Goal: Task Accomplishment & Management: Use online tool/utility

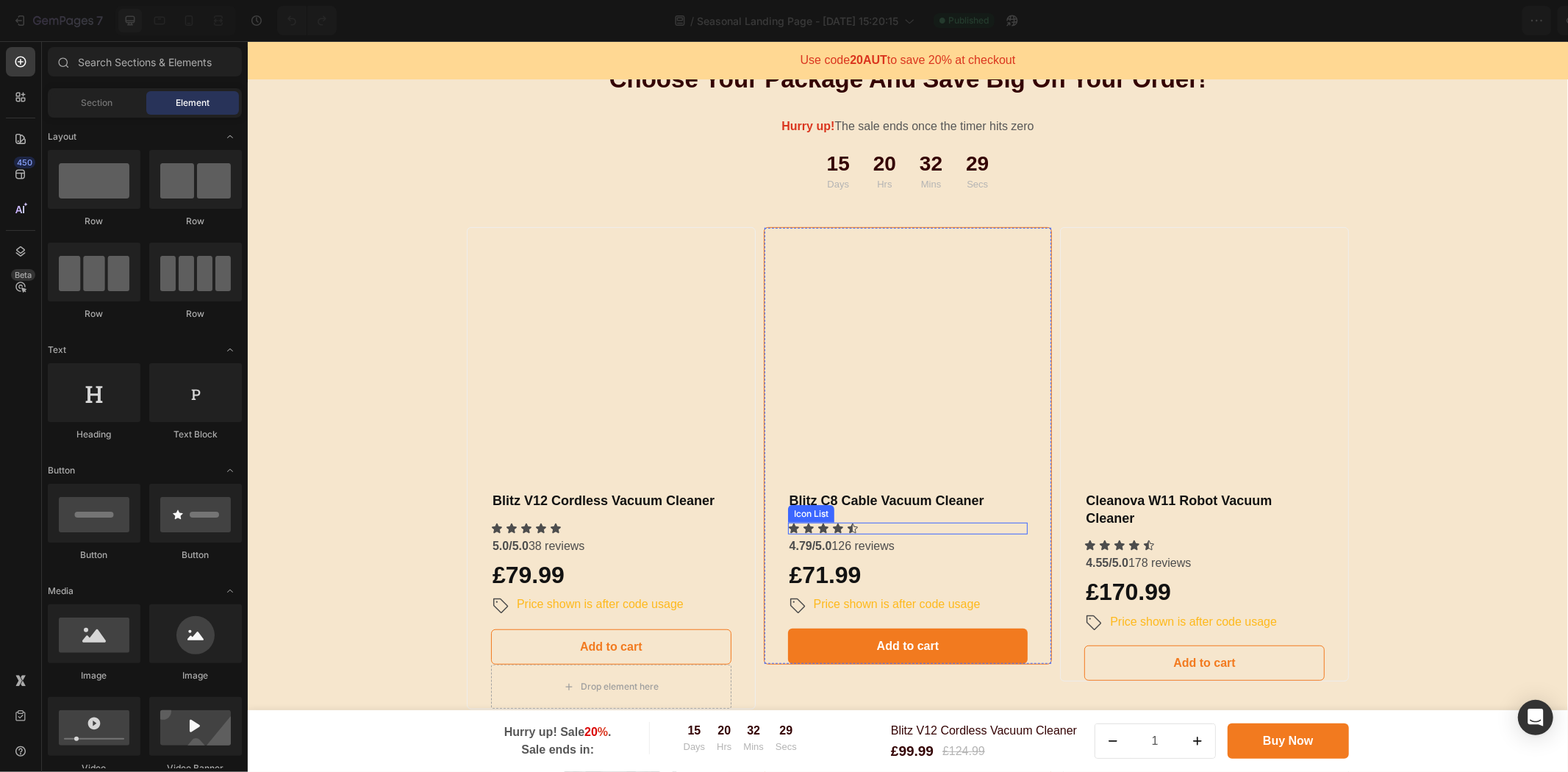
scroll to position [735, 0]
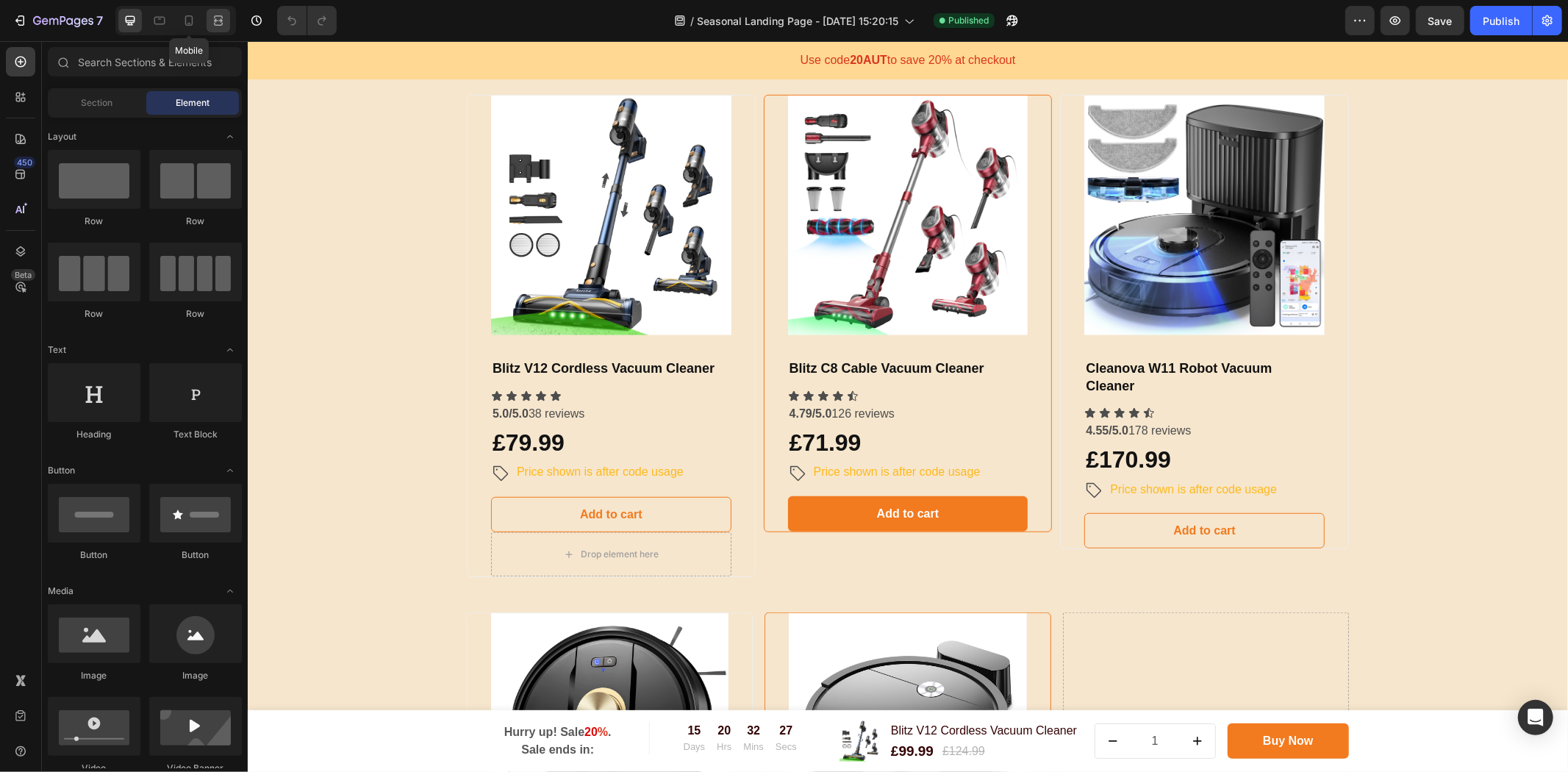
drag, startPoint x: 191, startPoint y: 23, endPoint x: 209, endPoint y: 23, distance: 18.0
click at [191, 23] on icon at bounding box center [188, 20] width 14 height 14
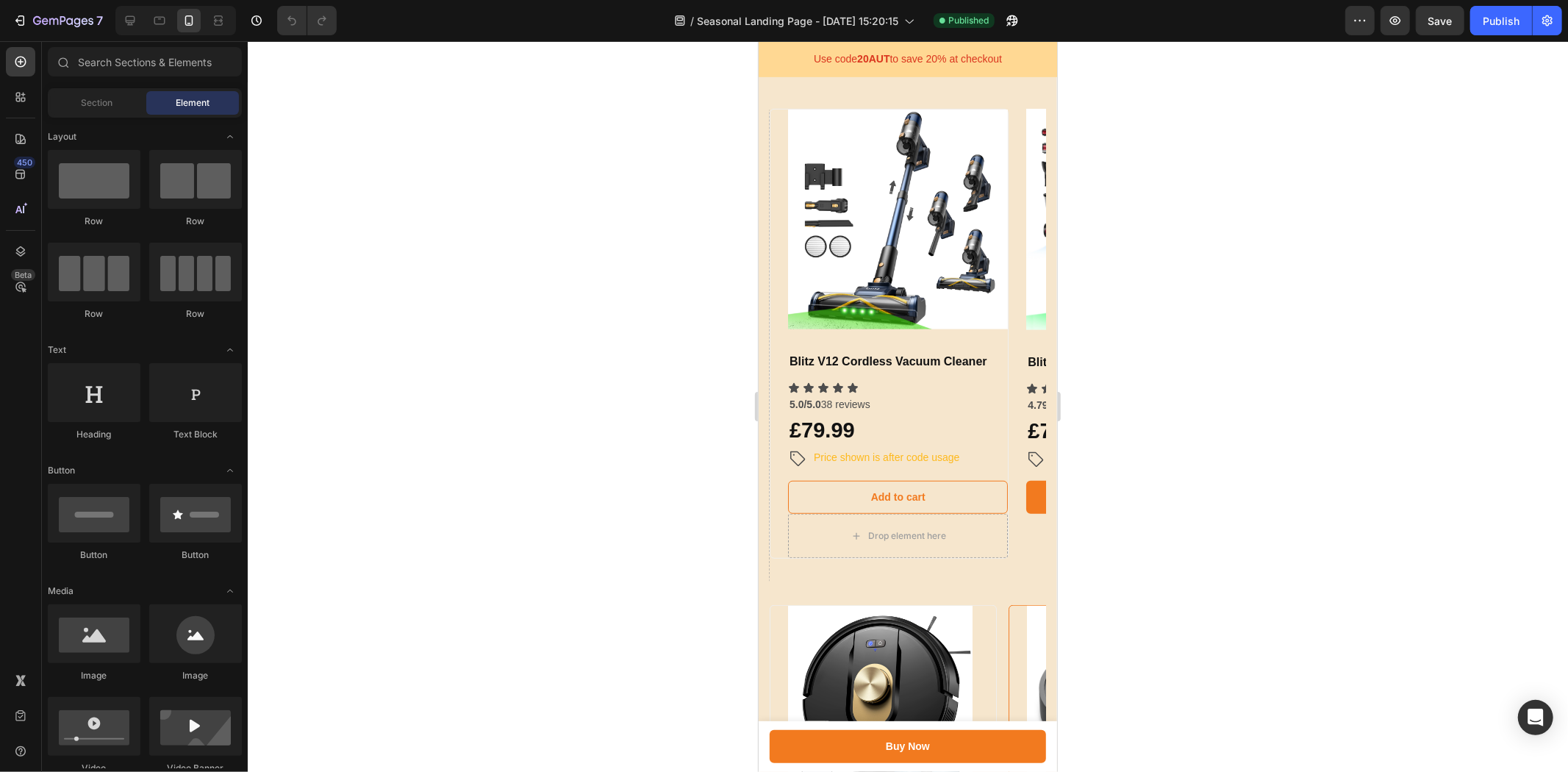
scroll to position [762, 0]
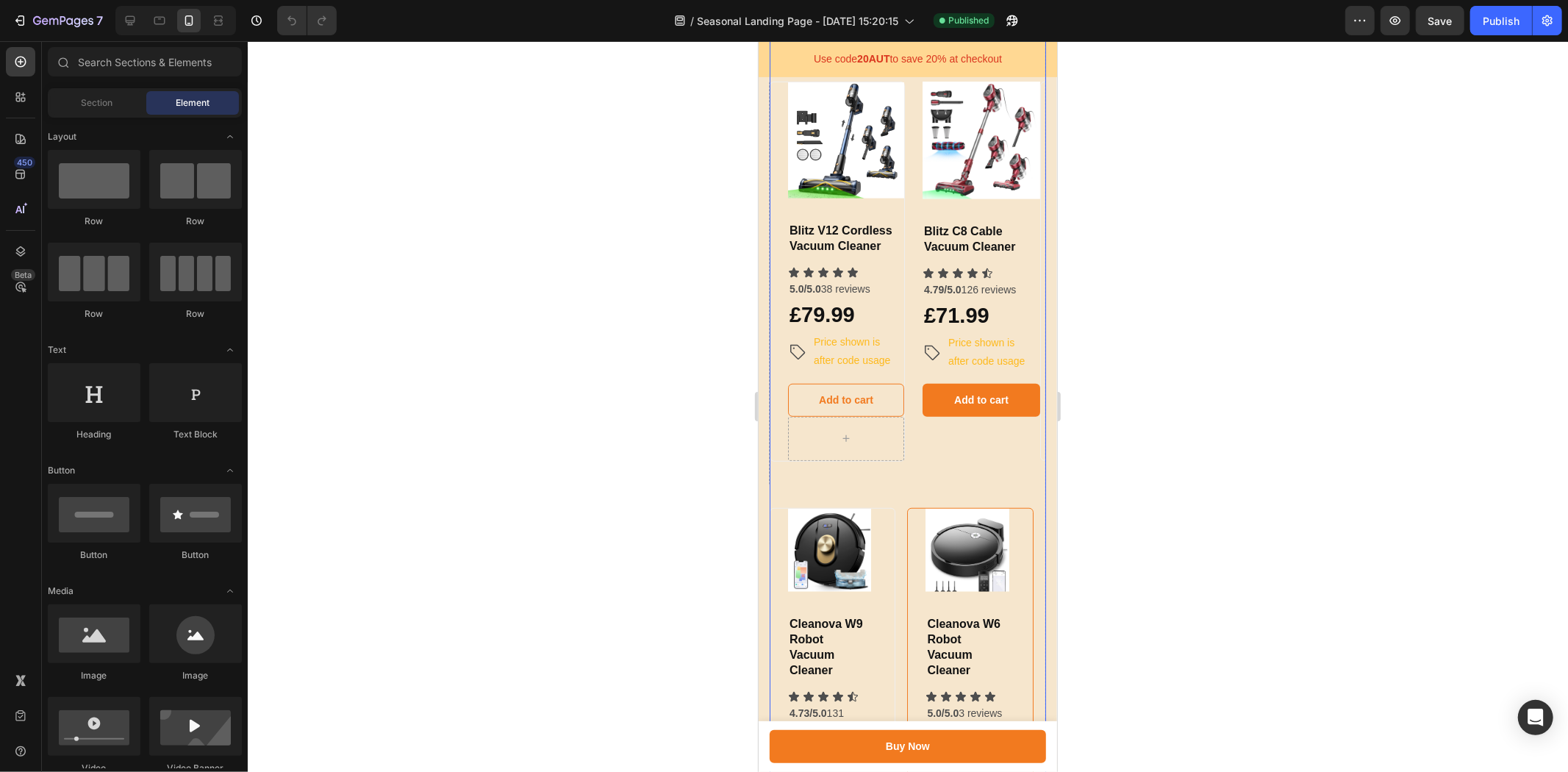
click at [920, 464] on div "Product Images & Gallery Blitz C8 Cable Vacuum Cleaner Heading Icon Icon Icon I…" at bounding box center [972, 282] width 135 height 403
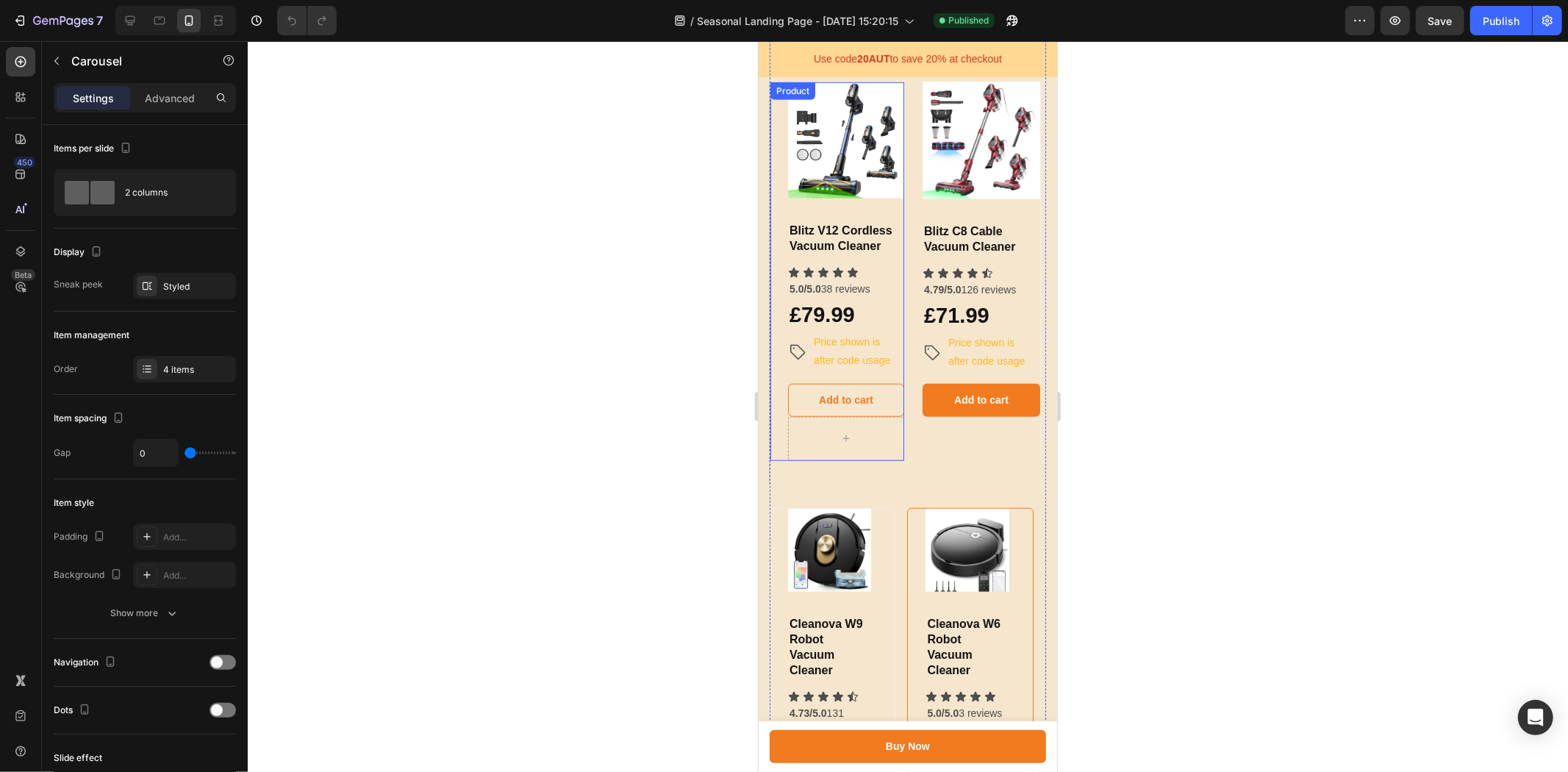
click at [896, 242] on div "Product Images & Gallery Blitz V12 Cordless Vacuum Cleaner Heading Icon Icon Ic…" at bounding box center [845, 249] width 116 height 335
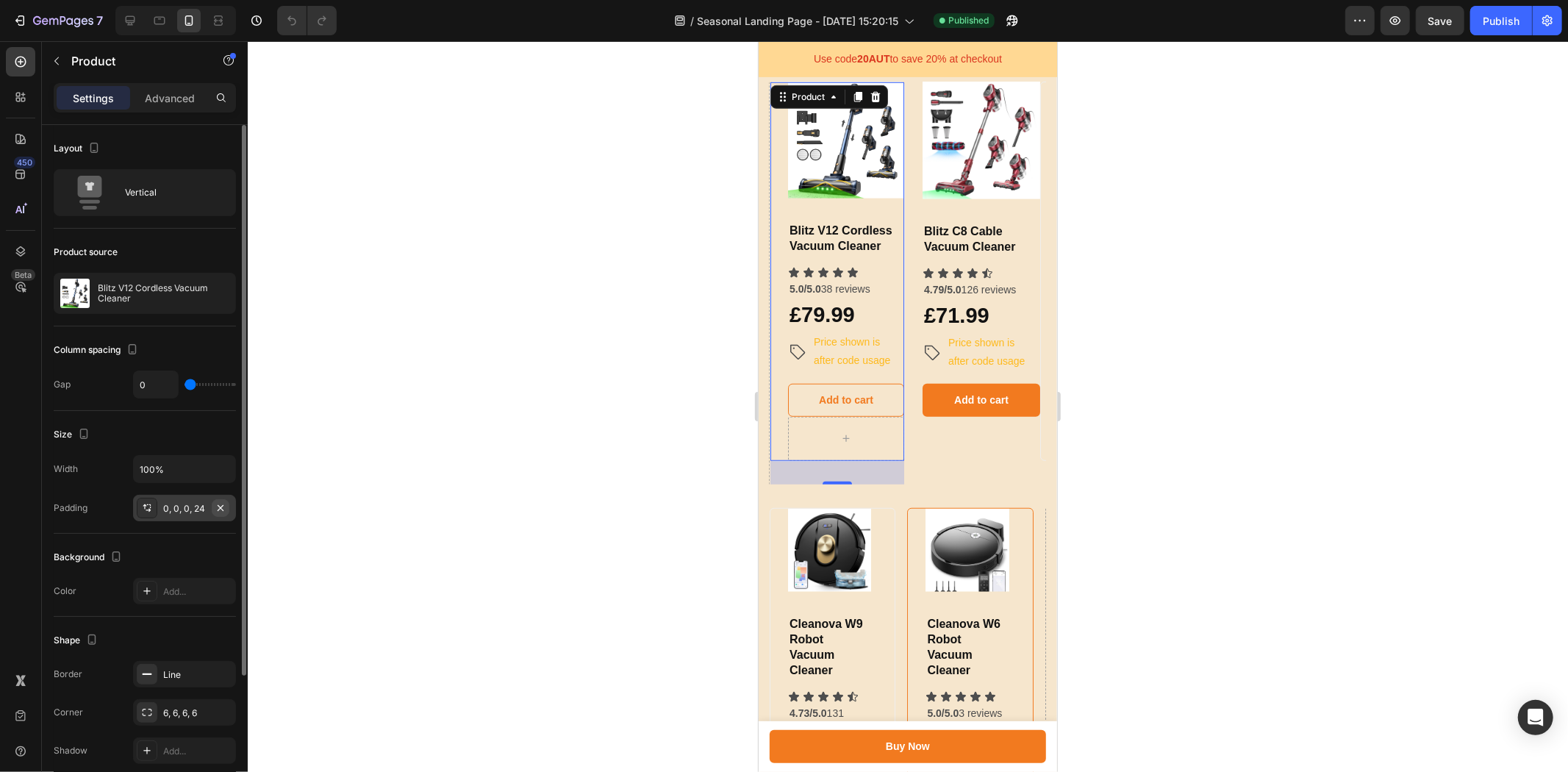
click at [223, 503] on icon "button" at bounding box center [221, 508] width 11 height 11
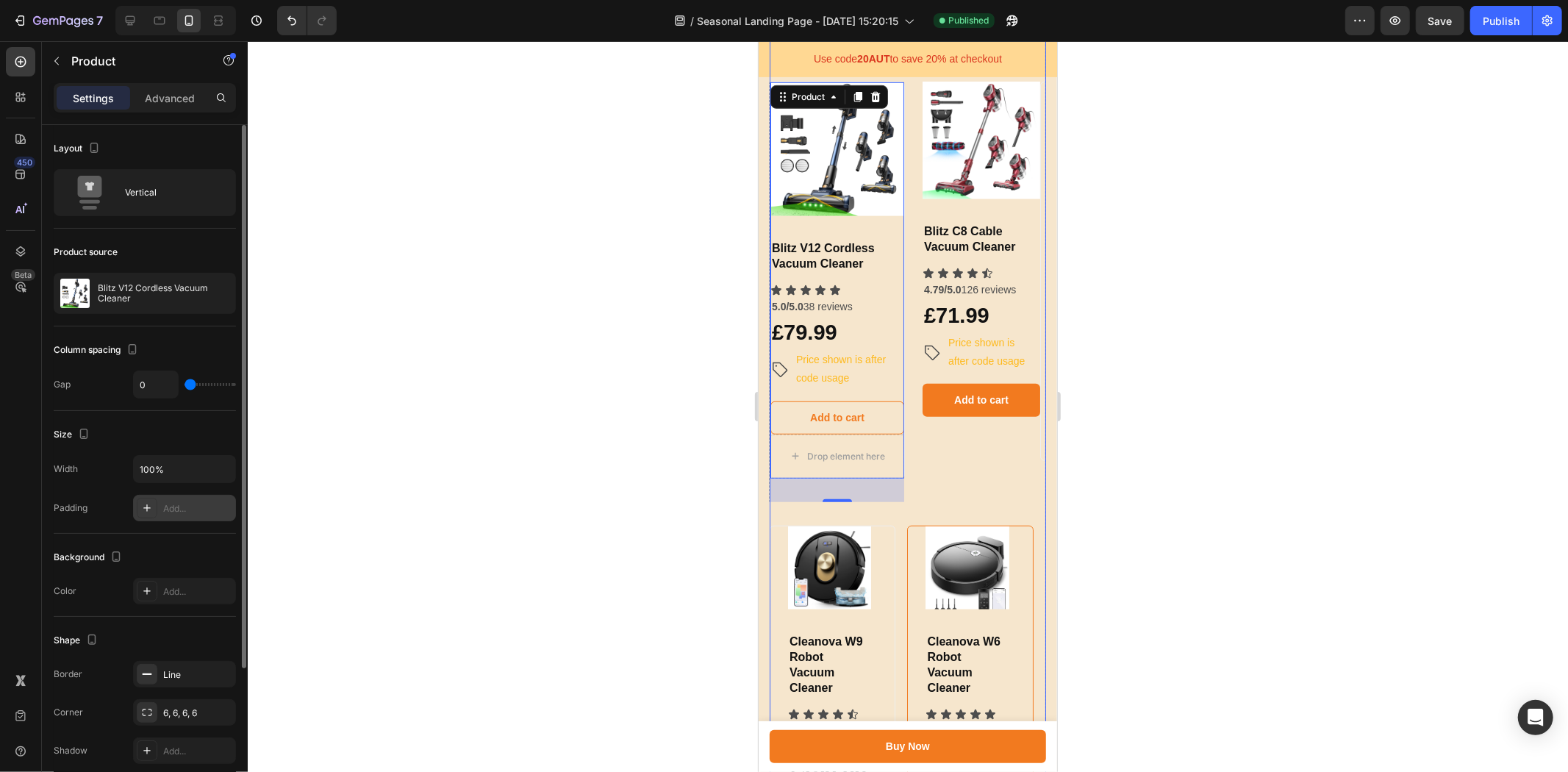
click at [961, 482] on div "Product Images & Gallery Blitz C8 Cable Vacuum Cleaner Heading Icon Icon Icon I…" at bounding box center [972, 291] width 135 height 421
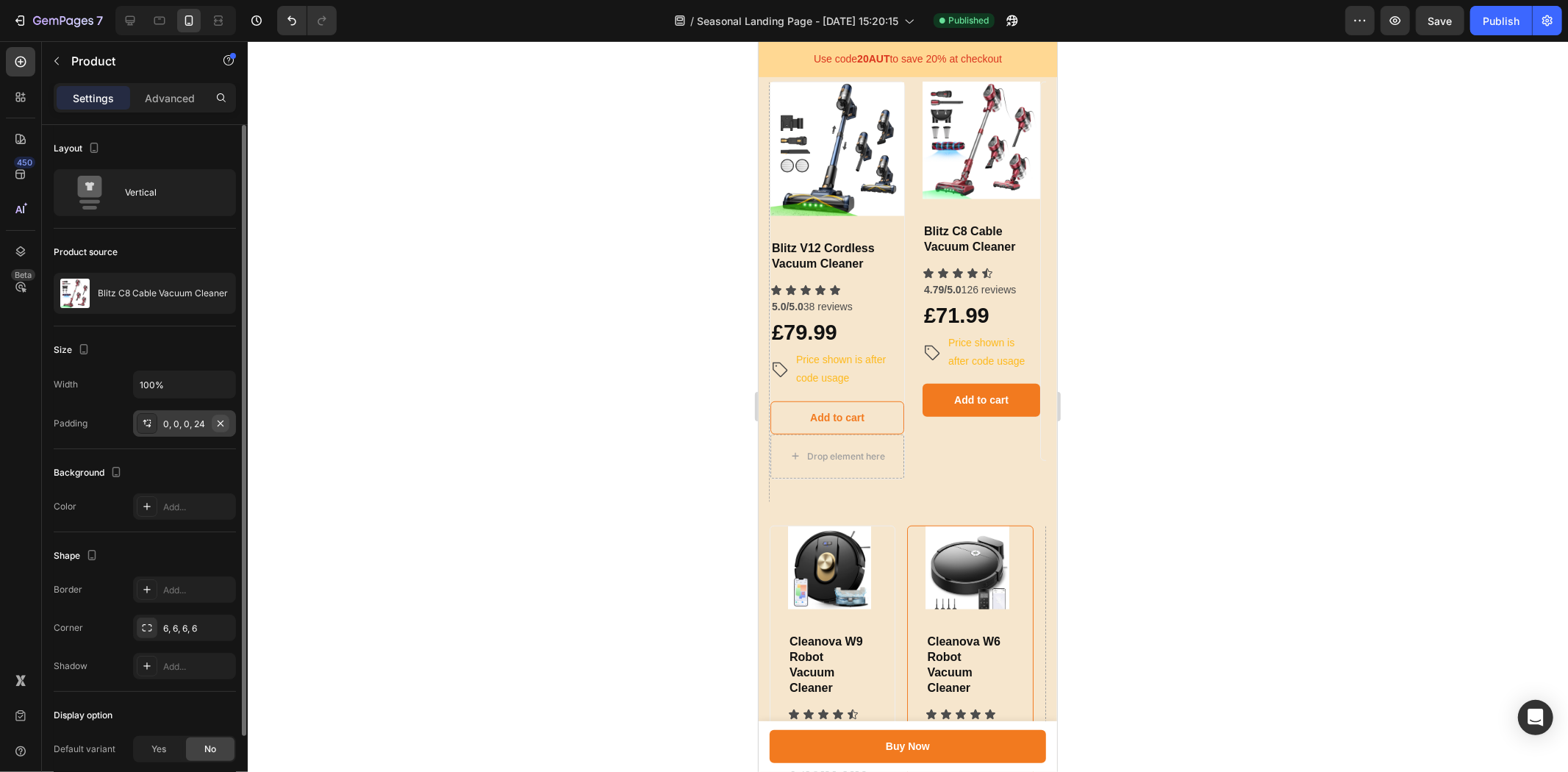
click at [218, 419] on icon "button" at bounding box center [221, 423] width 11 height 11
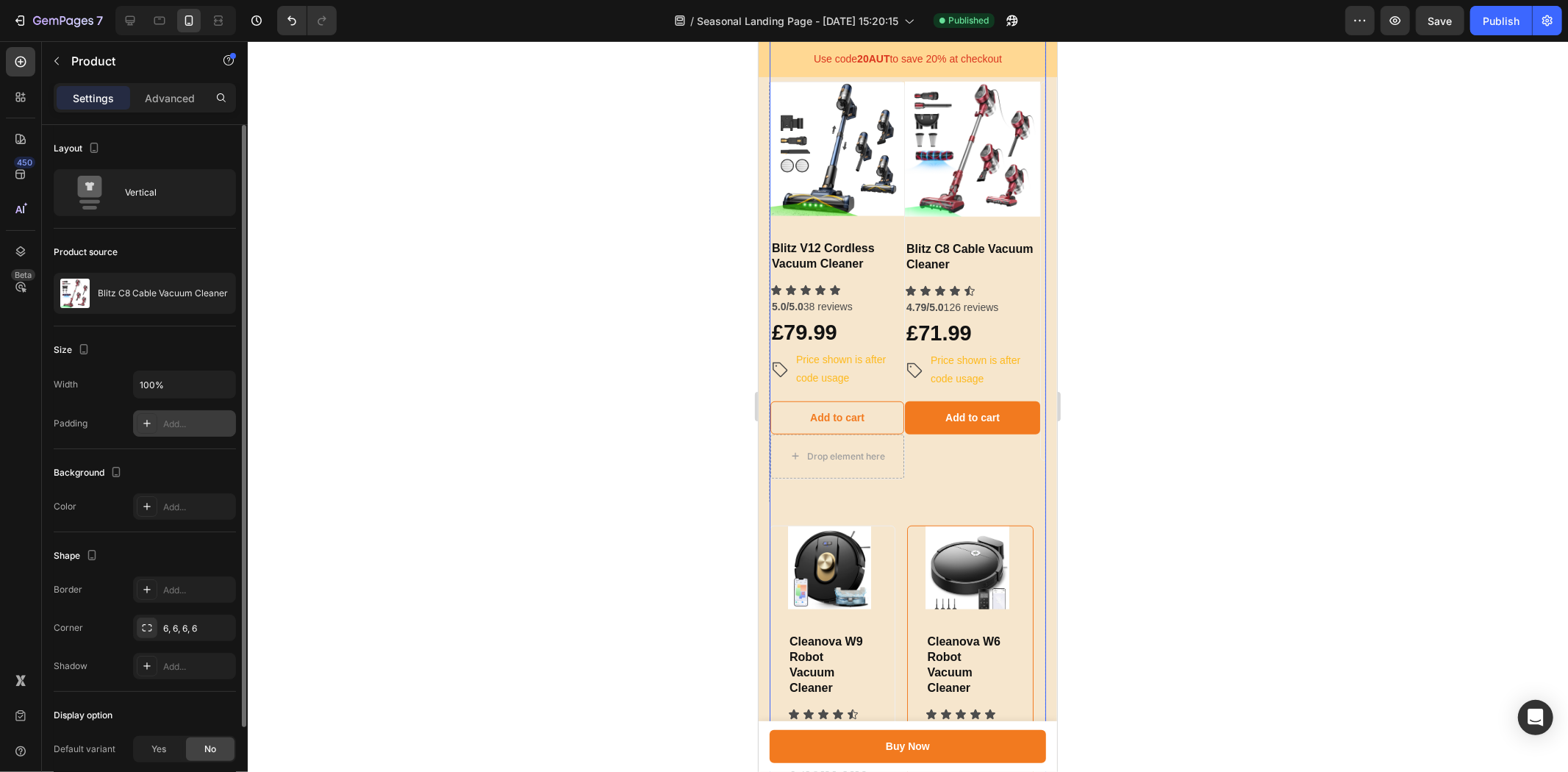
click at [937, 484] on div "Product Images & Gallery Blitz C8 Cable Vacuum Cleaner Heading Icon Icon Icon I…" at bounding box center [972, 291] width 135 height 421
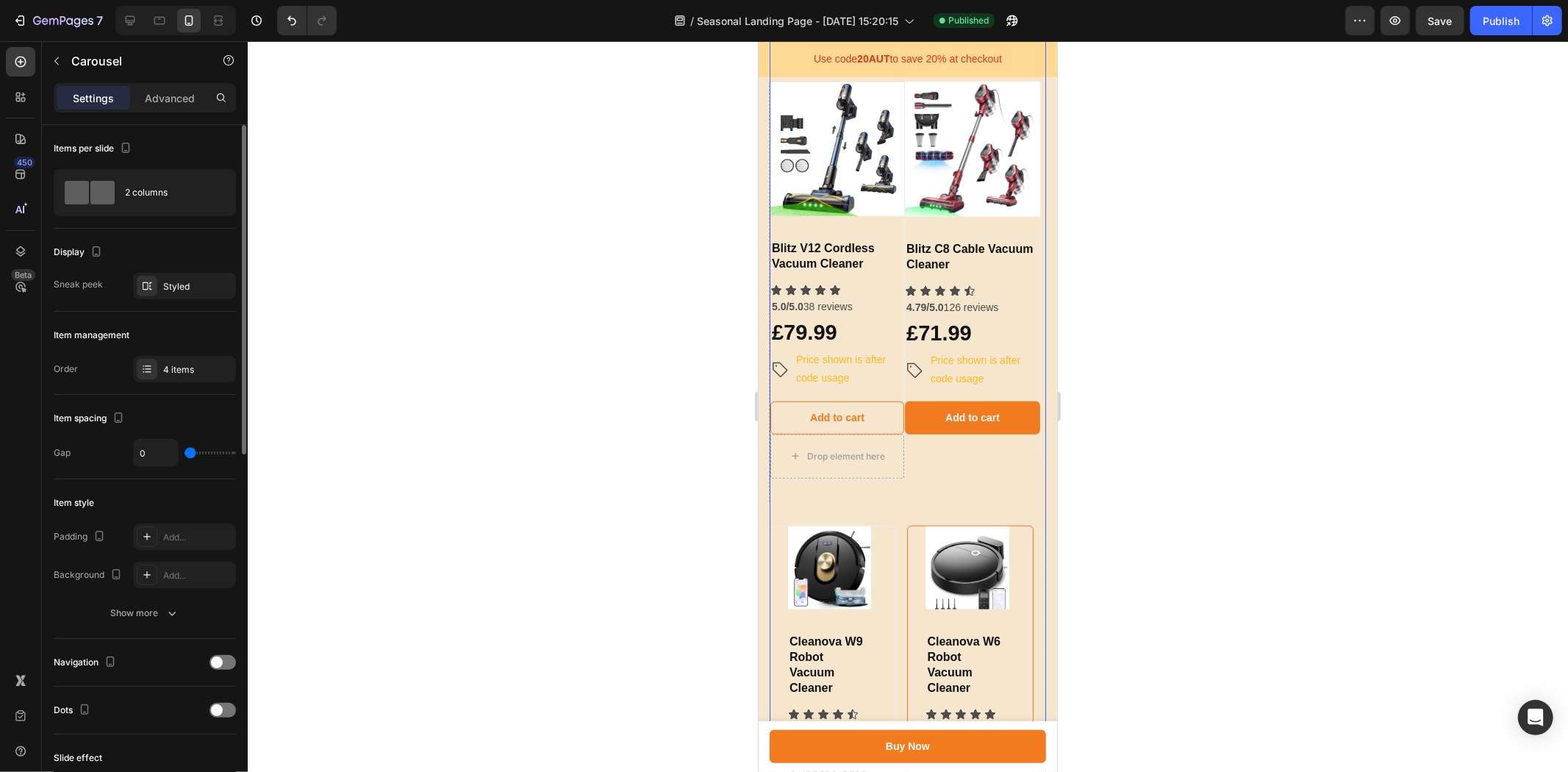
type input "6"
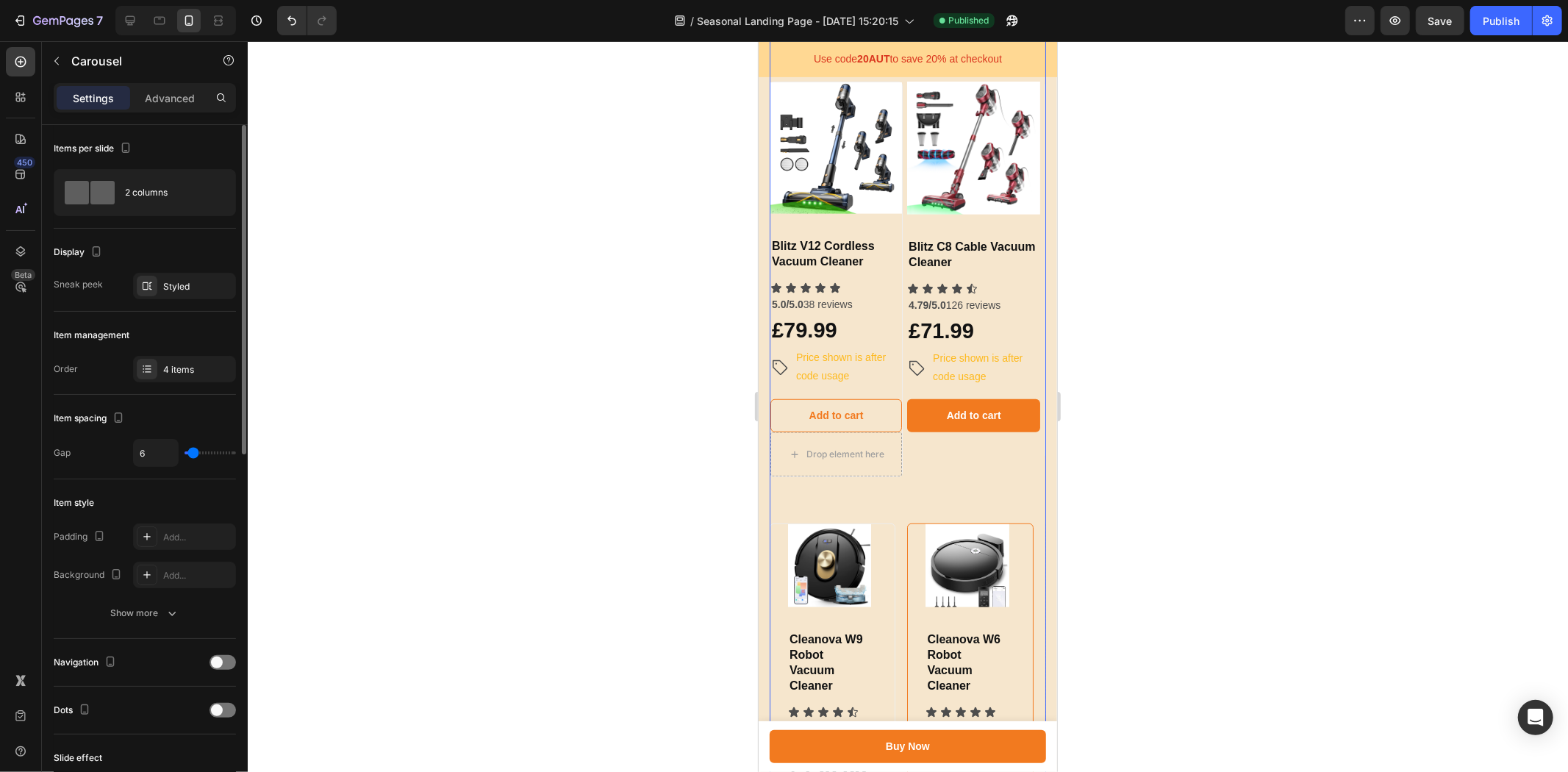
type input "10"
type input "15"
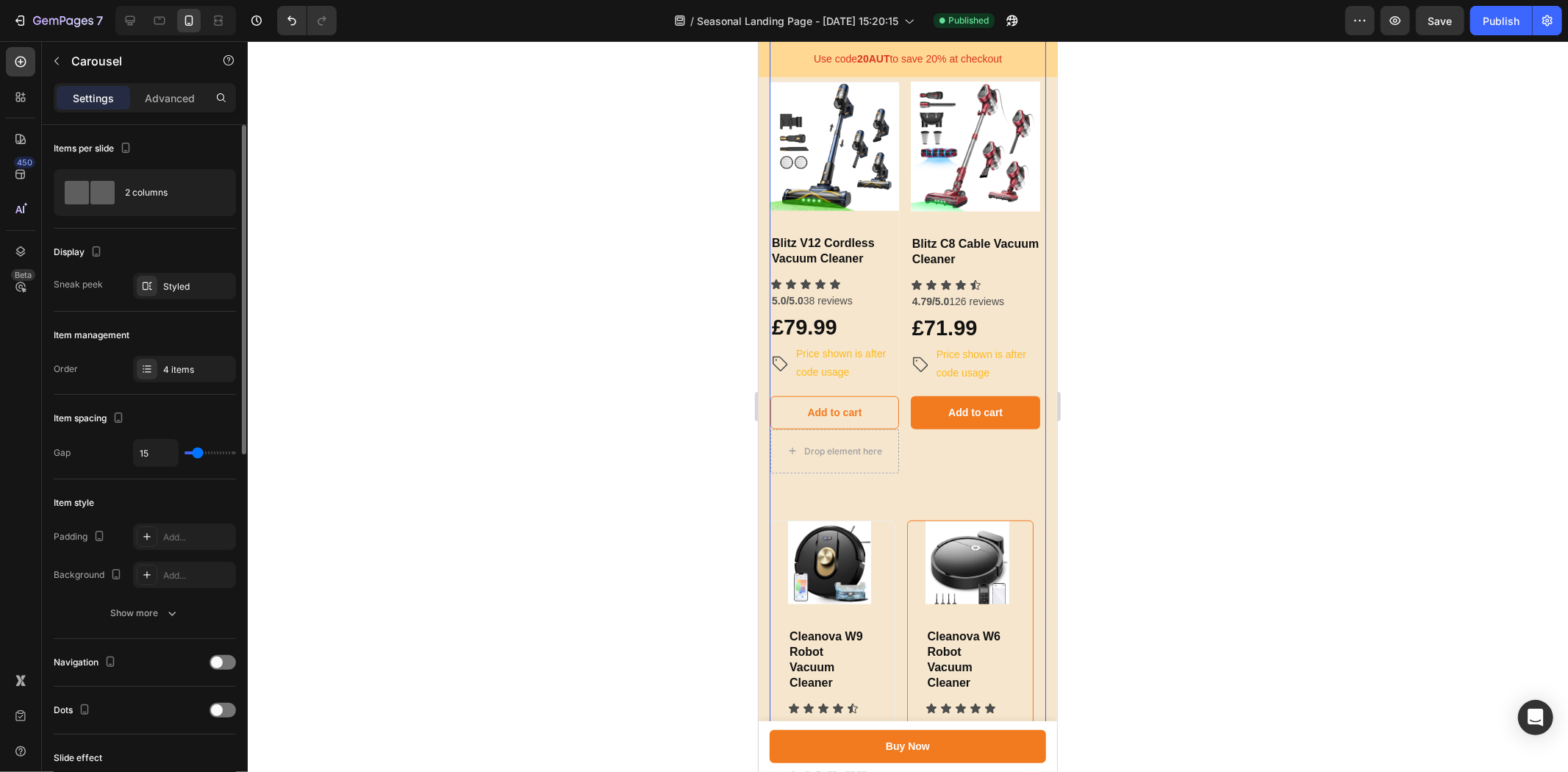
type input "16"
type input "18"
type input "10"
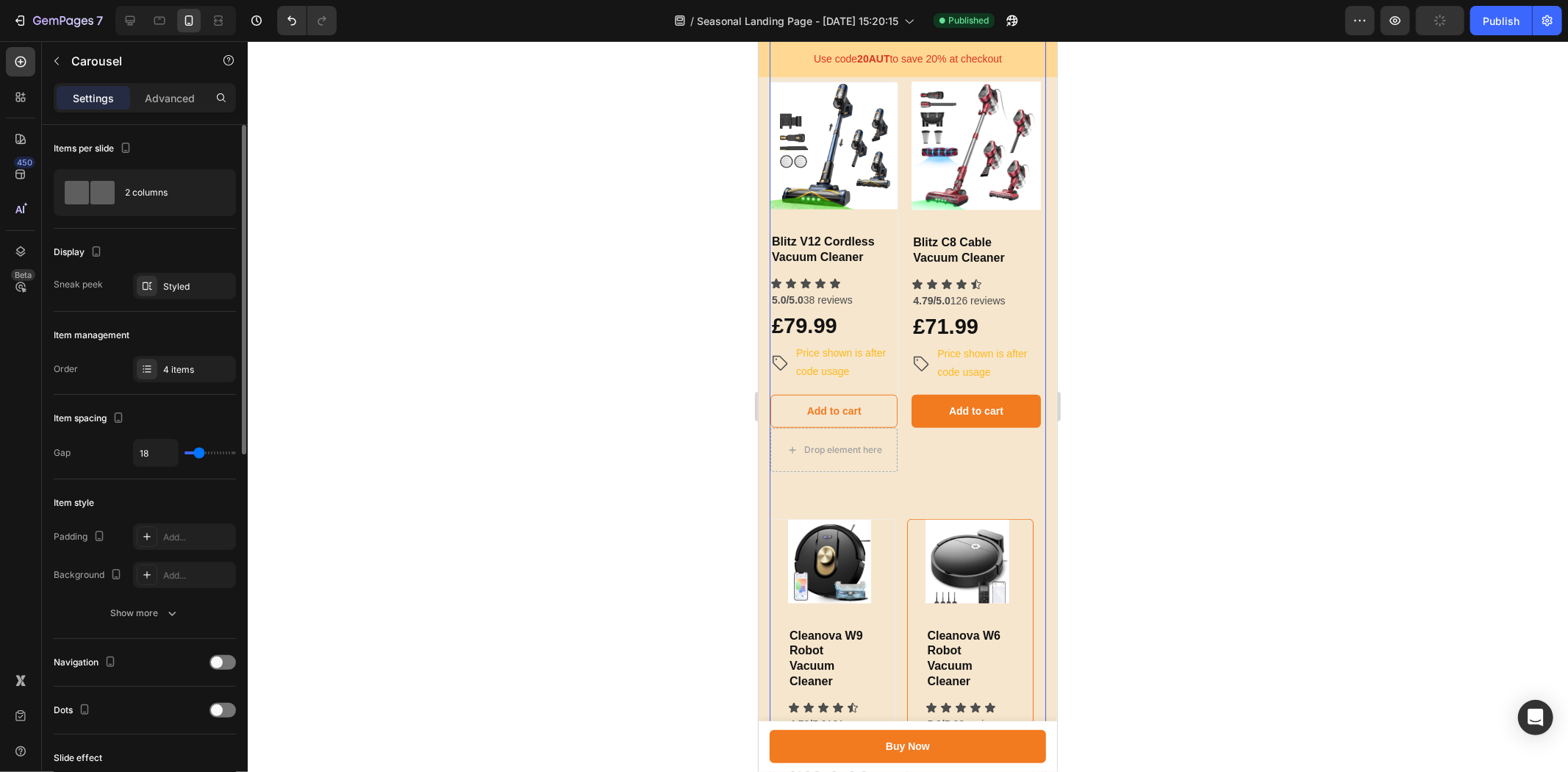
type input "10"
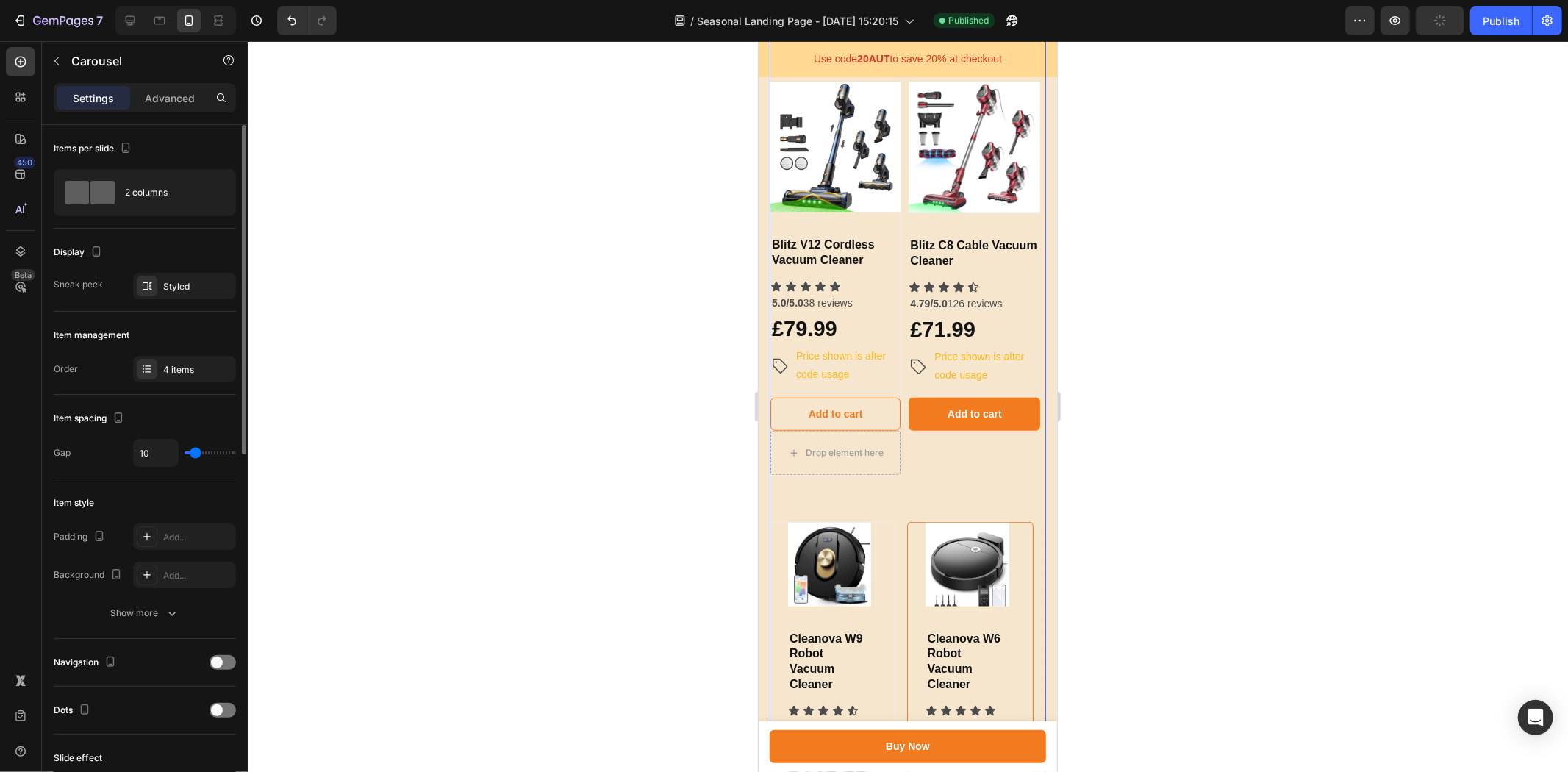
type input "11"
type input "13"
type input "15"
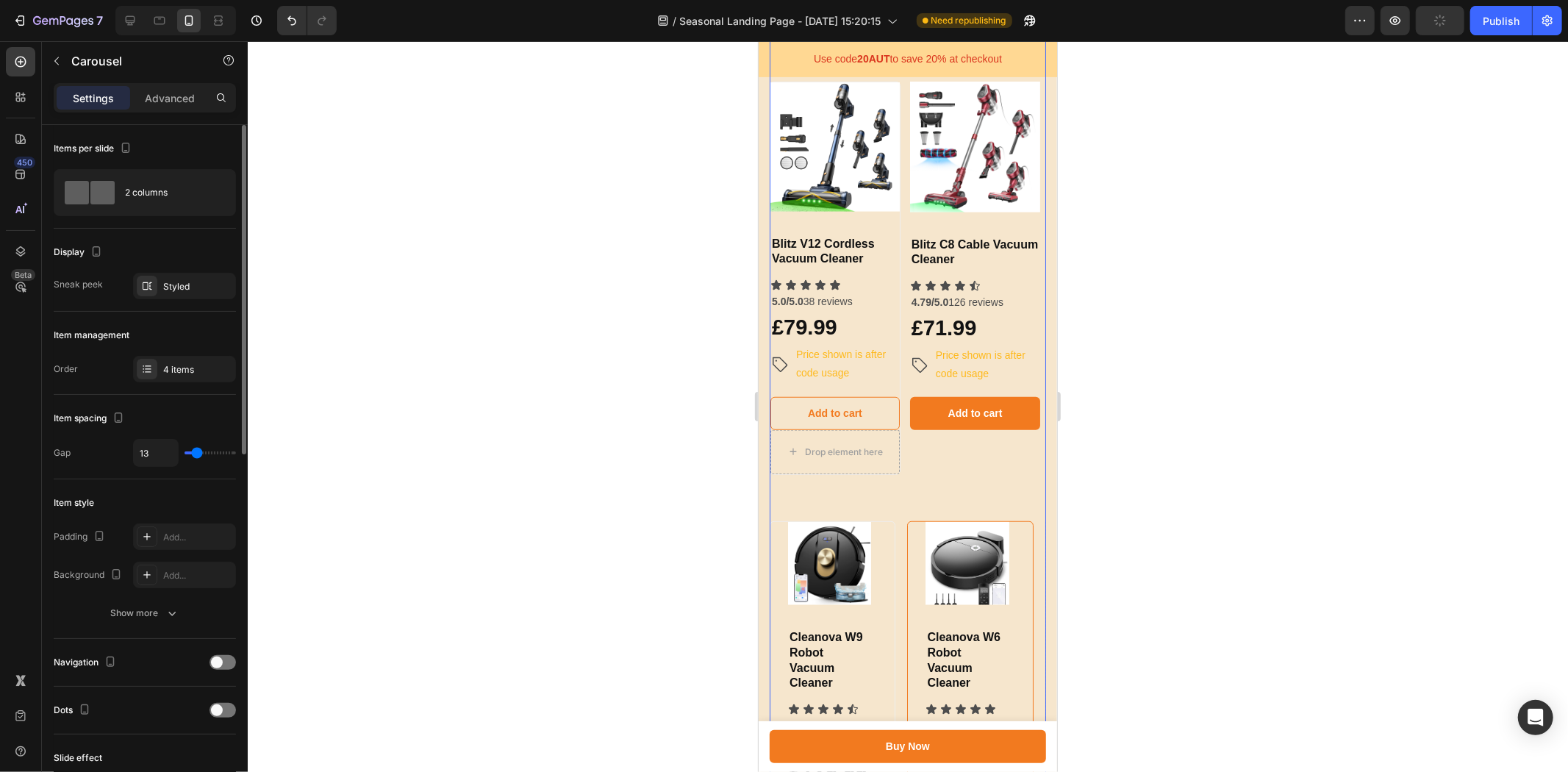
type input "15"
type input "16"
drag, startPoint x: 189, startPoint y: 452, endPoint x: 199, endPoint y: 453, distance: 10.0
type input "16"
click at [199, 453] on input "range" at bounding box center [210, 453] width 51 height 3
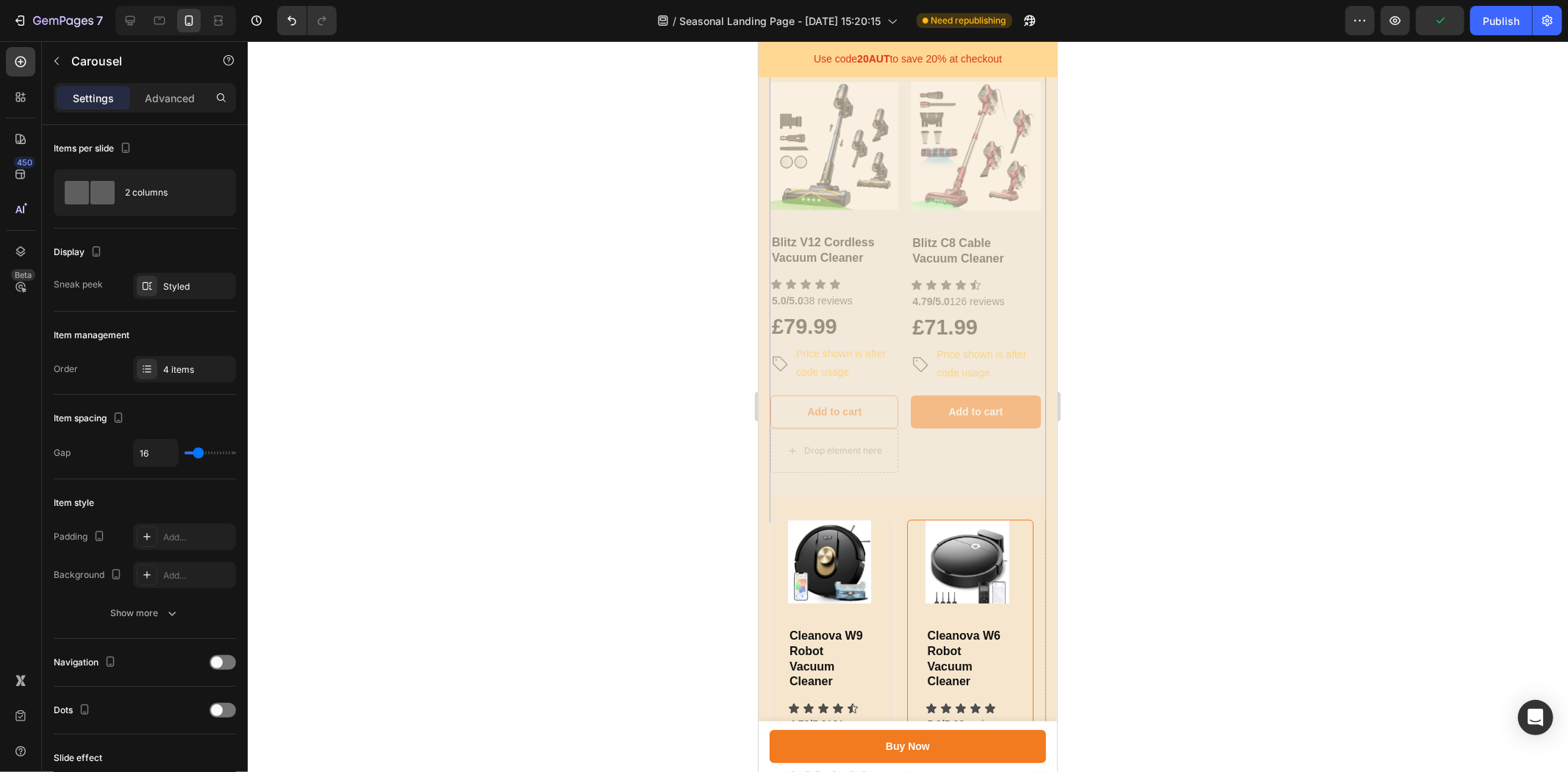
drag, startPoint x: 950, startPoint y: 484, endPoint x: 910, endPoint y: 486, distance: 40.0
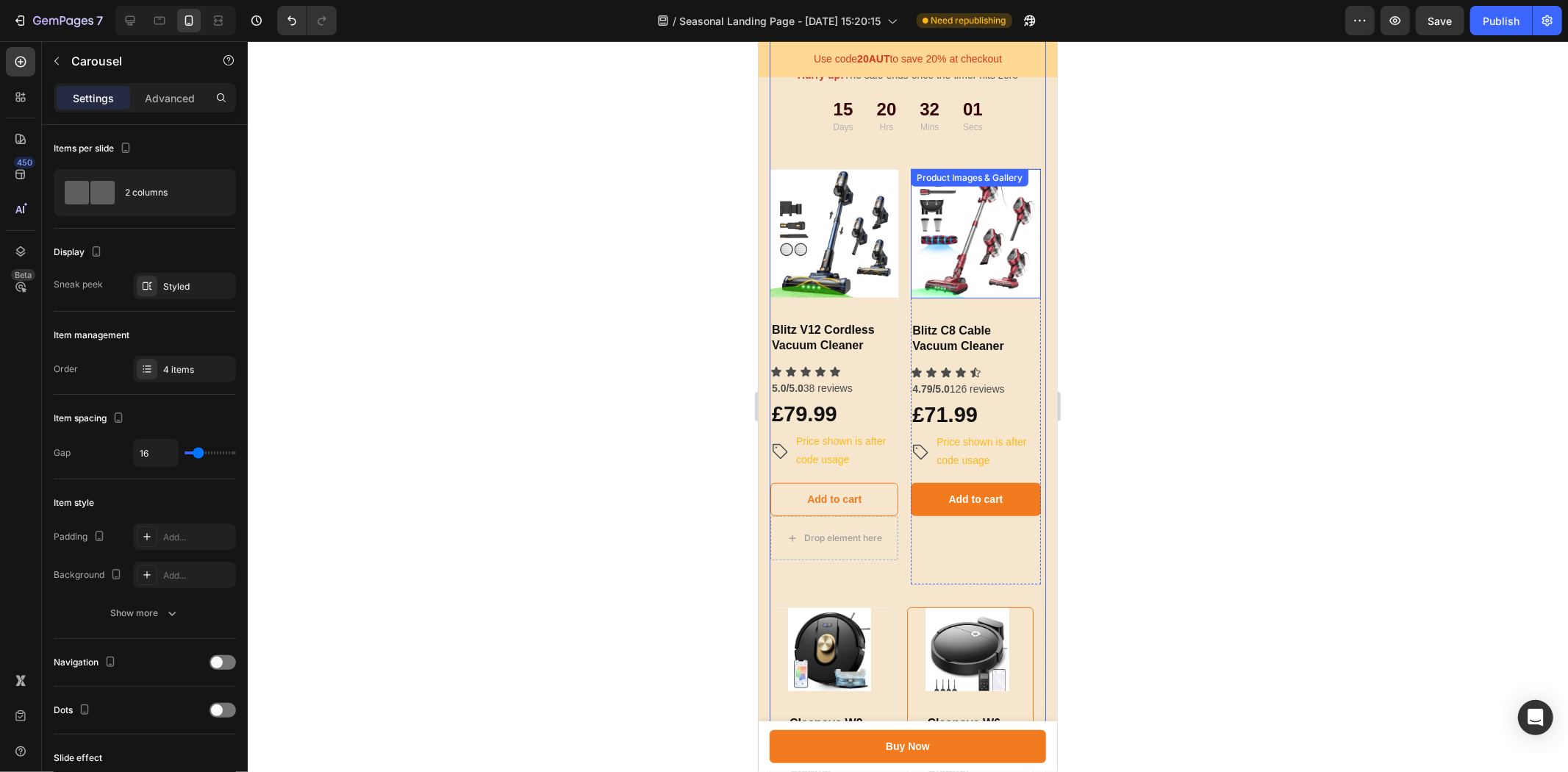
scroll to position [435, 0]
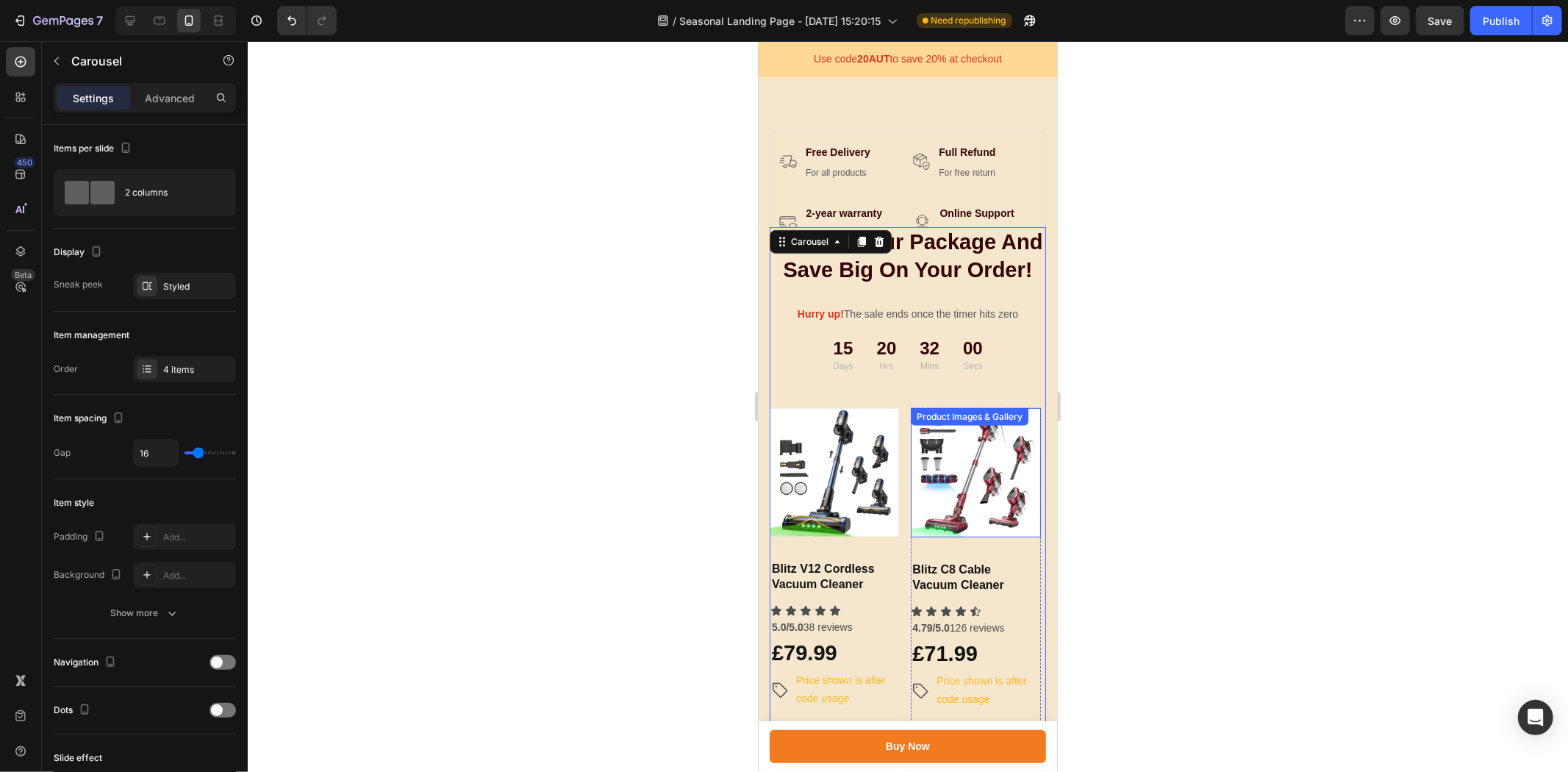
click at [966, 437] on img at bounding box center [975, 472] width 129 height 129
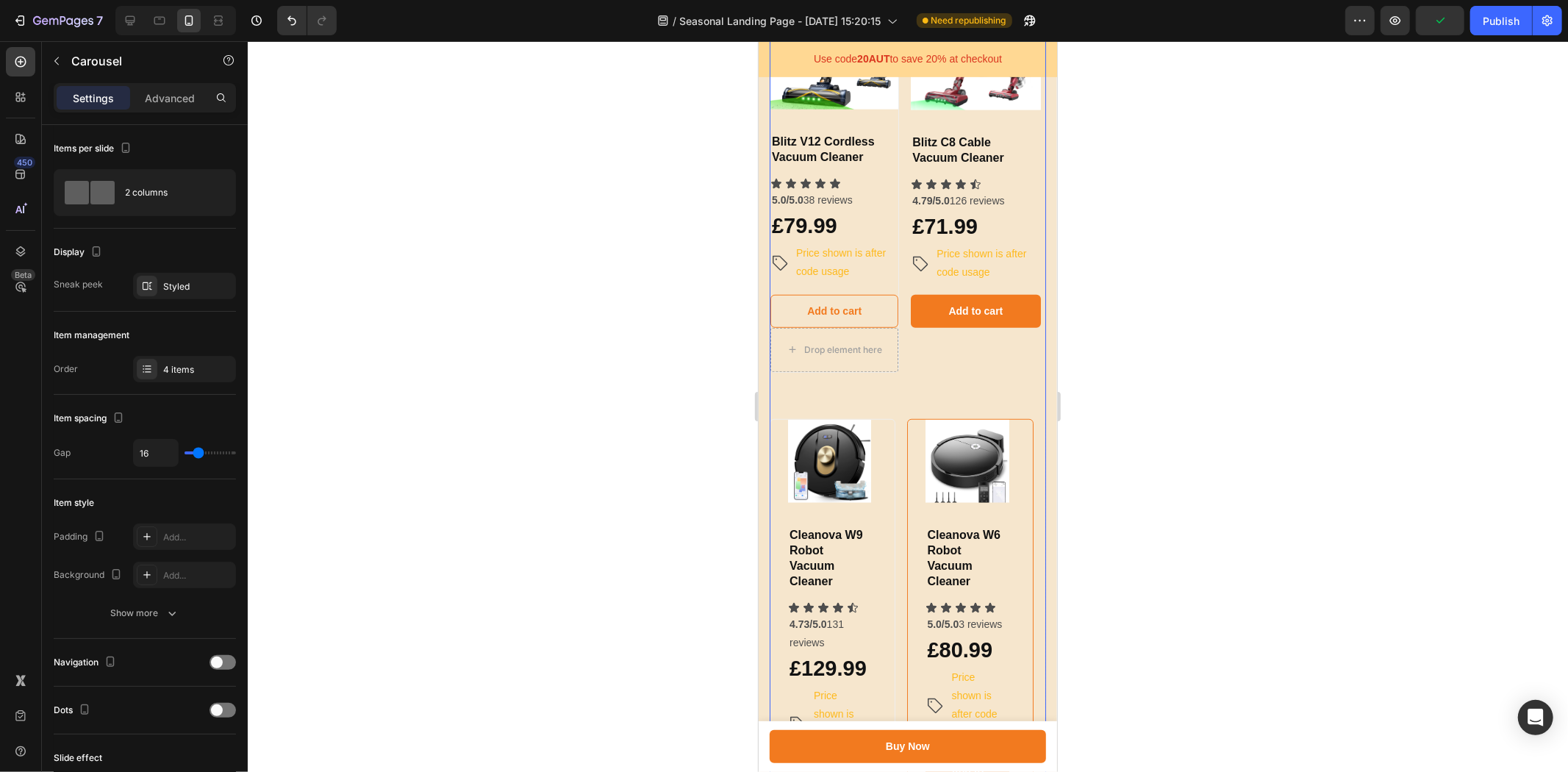
scroll to position [762, 0]
click at [131, 23] on icon at bounding box center [130, 21] width 10 height 10
type input "1200"
type input "11"
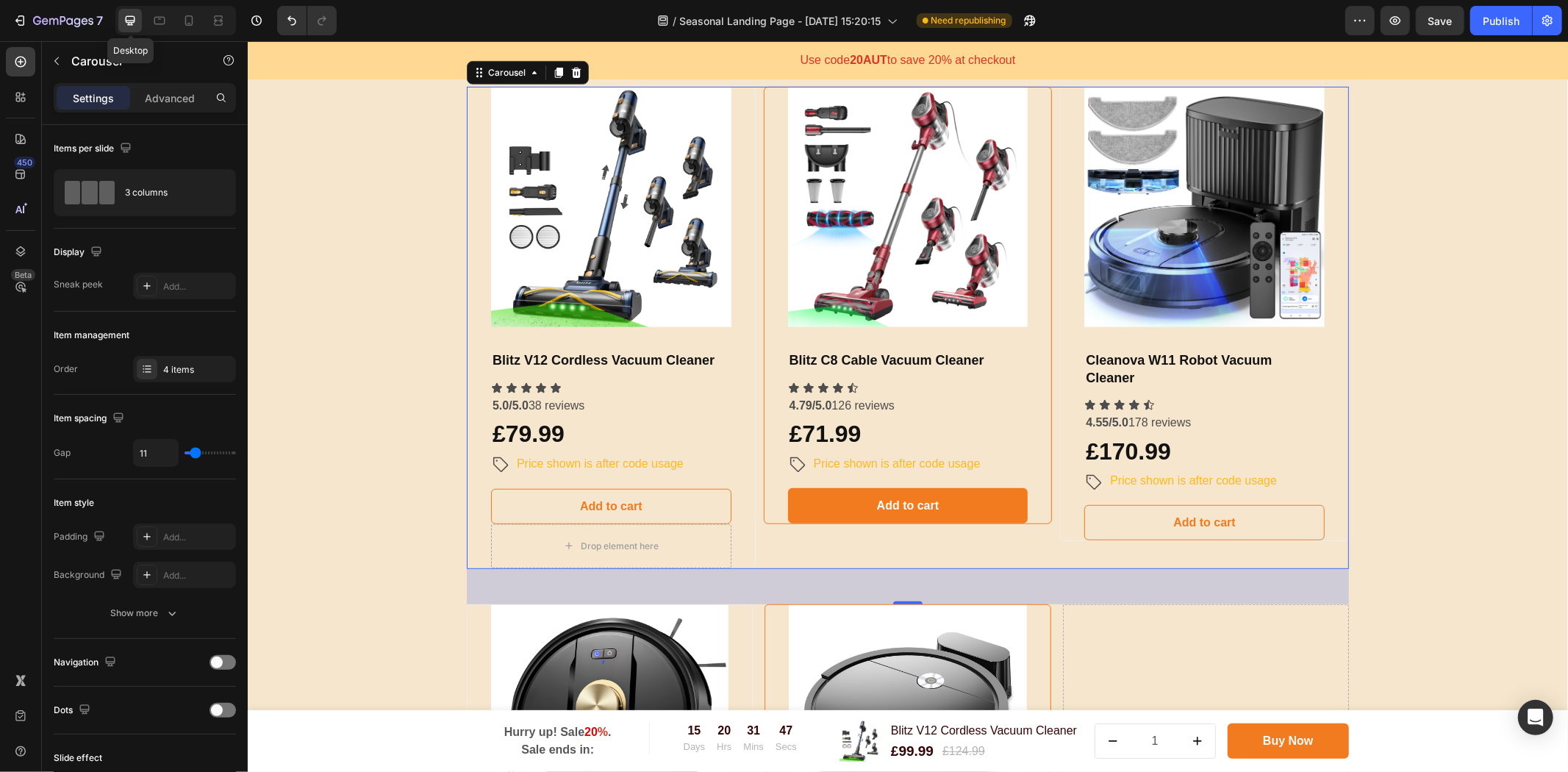
scroll to position [634, 0]
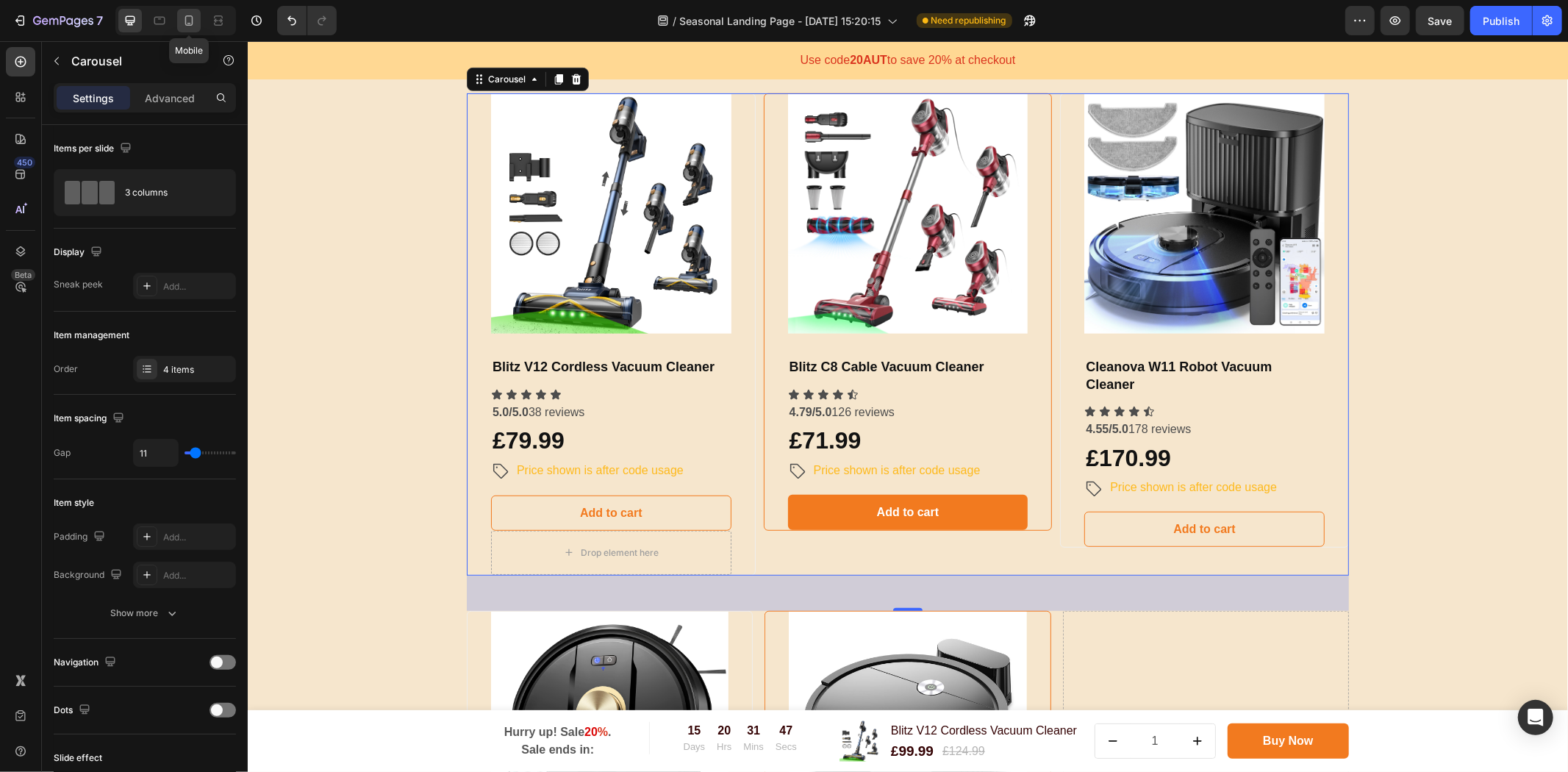
click at [180, 25] on div at bounding box center [188, 20] width 24 height 24
type input "100%"
type input "16"
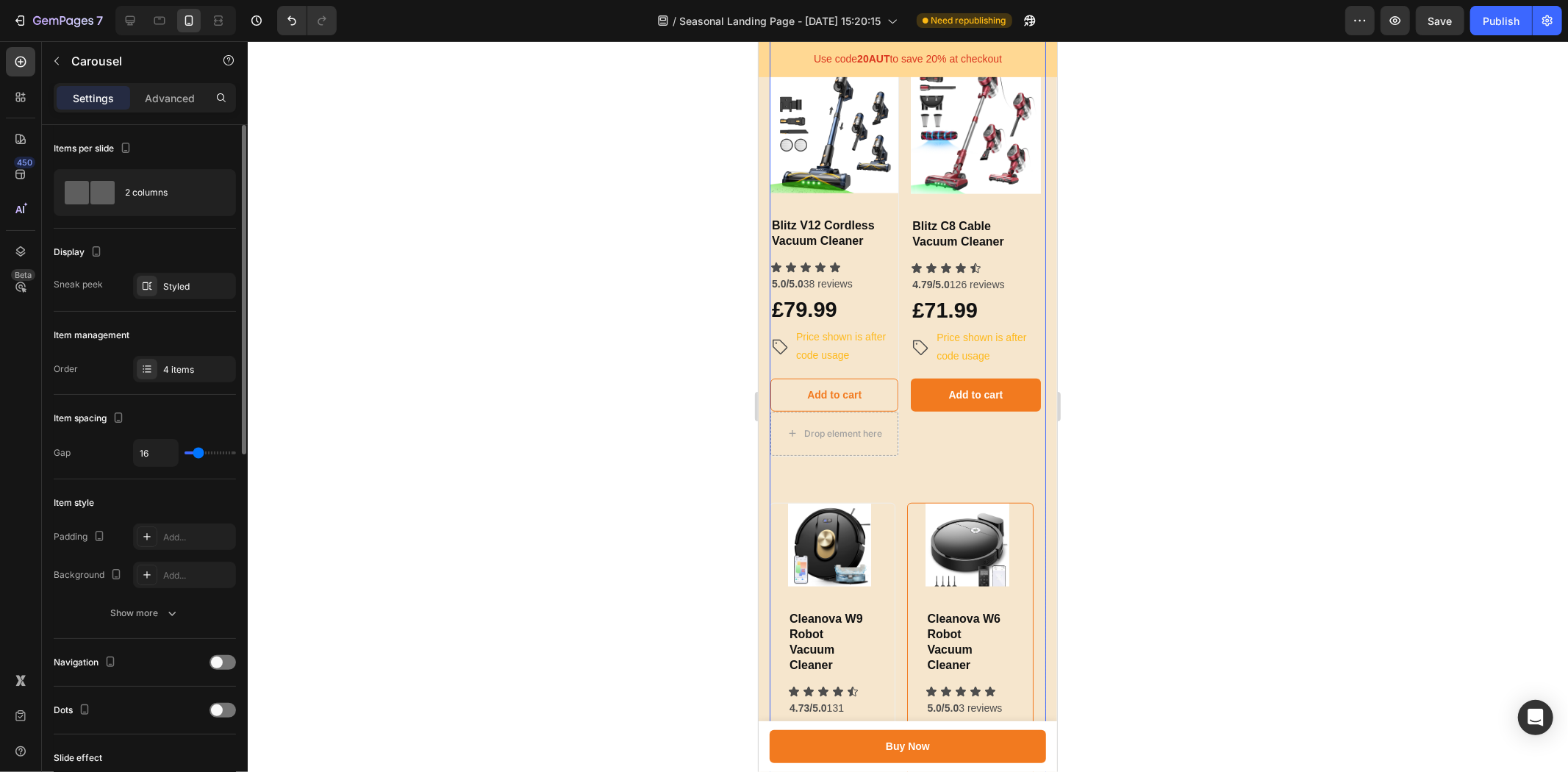
scroll to position [164, 0]
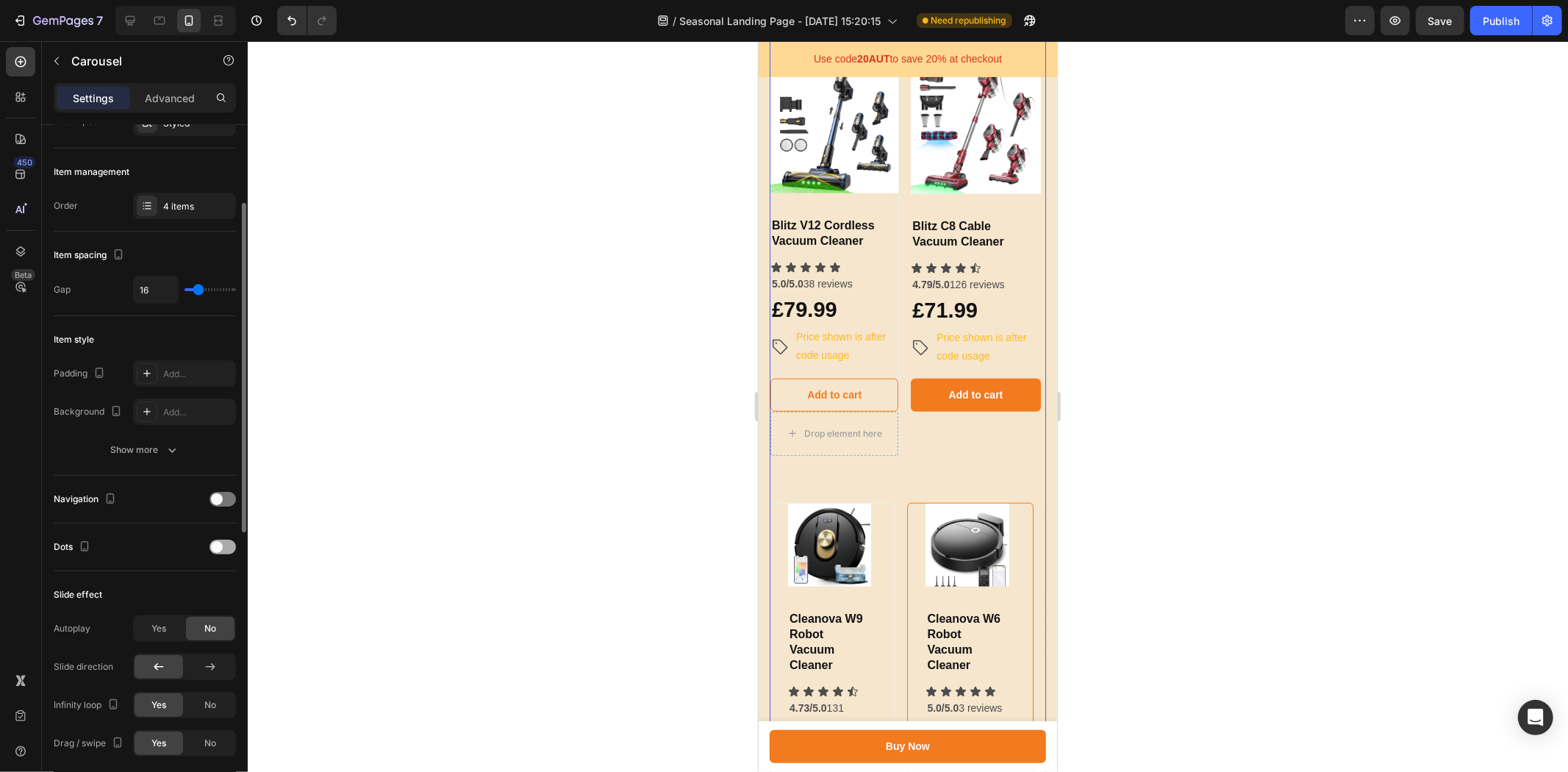
click at [225, 542] on div at bounding box center [223, 546] width 27 height 14
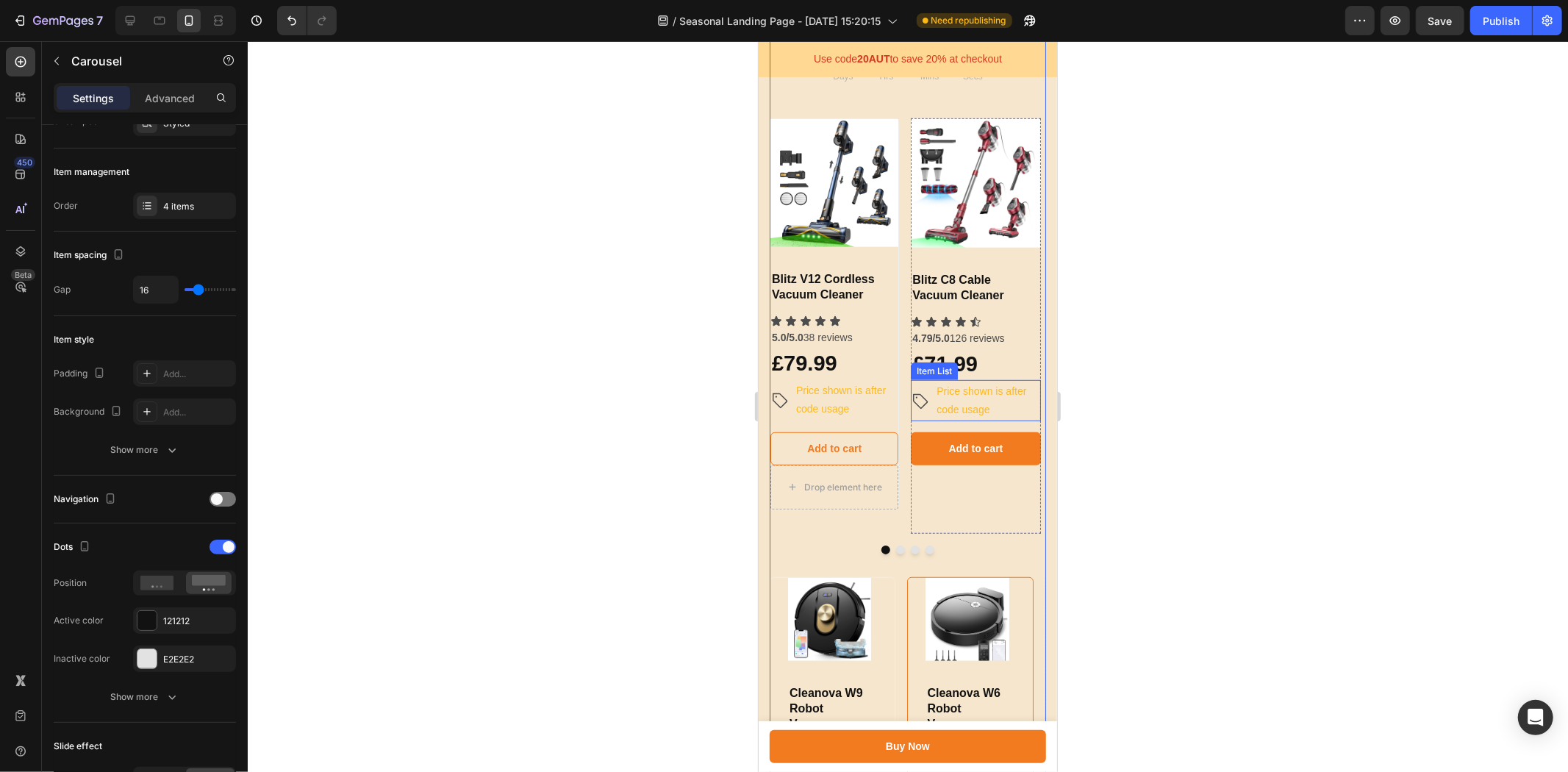
scroll to position [595, 0]
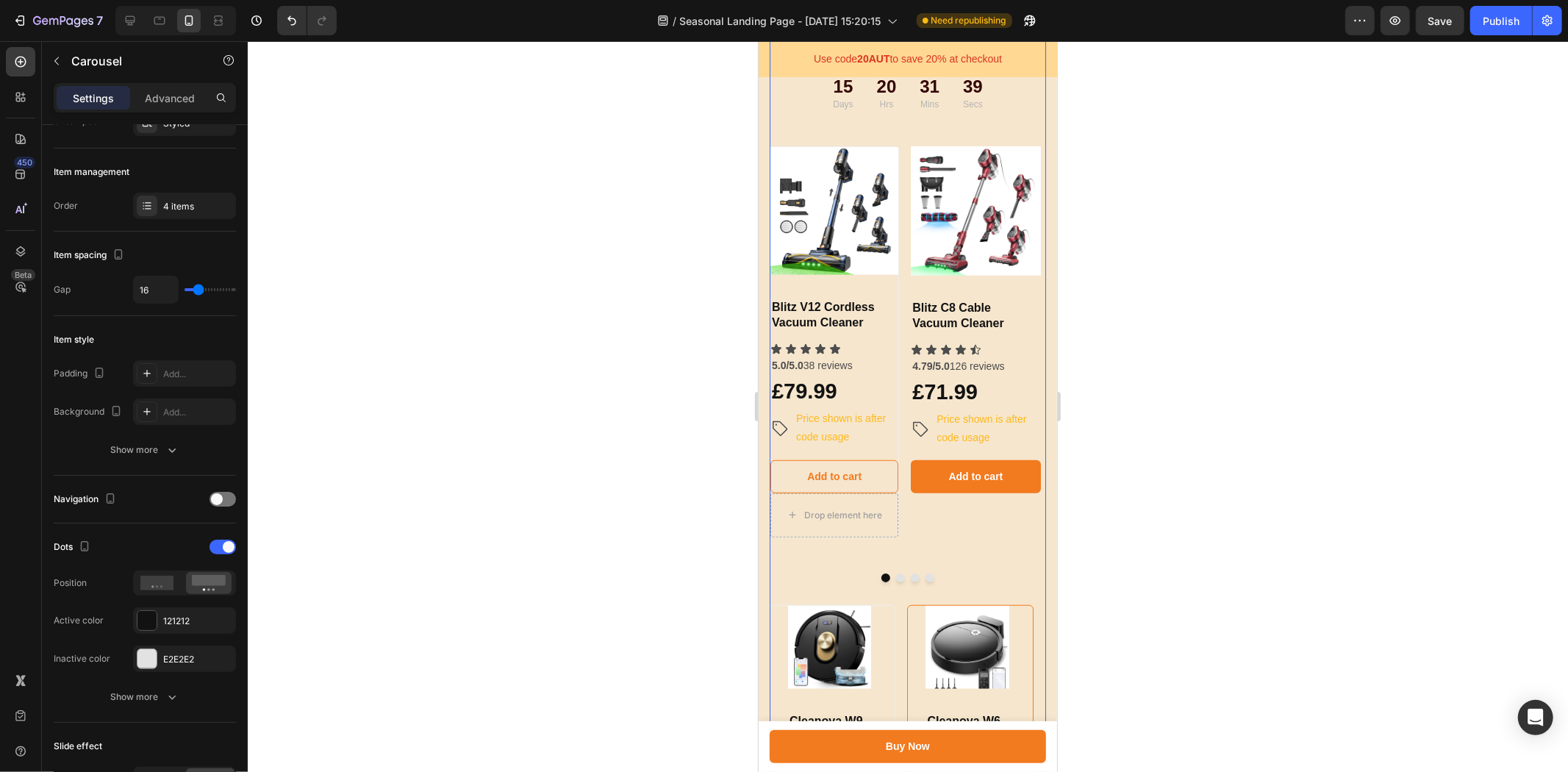
click at [895, 581] on button "Dot" at bounding box center [899, 576] width 9 height 9
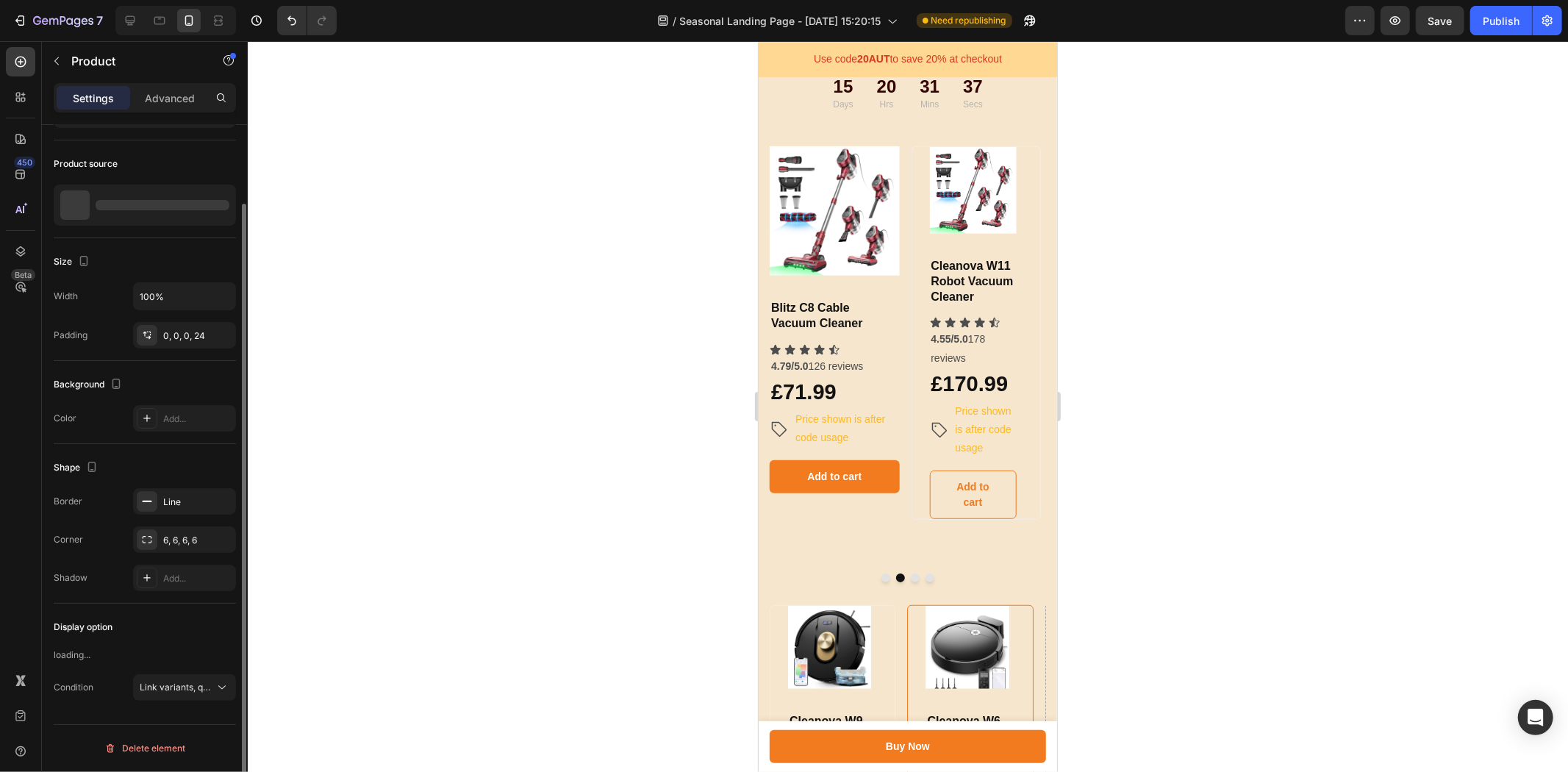
scroll to position [0, 0]
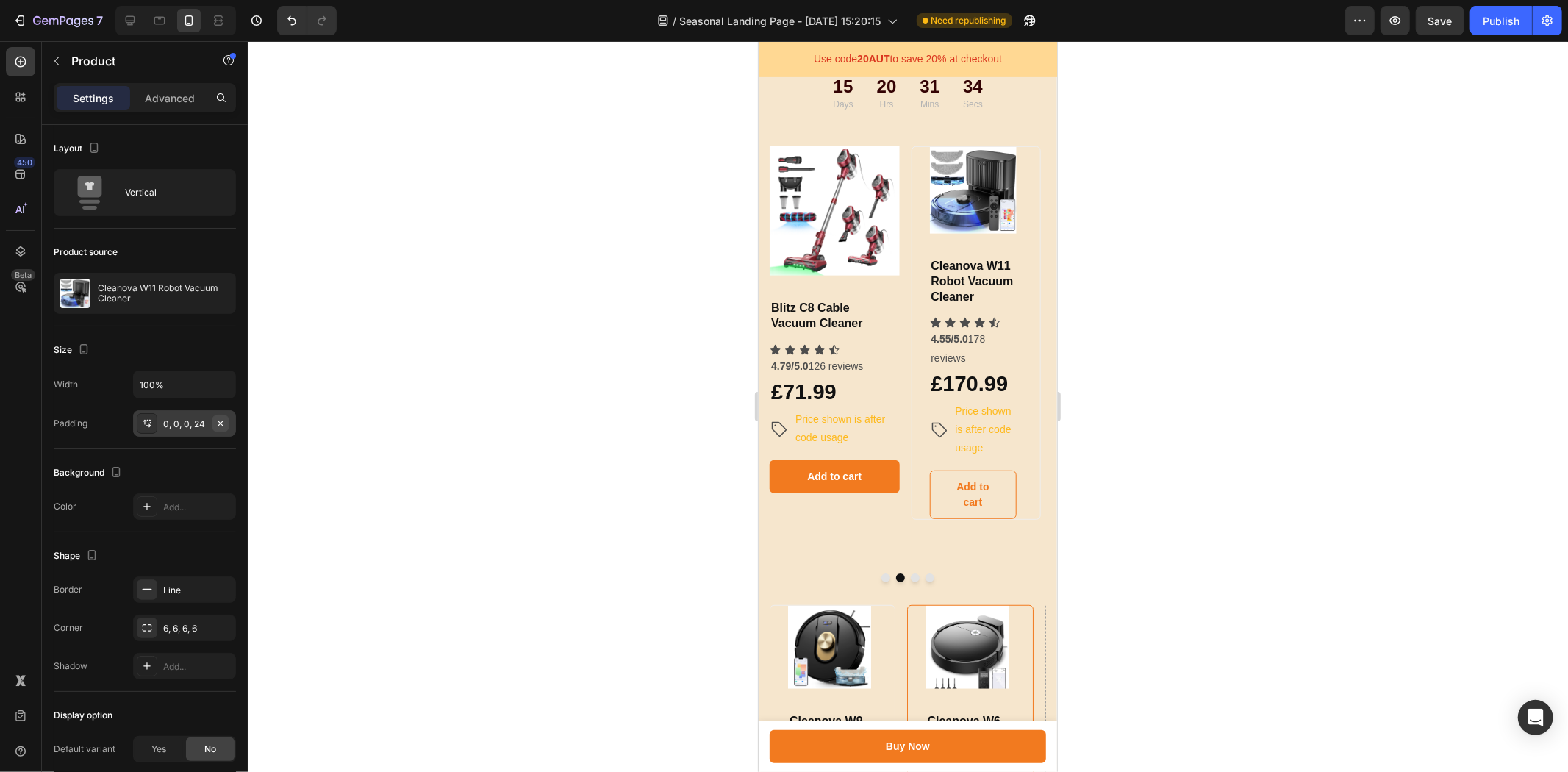
click at [221, 417] on icon "button" at bounding box center [221, 423] width 11 height 11
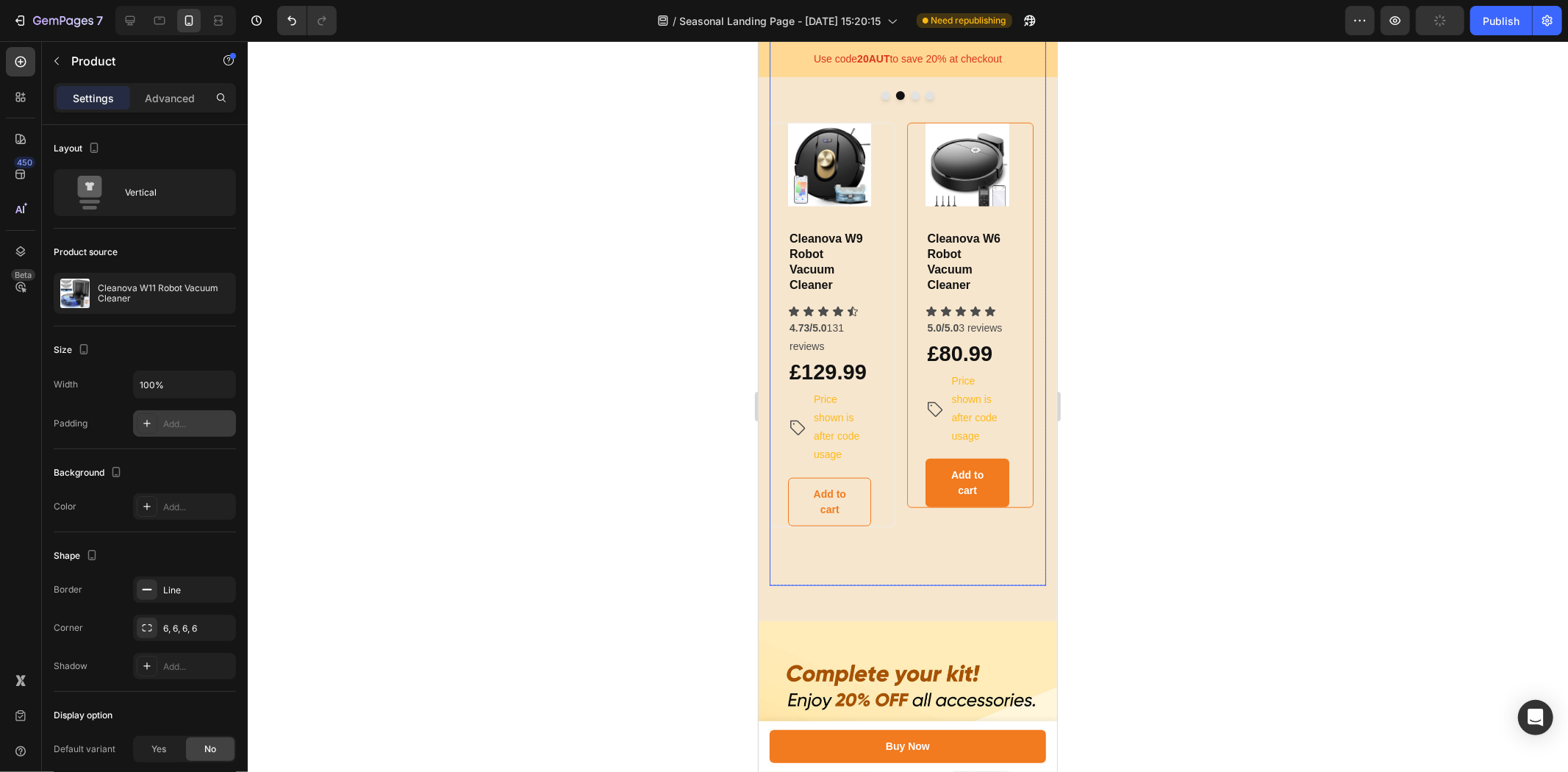
scroll to position [1085, 0]
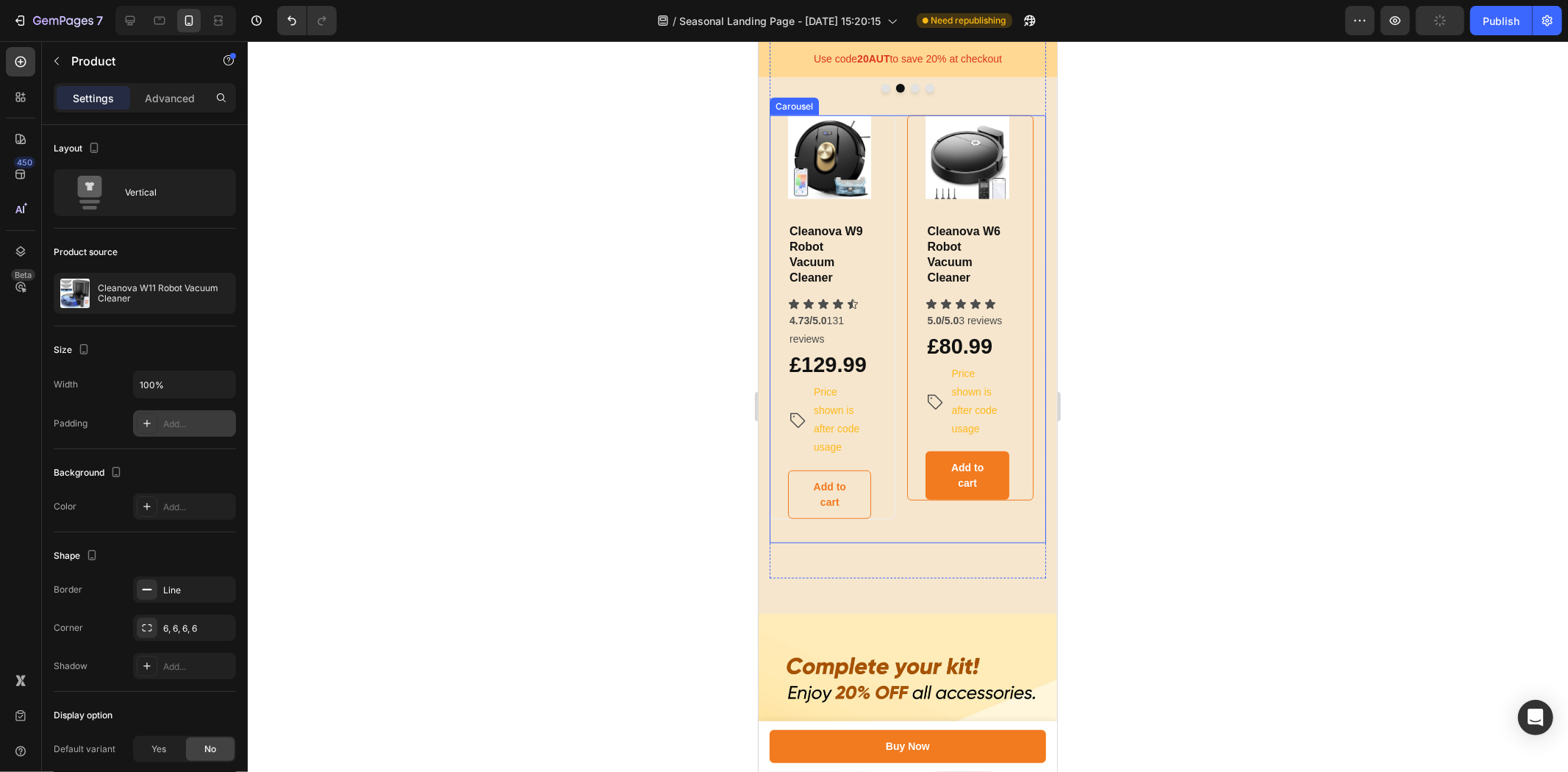
click at [901, 542] on div "Product Images & Gallery Cleanova W9 Robot Vacuum Cleaner Heading Icon Icon Ico…" at bounding box center [906, 329] width 277 height 428
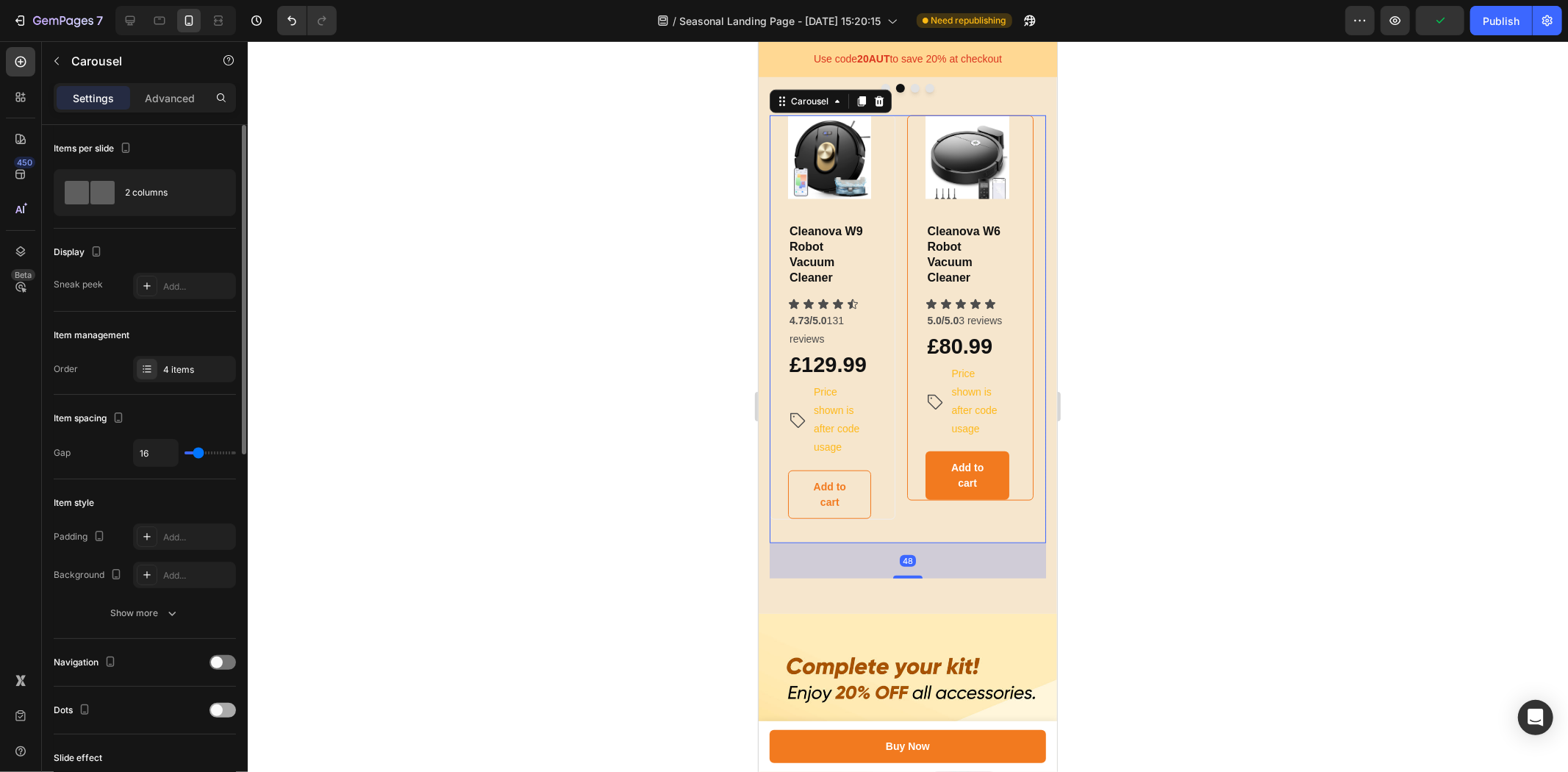
click at [222, 708] on span at bounding box center [217, 709] width 11 height 11
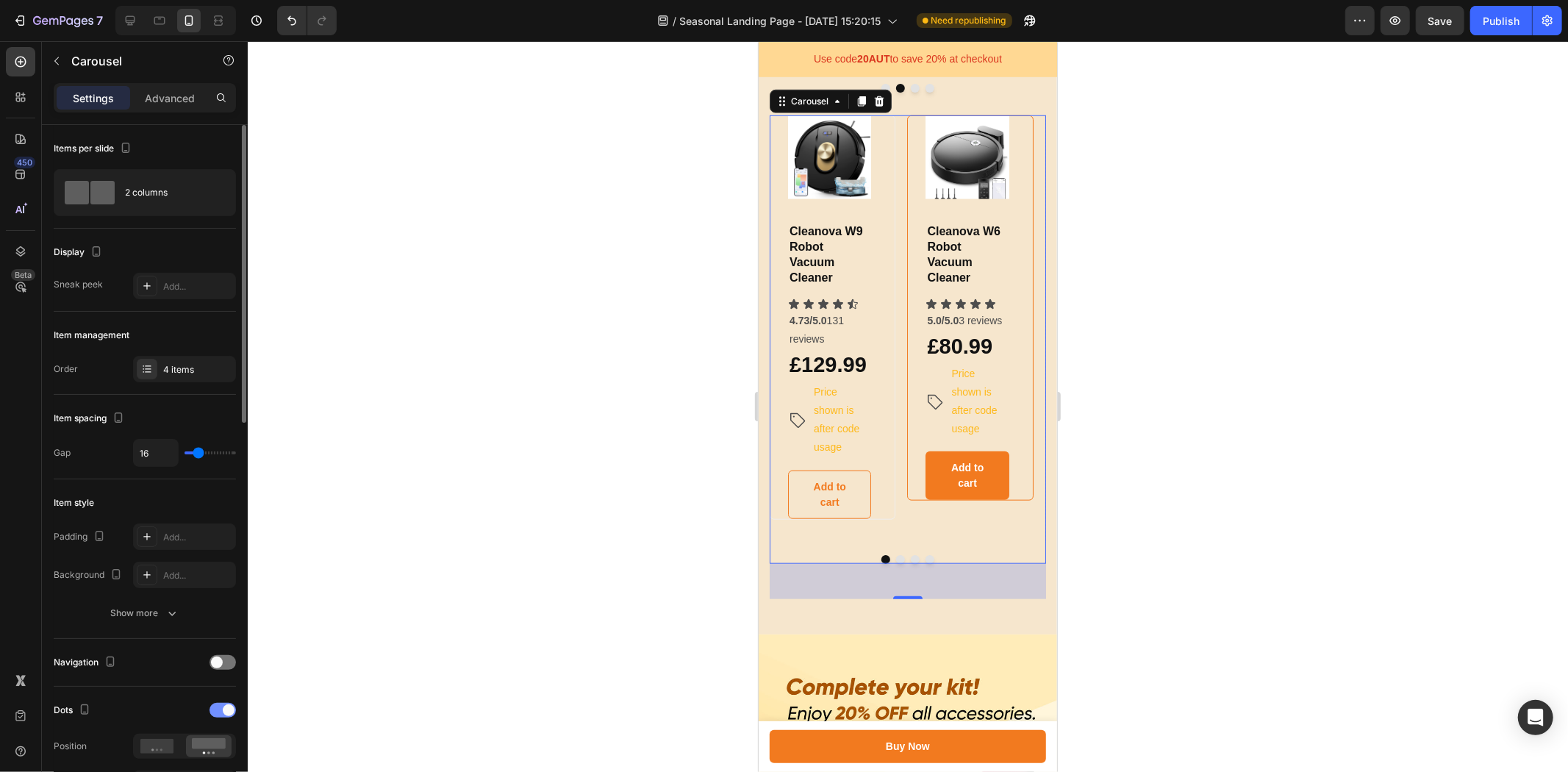
click at [223, 708] on span at bounding box center [228, 709] width 11 height 11
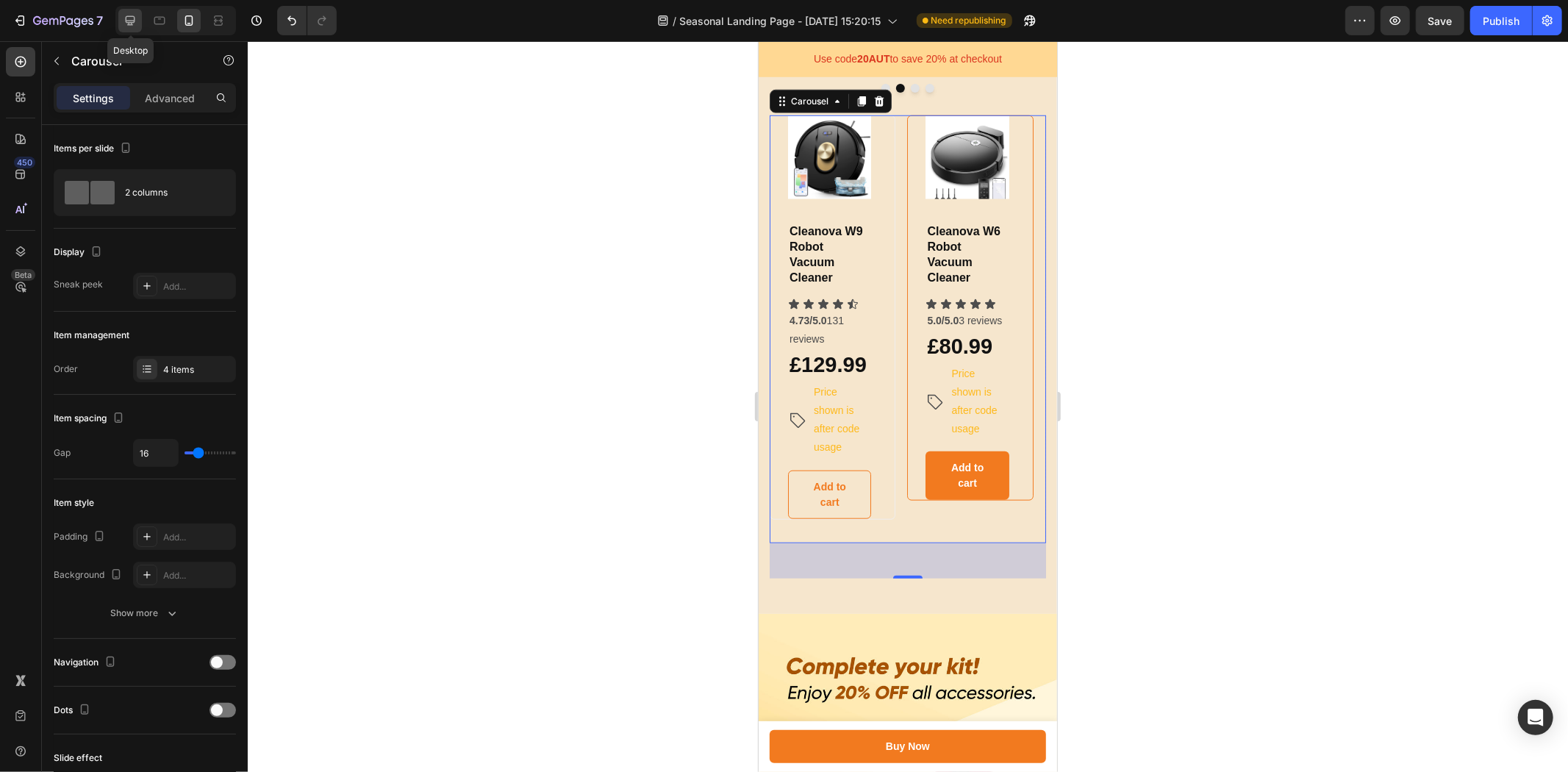
click at [131, 11] on div at bounding box center [129, 20] width 24 height 24
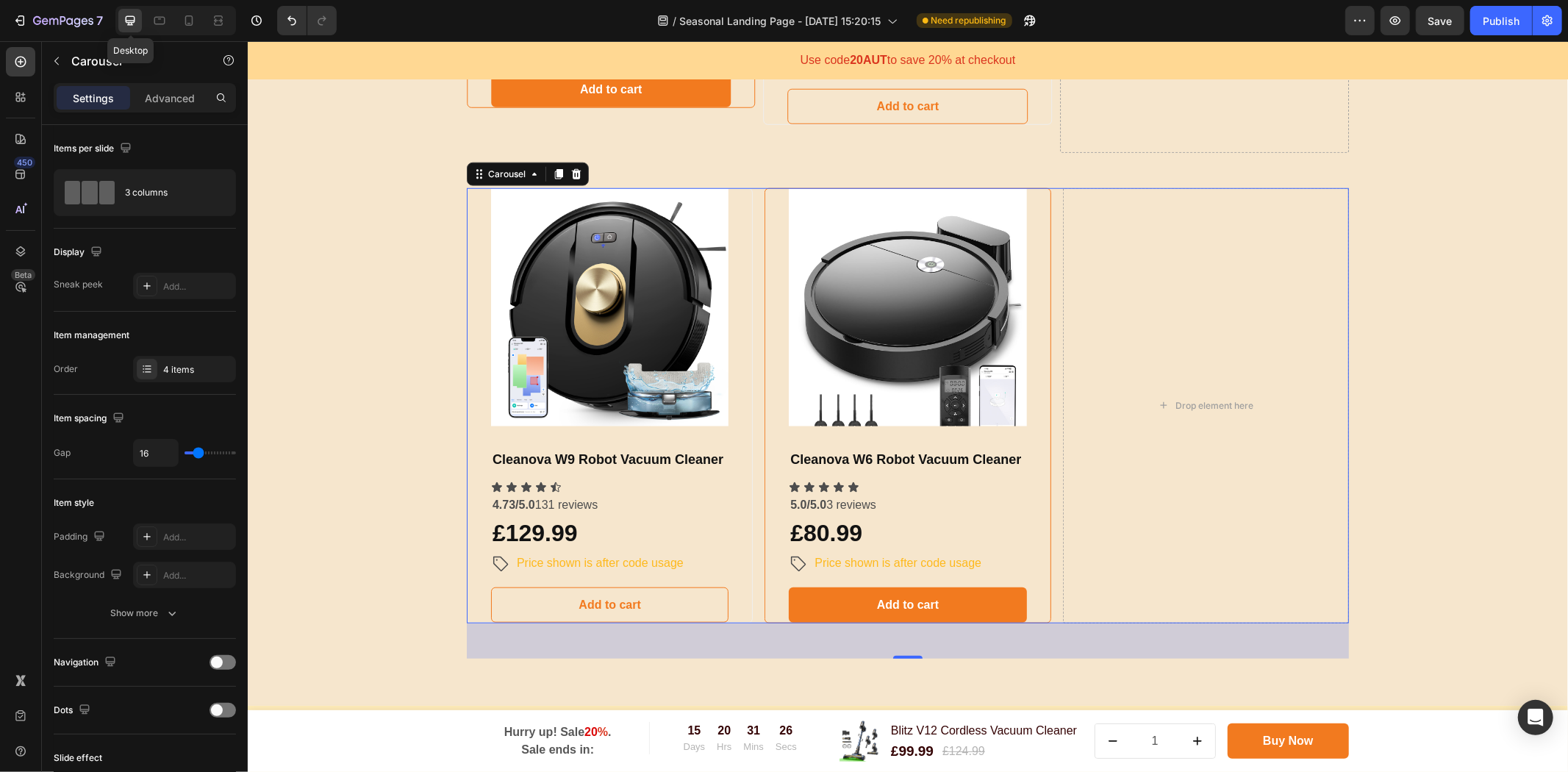
scroll to position [1151, 0]
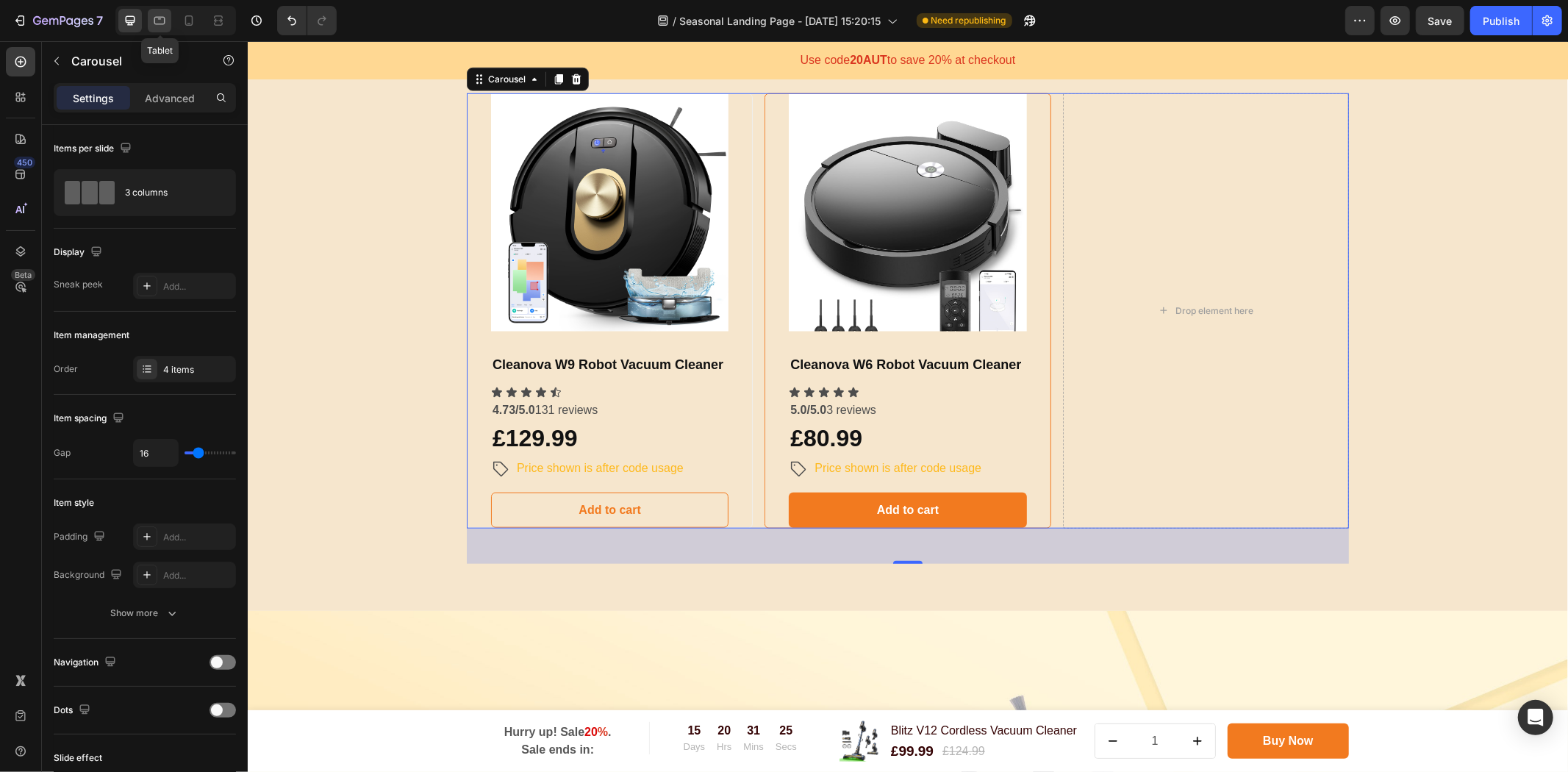
click at [170, 15] on div at bounding box center [159, 20] width 24 height 24
type input "100%"
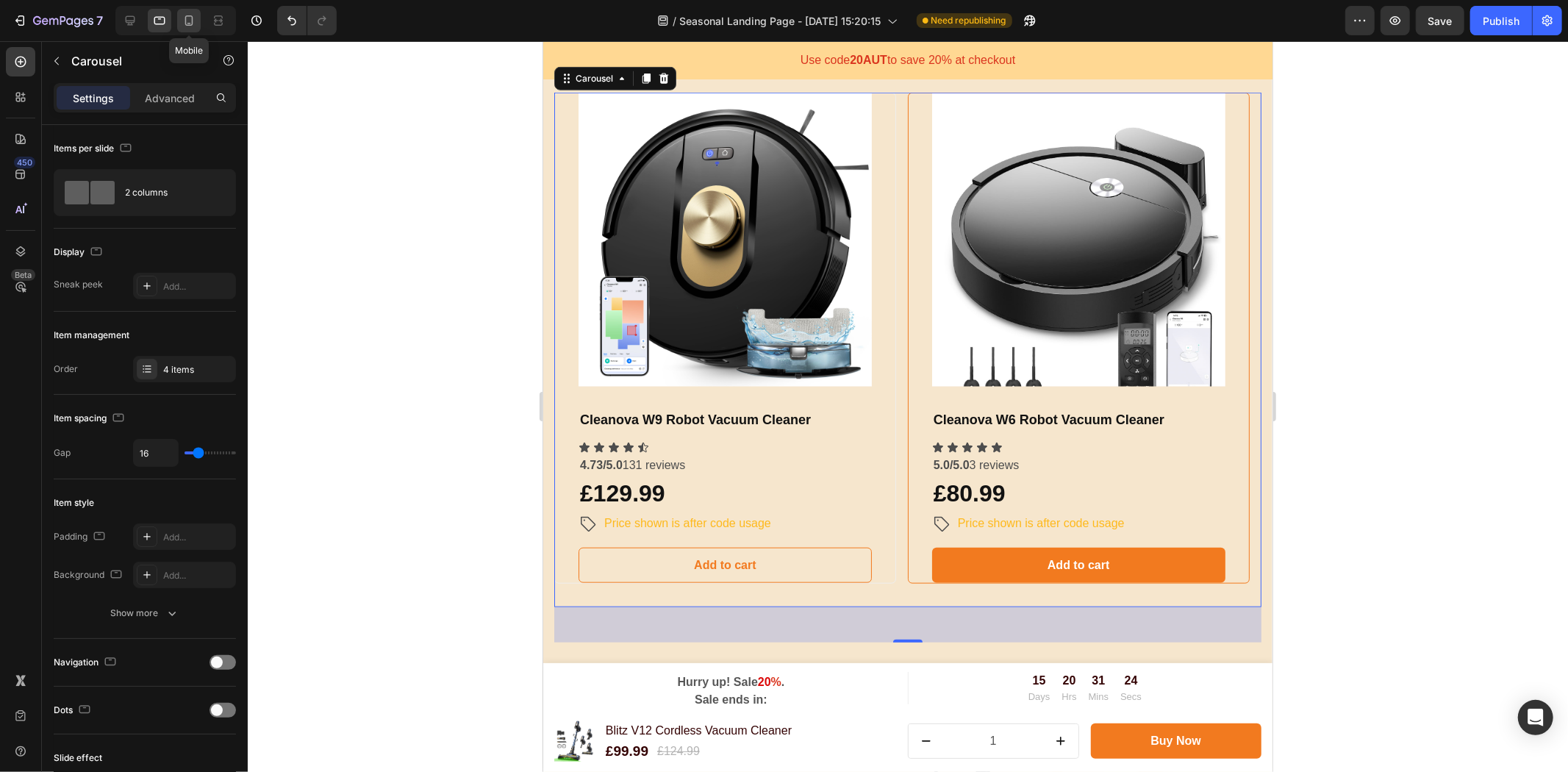
click at [185, 15] on icon at bounding box center [188, 20] width 14 height 14
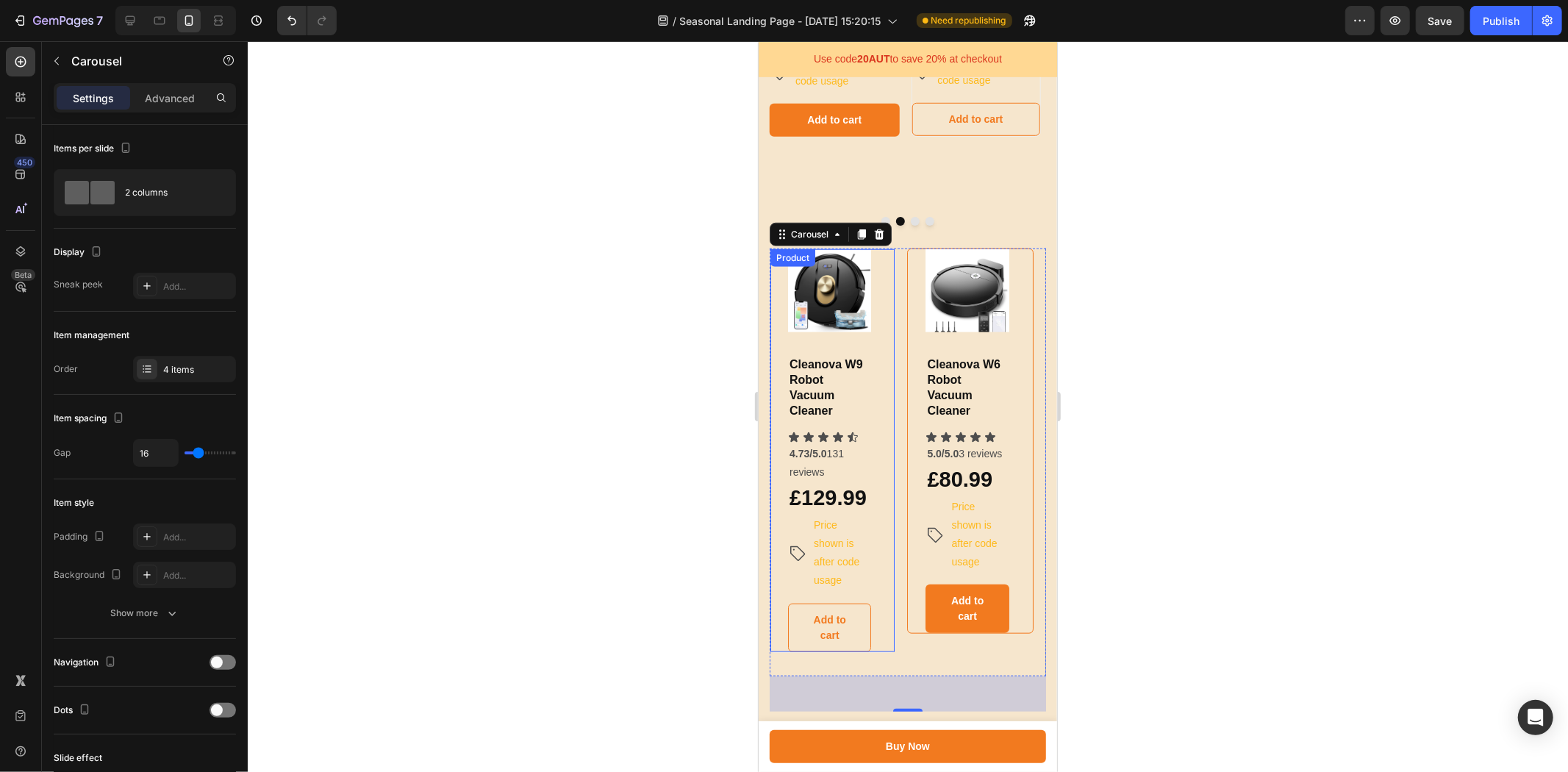
scroll to position [951, 0]
click at [896, 460] on div "Product Images & Gallery Cleanova W9 Robot Vacuum Cleaner Heading Icon Icon Ico…" at bounding box center [906, 462] width 277 height 428
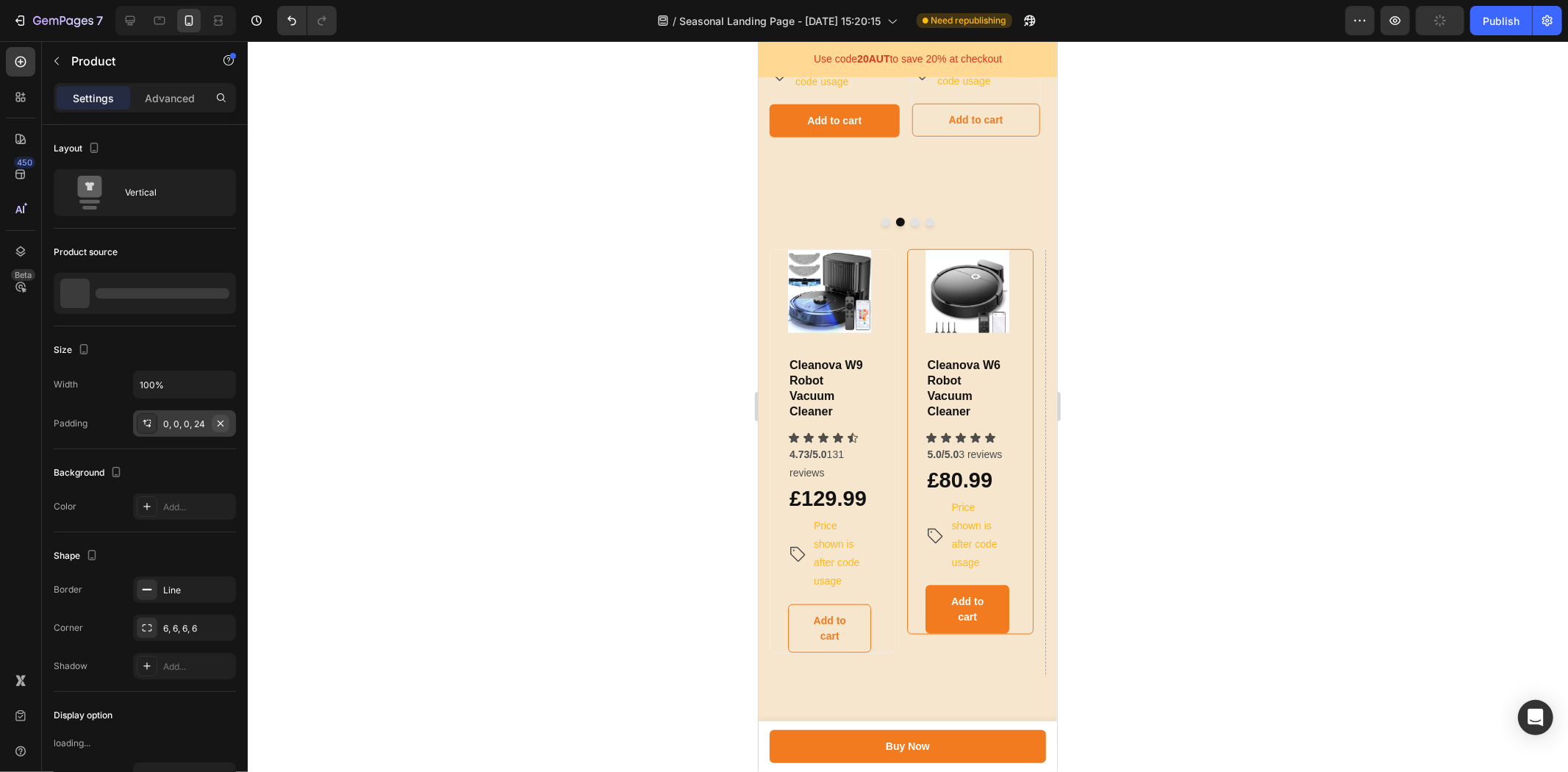
click at [221, 420] on icon "button" at bounding box center [221, 423] width 11 height 11
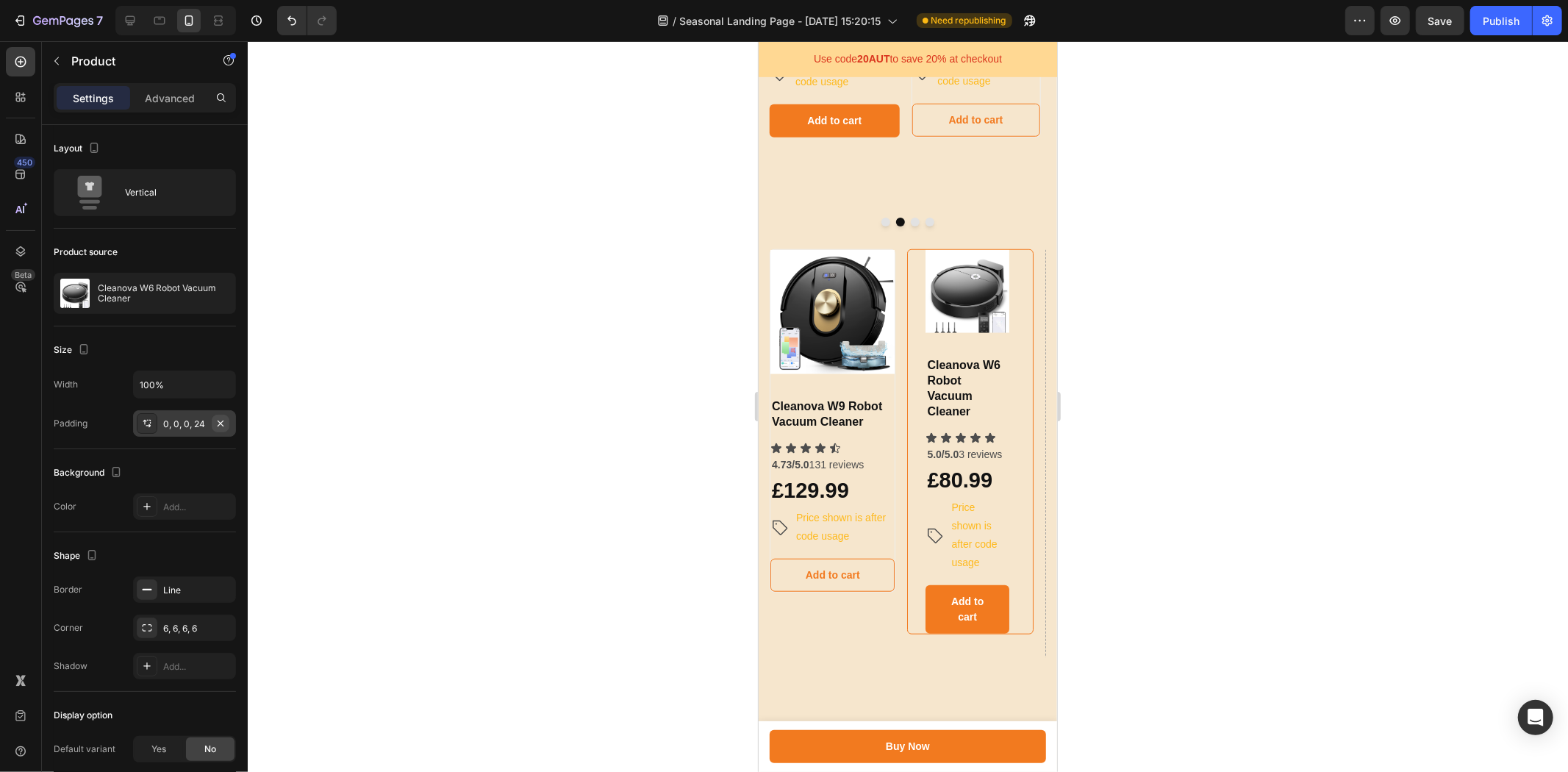
click at [218, 421] on icon "button" at bounding box center [221, 423] width 11 height 11
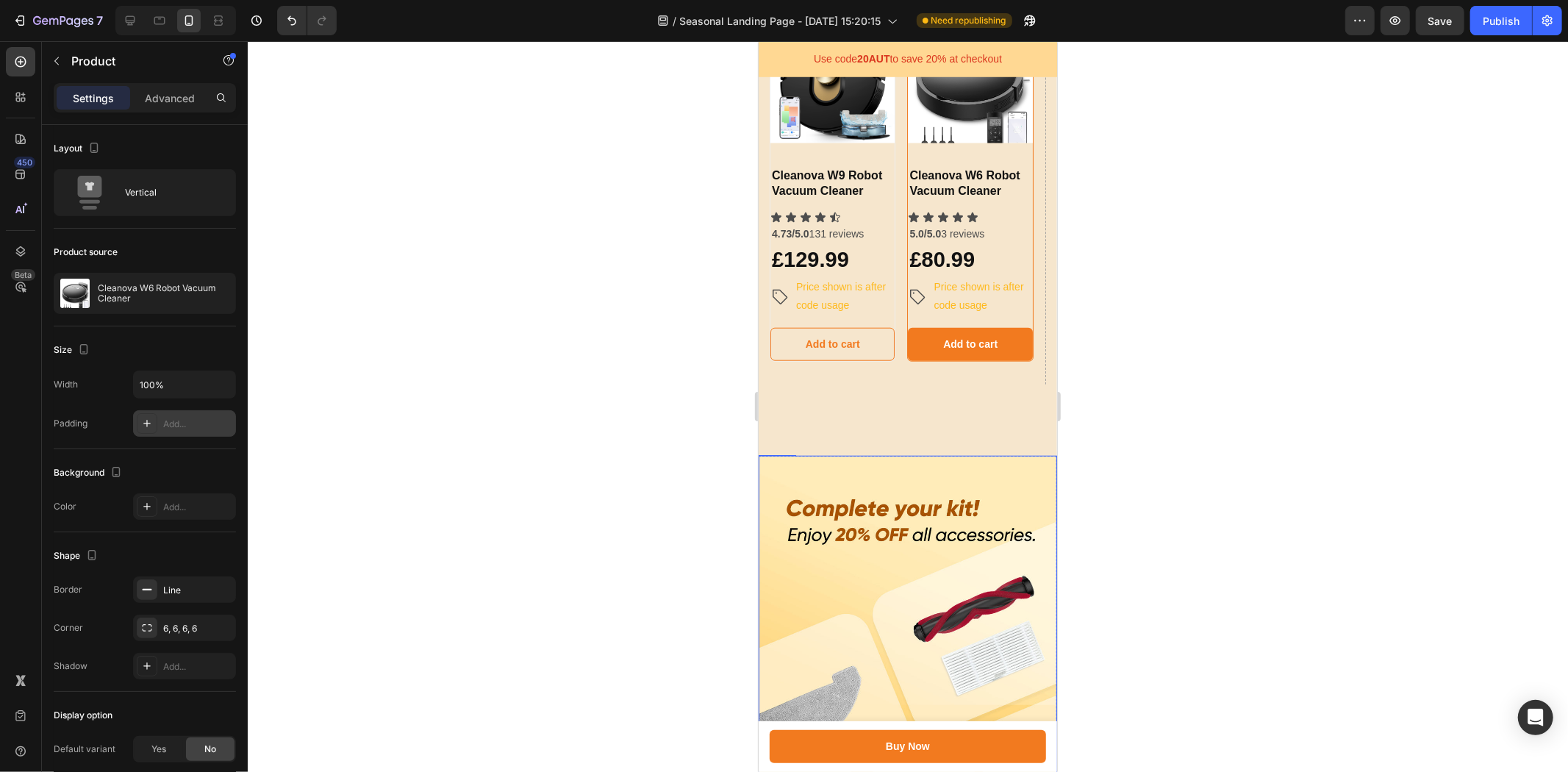
scroll to position [1360, 0]
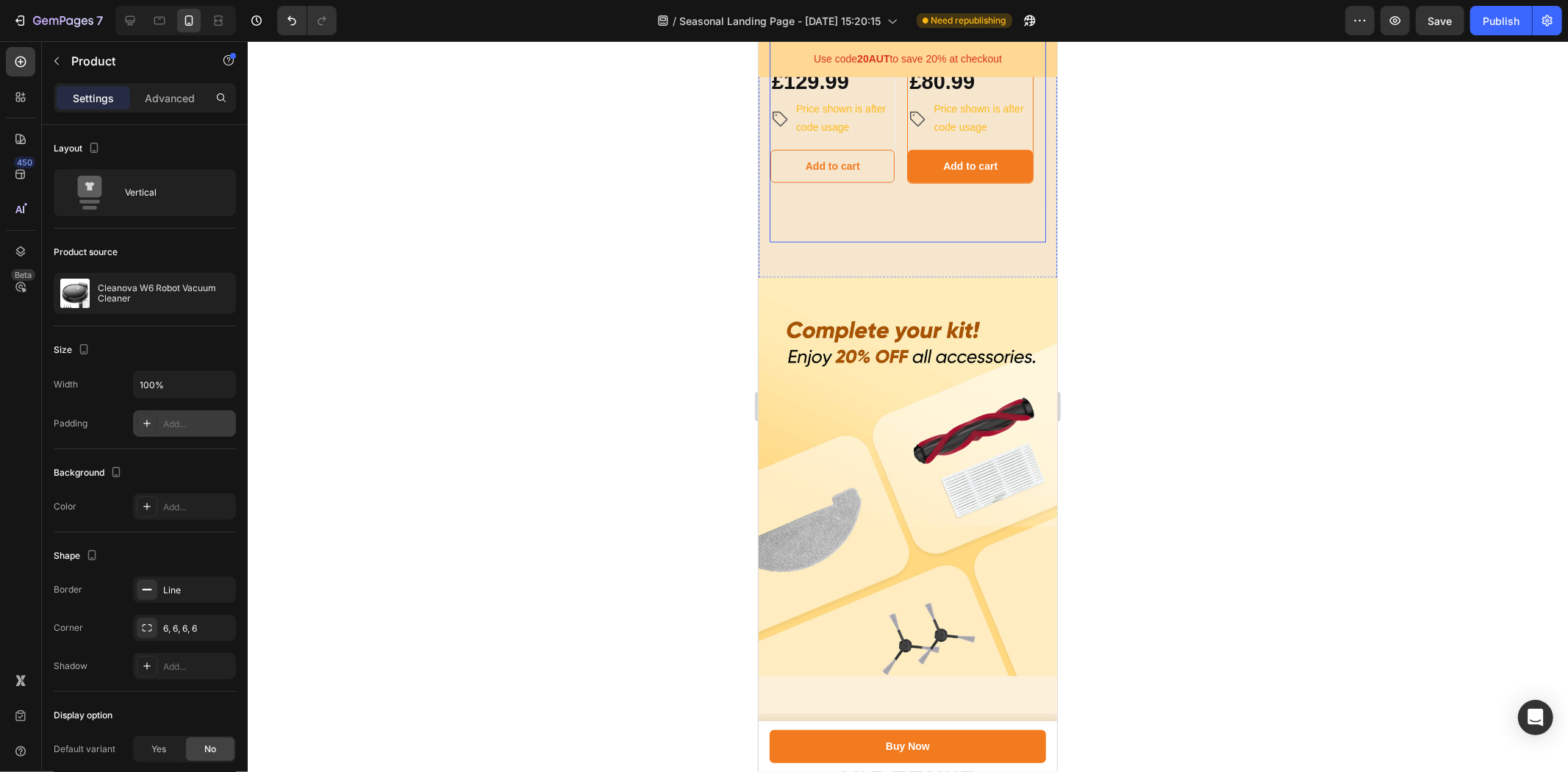
click at [898, 241] on div "Product Images & Gallery Cleanova W9 Robot Vacuum Cleaner Heading Icon Icon Ico…" at bounding box center [906, 41] width 277 height 402
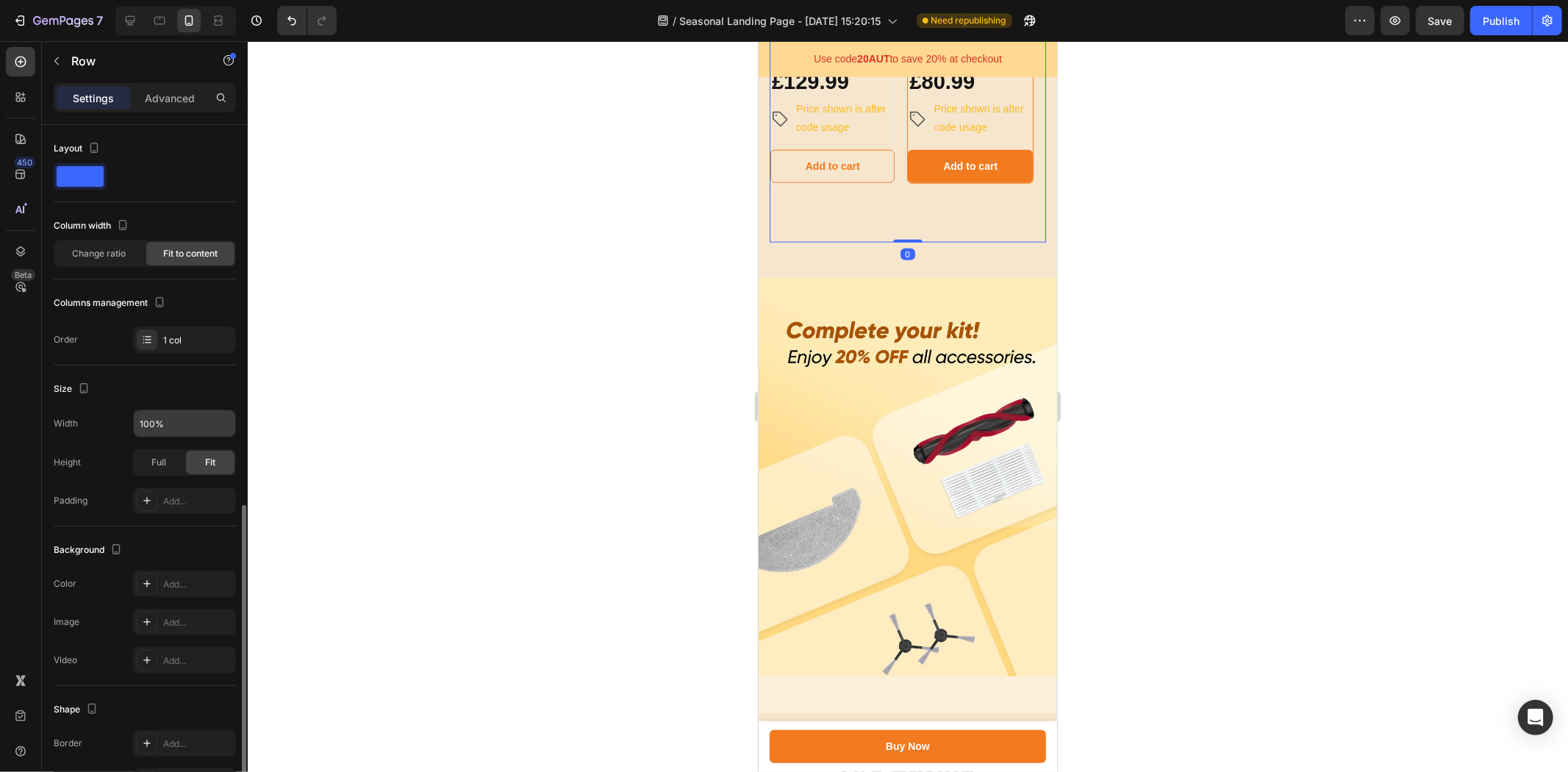
scroll to position [215, 0]
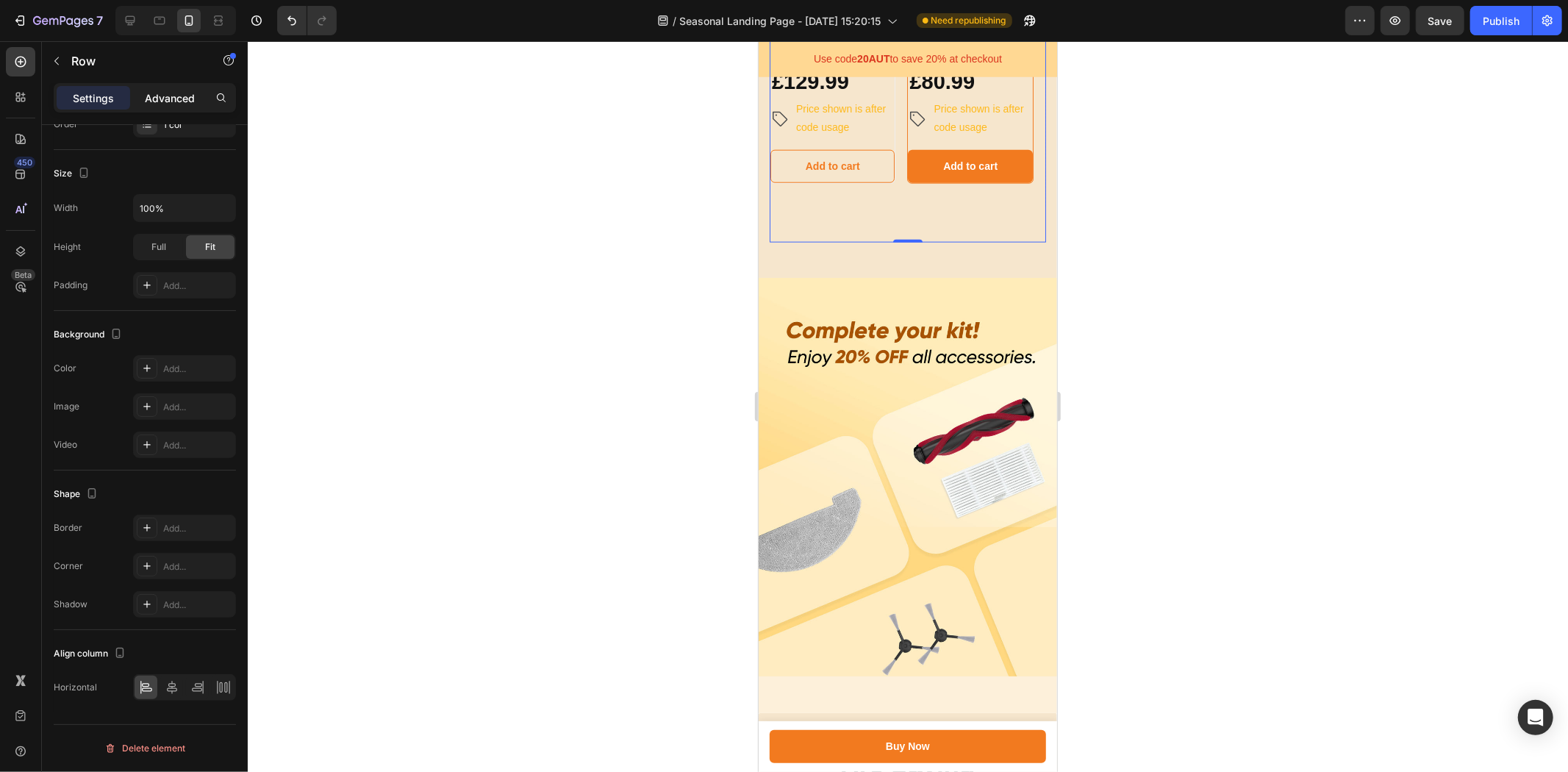
click at [177, 86] on div "Advanced" at bounding box center [169, 97] width 73 height 24
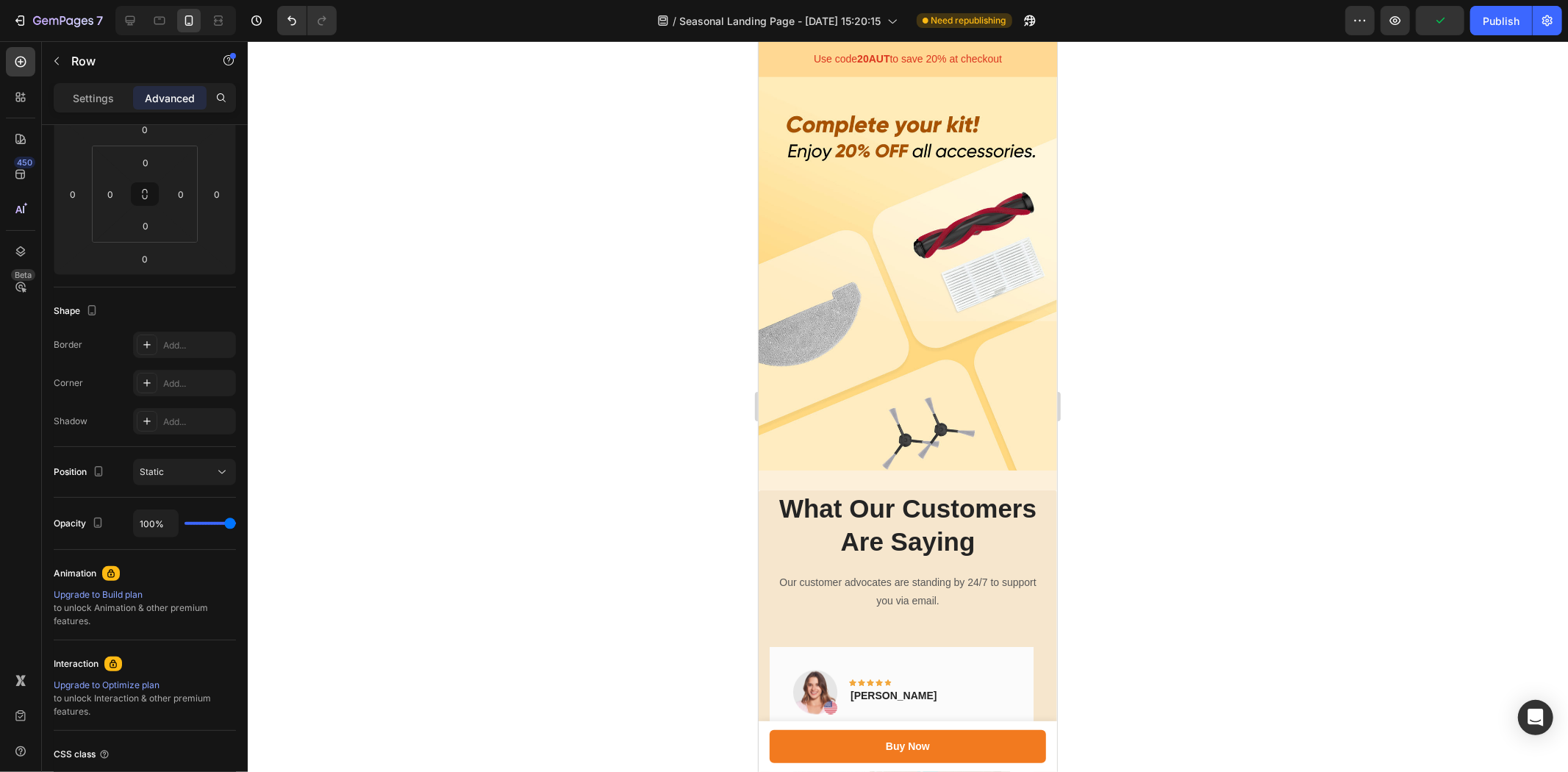
scroll to position [1461, 0]
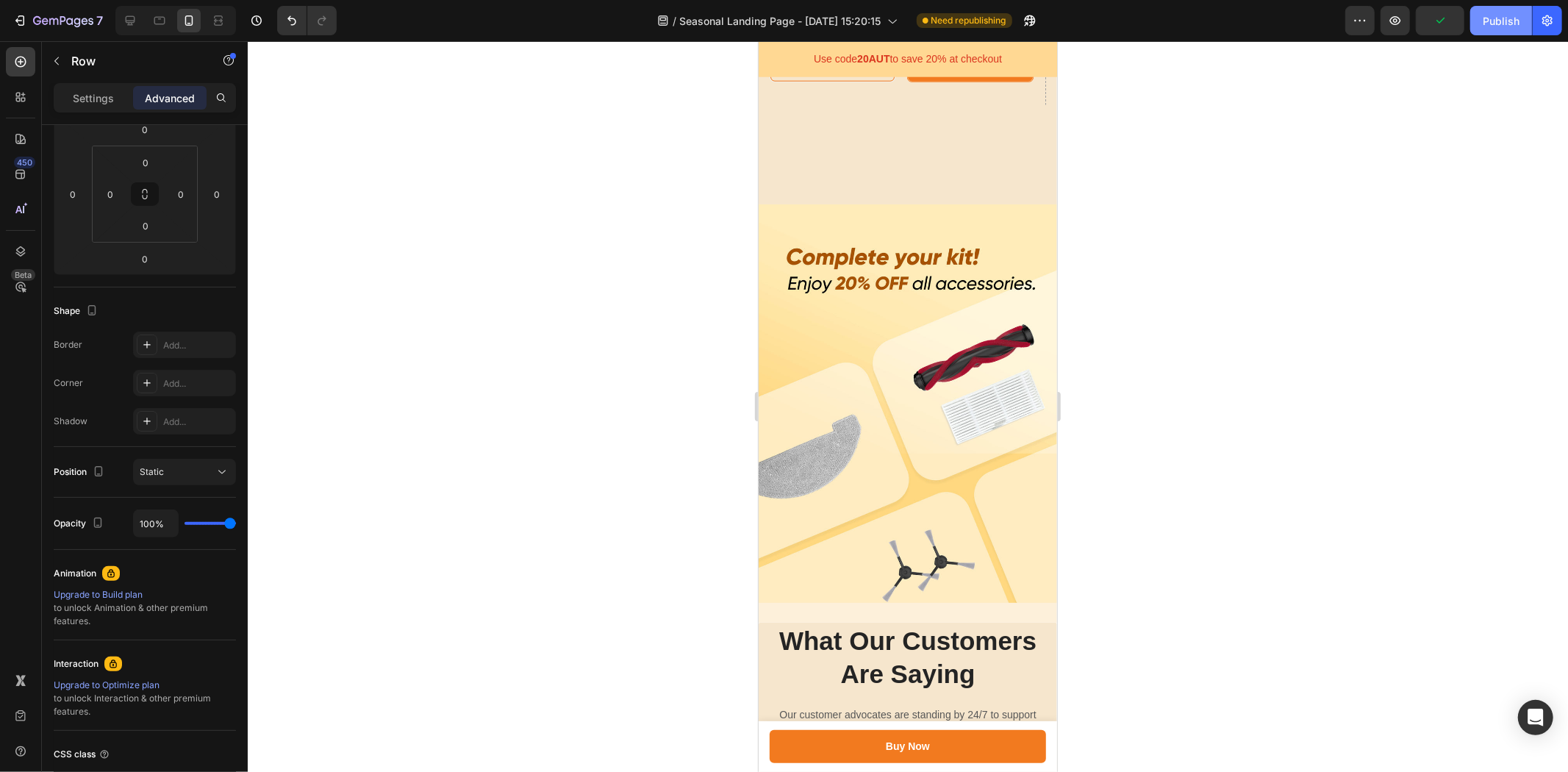
click at [1493, 31] on button "Publish" at bounding box center [1500, 20] width 62 height 29
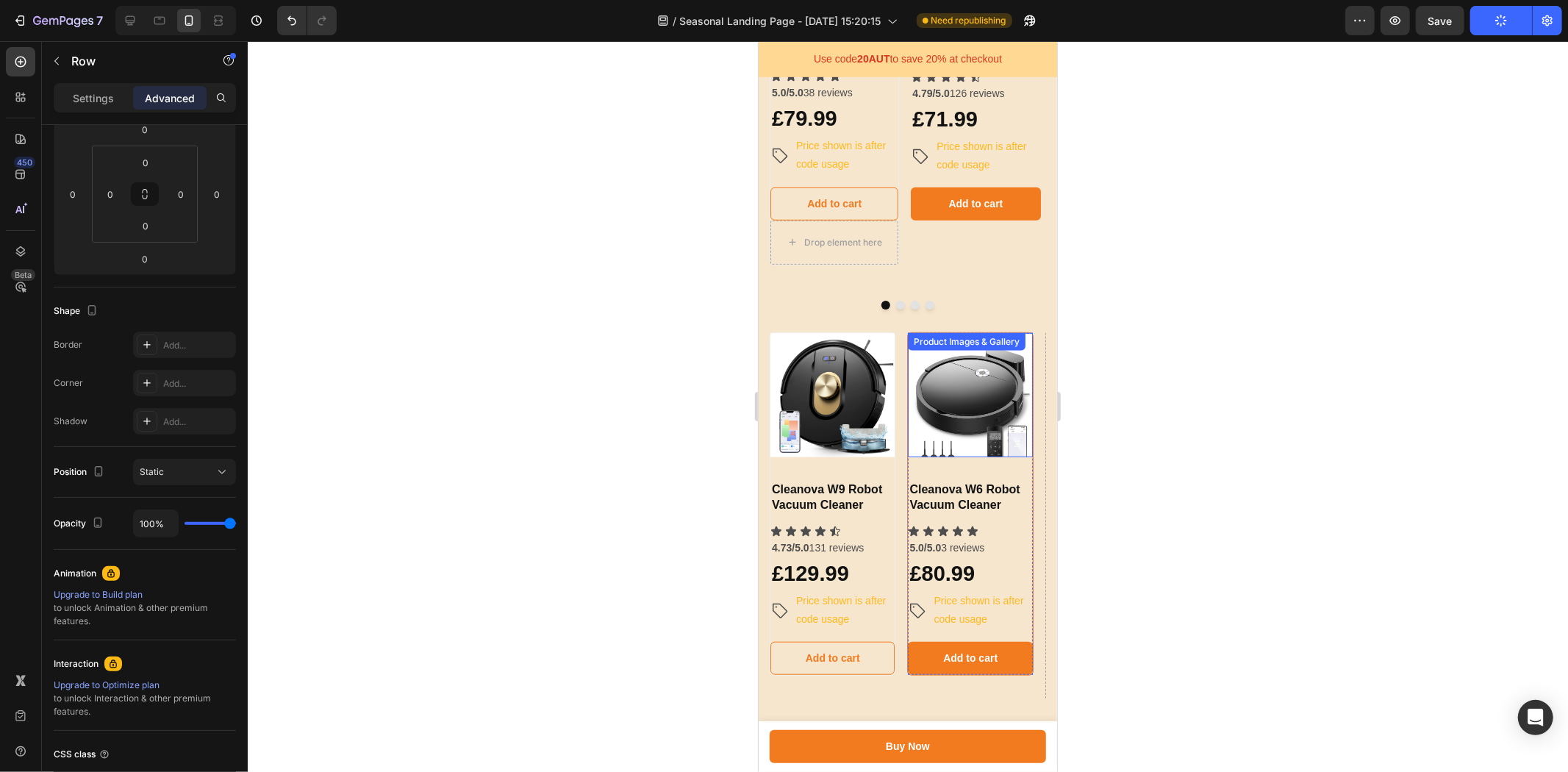
scroll to position [972, 0]
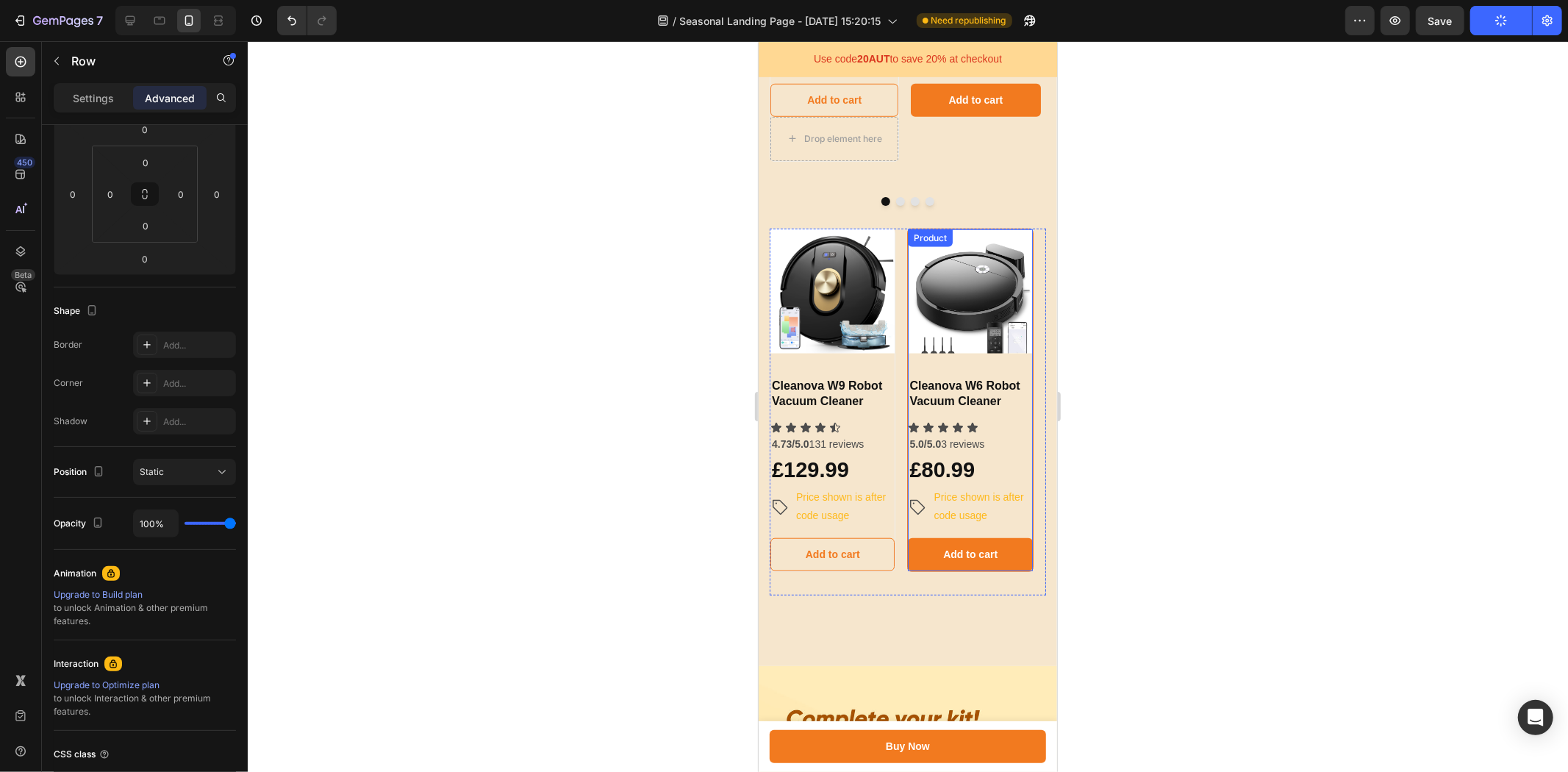
click at [1020, 390] on div "Product Images & Gallery Cleanova W6 Robot Vacuum Cleaner Heading Icon Icon Ico…" at bounding box center [969, 398] width 125 height 341
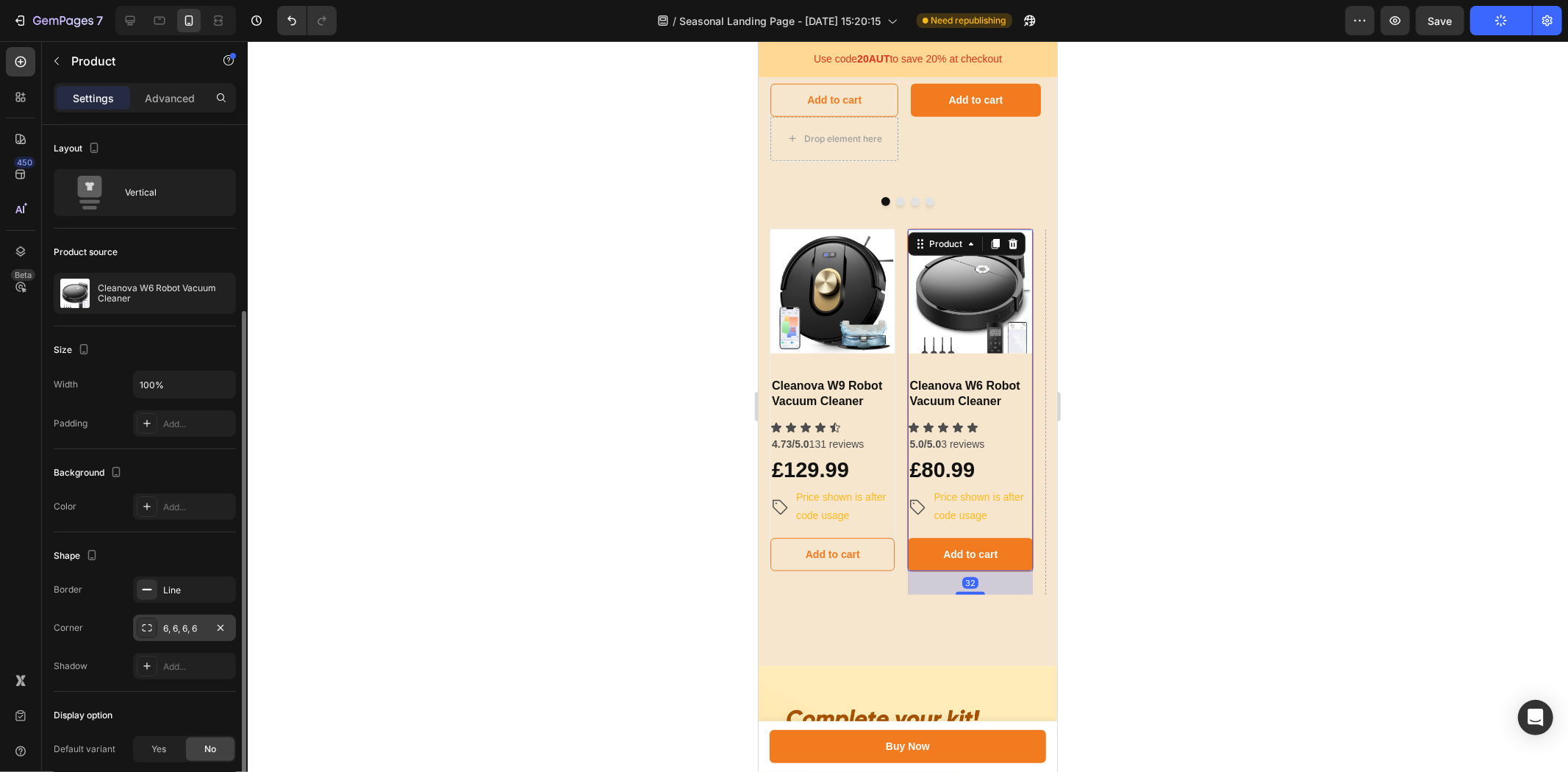
scroll to position [99, 0]
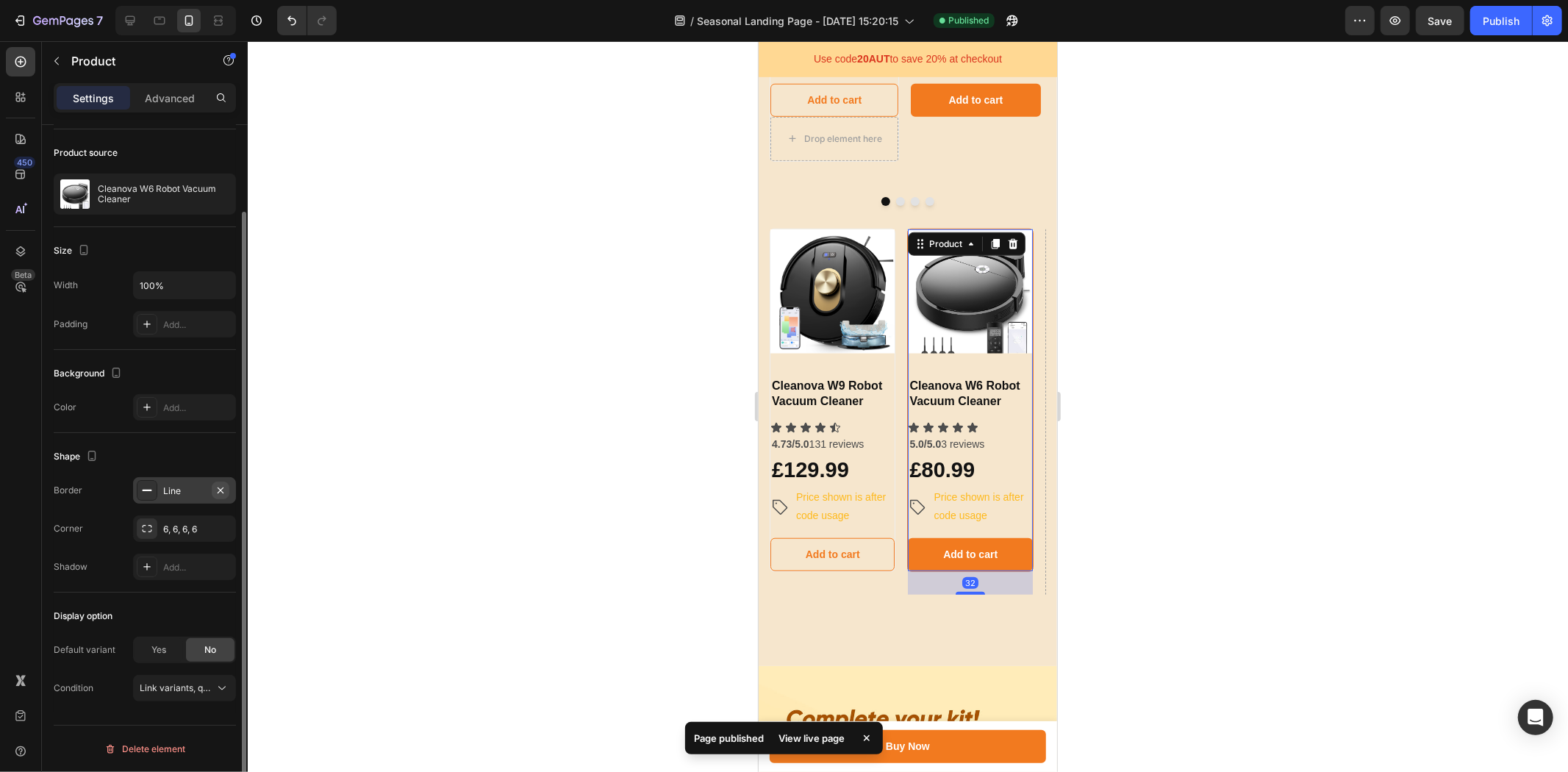
click at [222, 489] on icon "button" at bounding box center [221, 490] width 11 height 11
click at [1500, 25] on div "Publish" at bounding box center [1500, 21] width 37 height 15
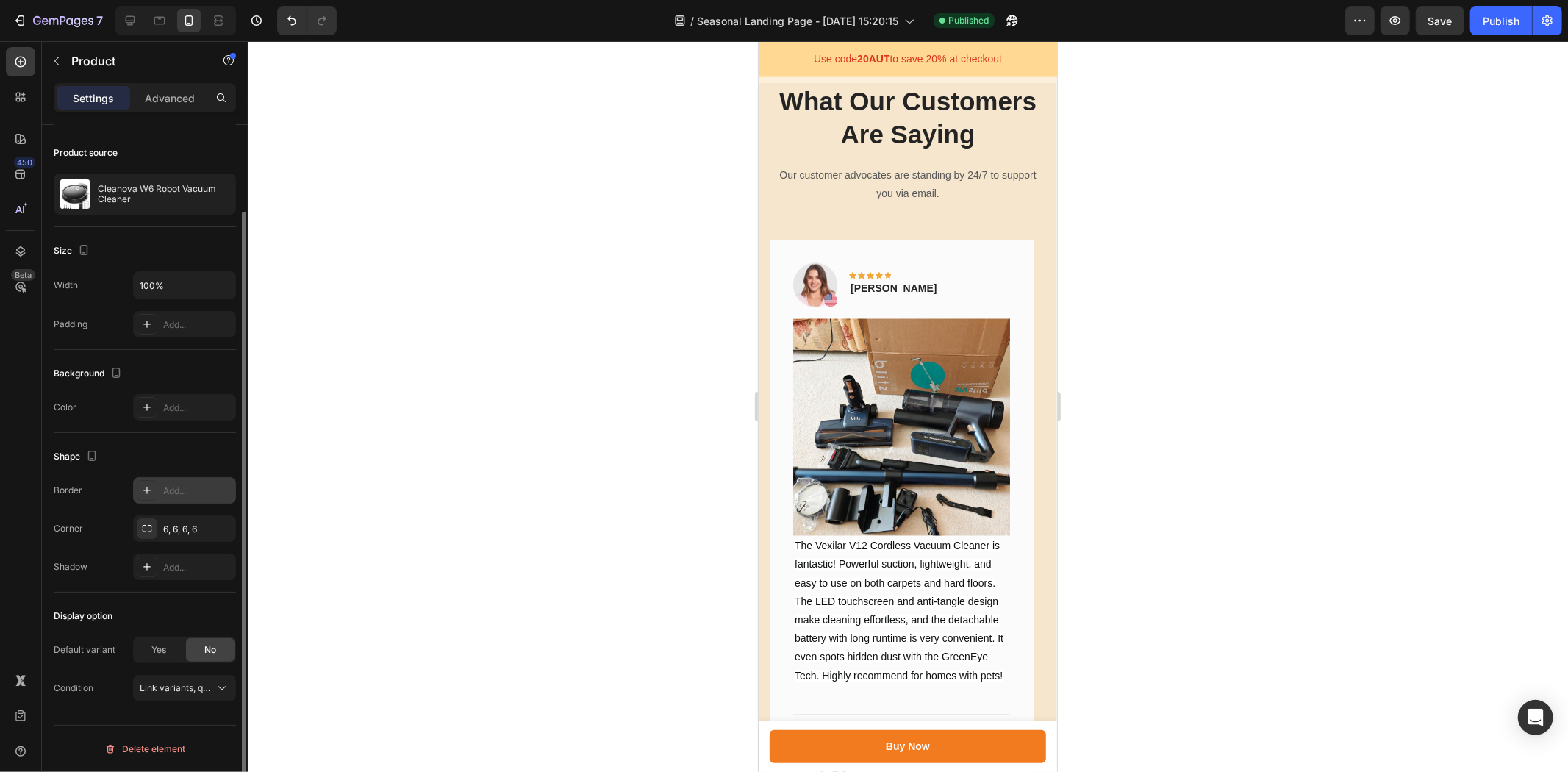
scroll to position [1758, 0]
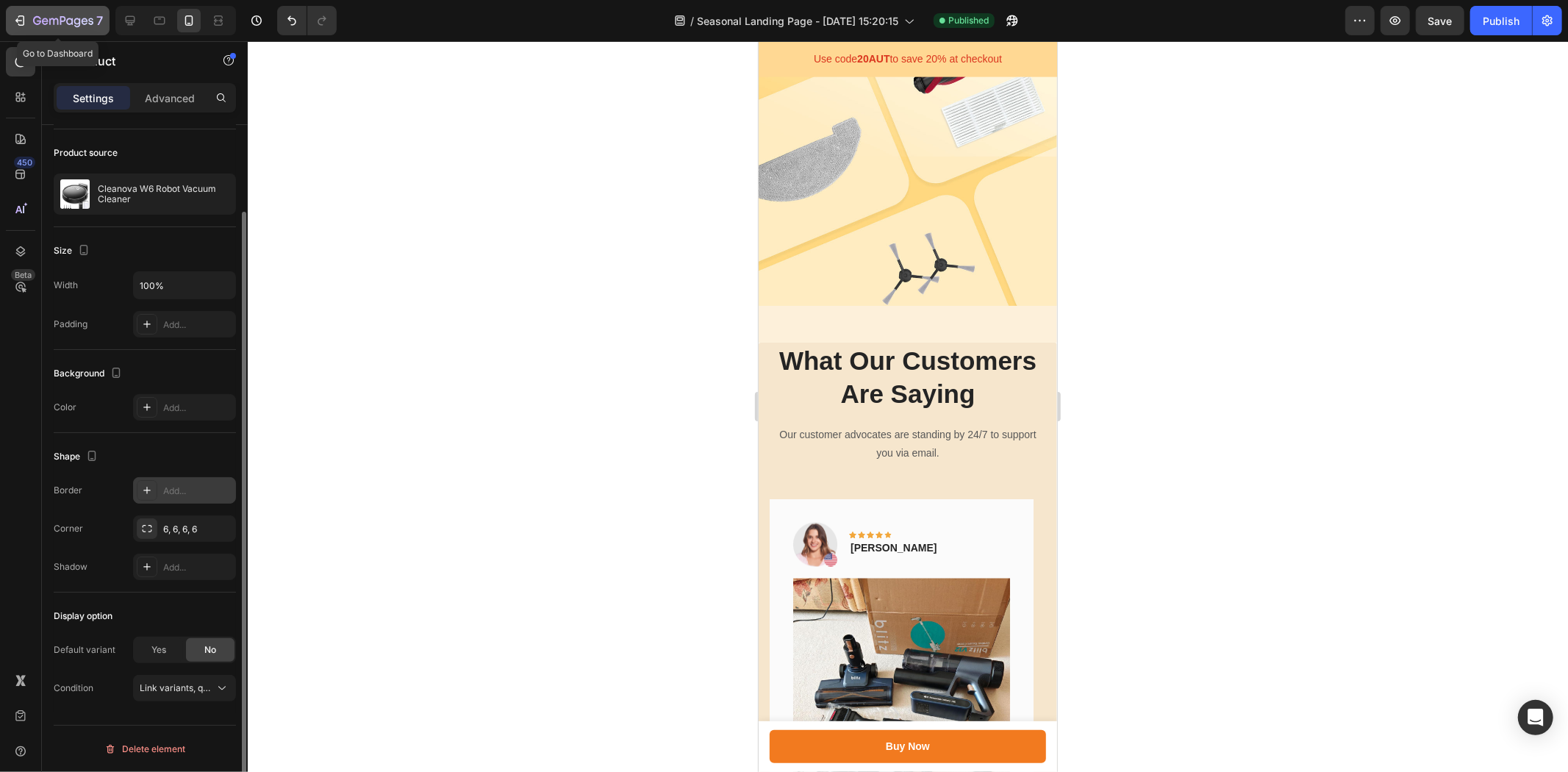
click at [37, 25] on icon "button" at bounding box center [37, 20] width 9 height 9
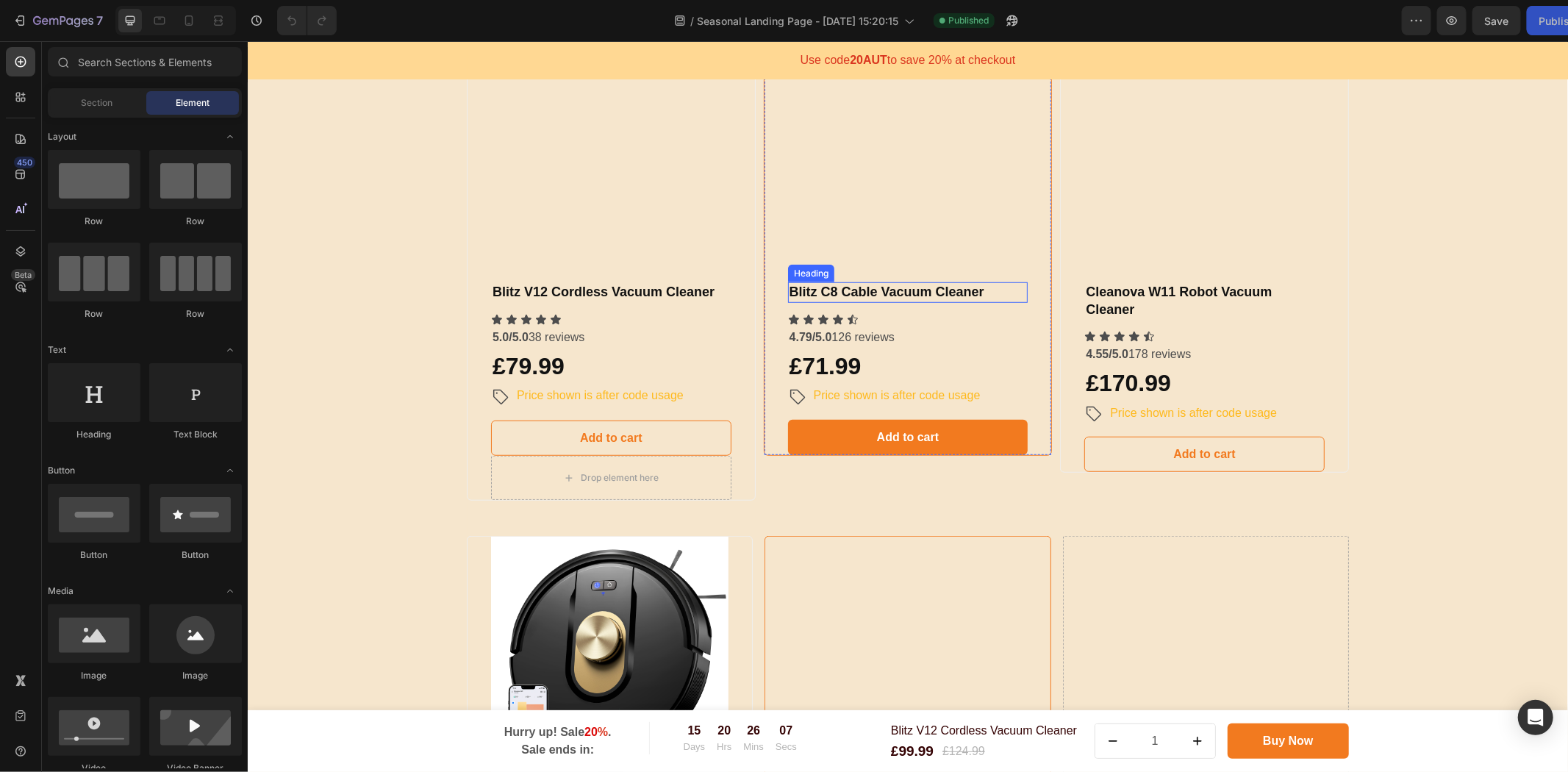
scroll to position [898, 0]
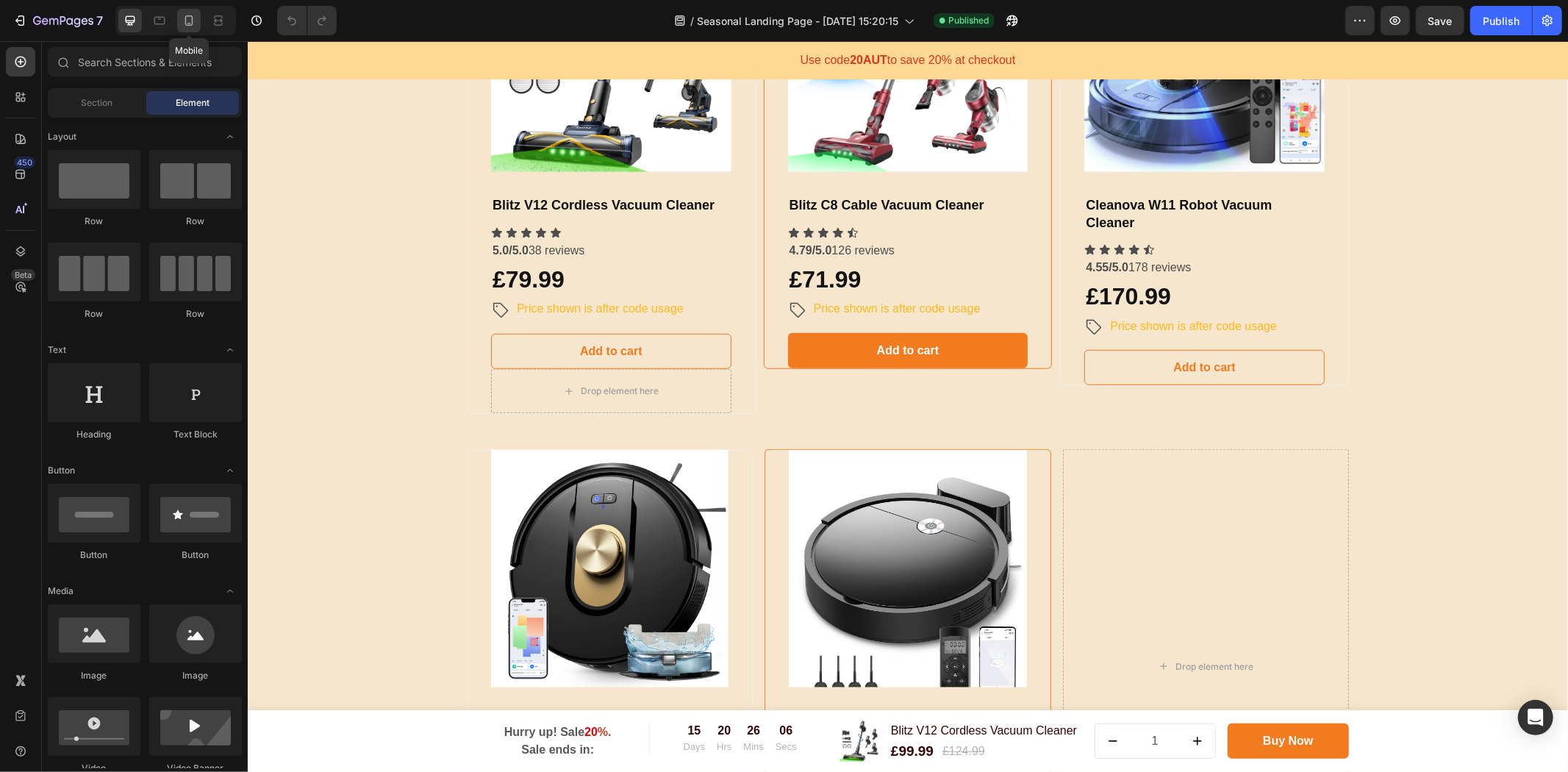
click at [185, 21] on icon at bounding box center [189, 20] width 9 height 10
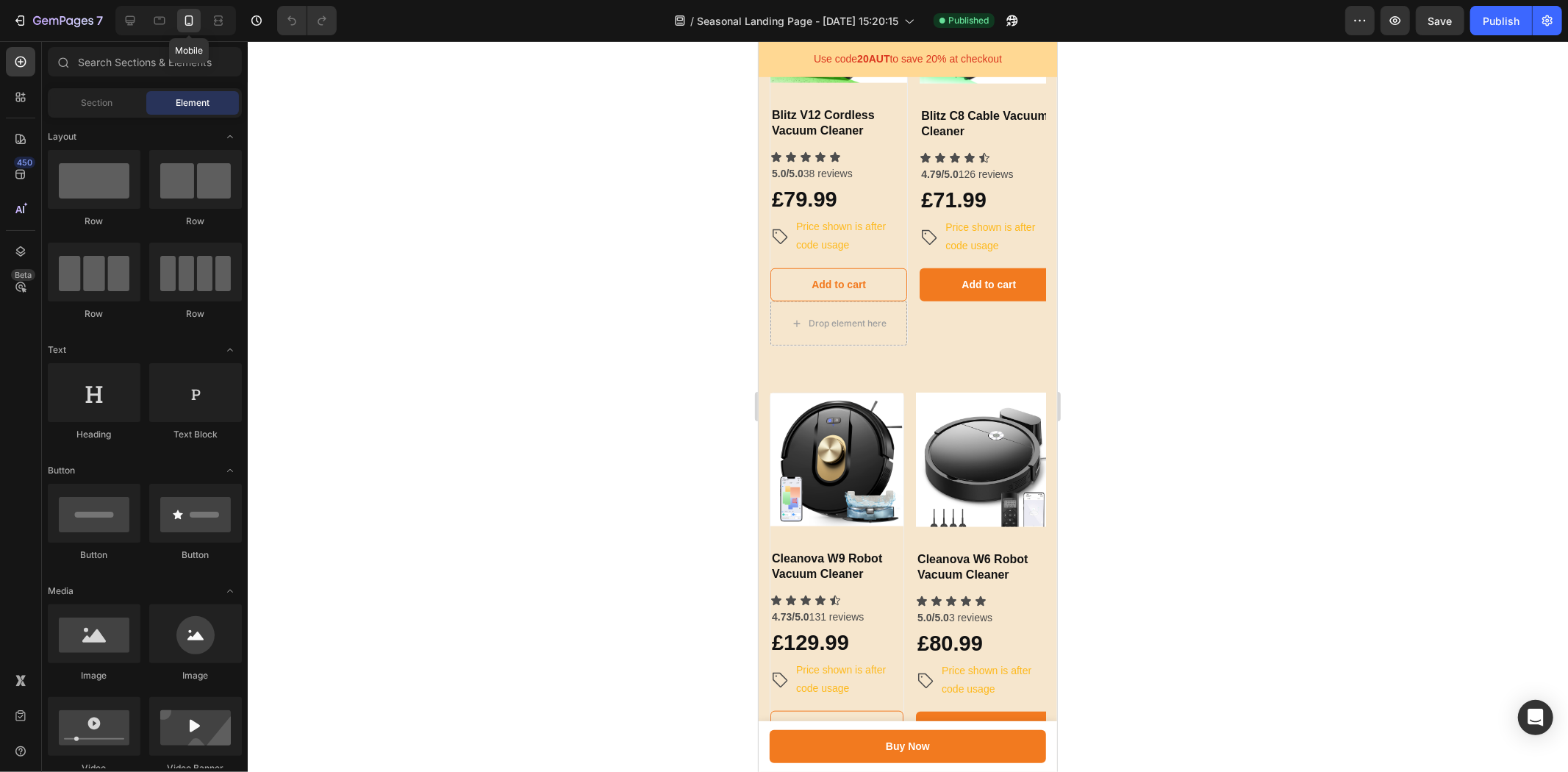
scroll to position [926, 0]
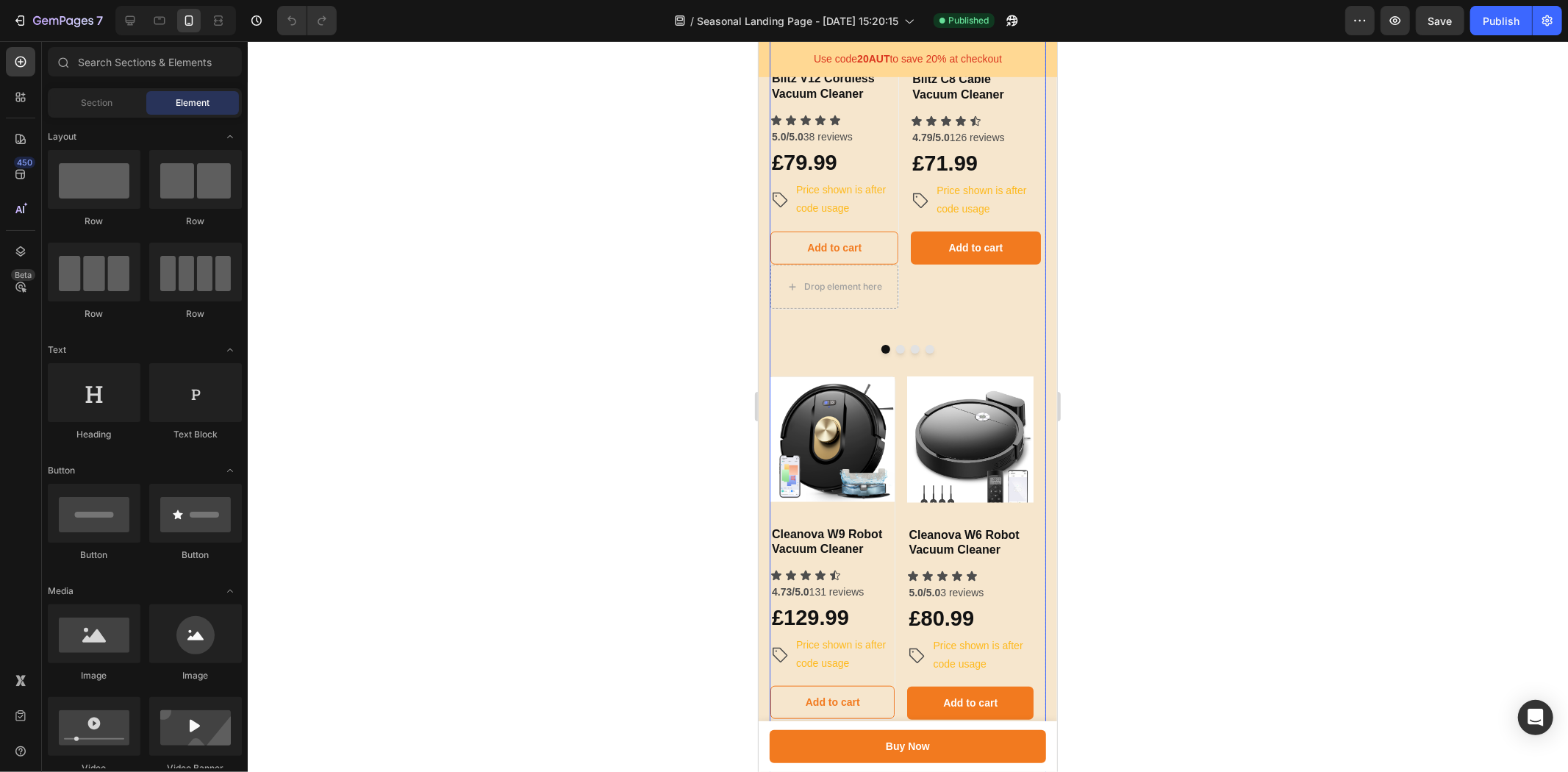
click at [951, 332] on div "Product Images & Gallery Blitz C8 Cable Vacuum Cleaner Heading Icon Icon Icon I…" at bounding box center [975, 125] width 129 height 415
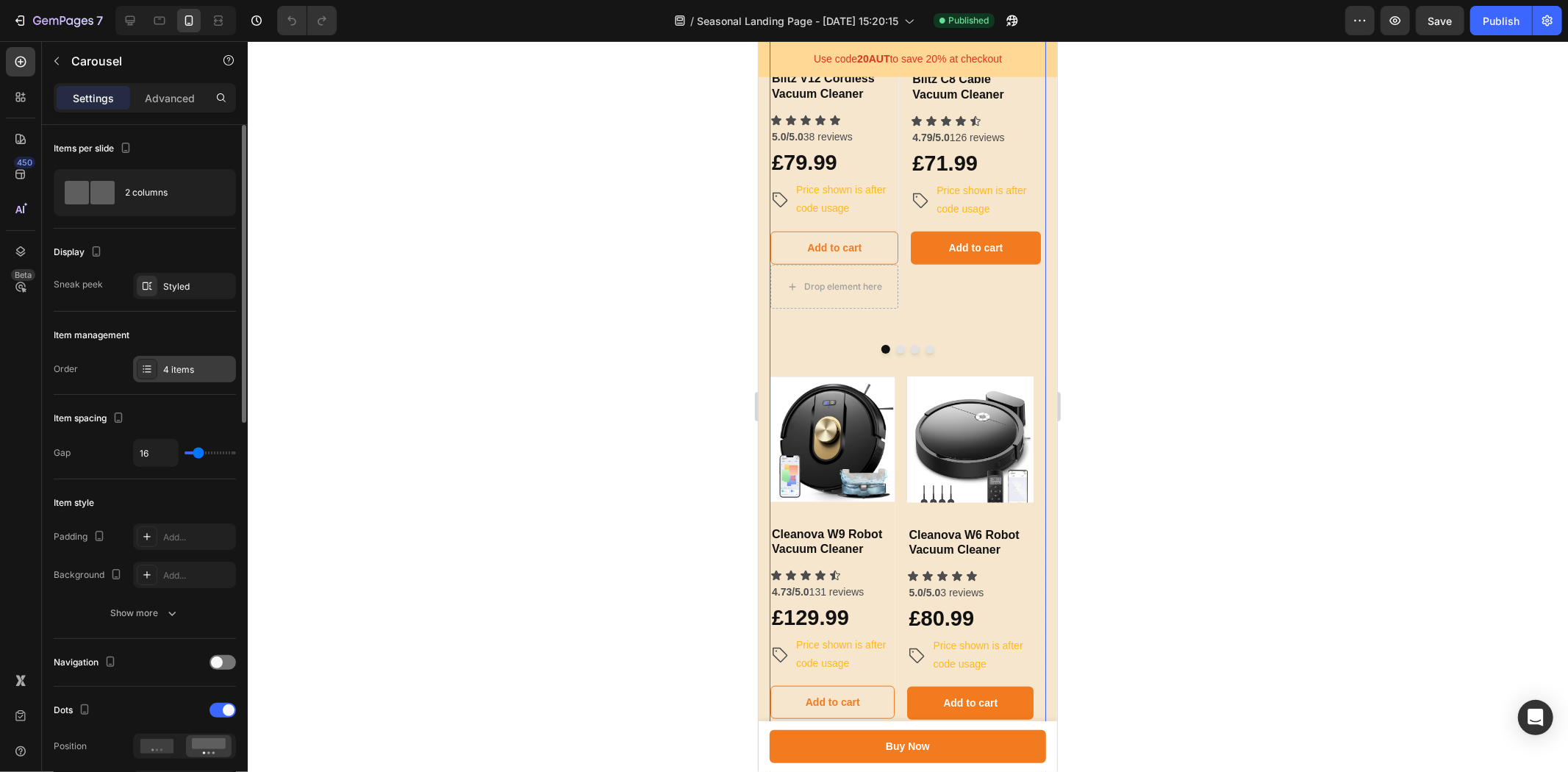
click at [199, 376] on div "4 items" at bounding box center [184, 369] width 103 height 27
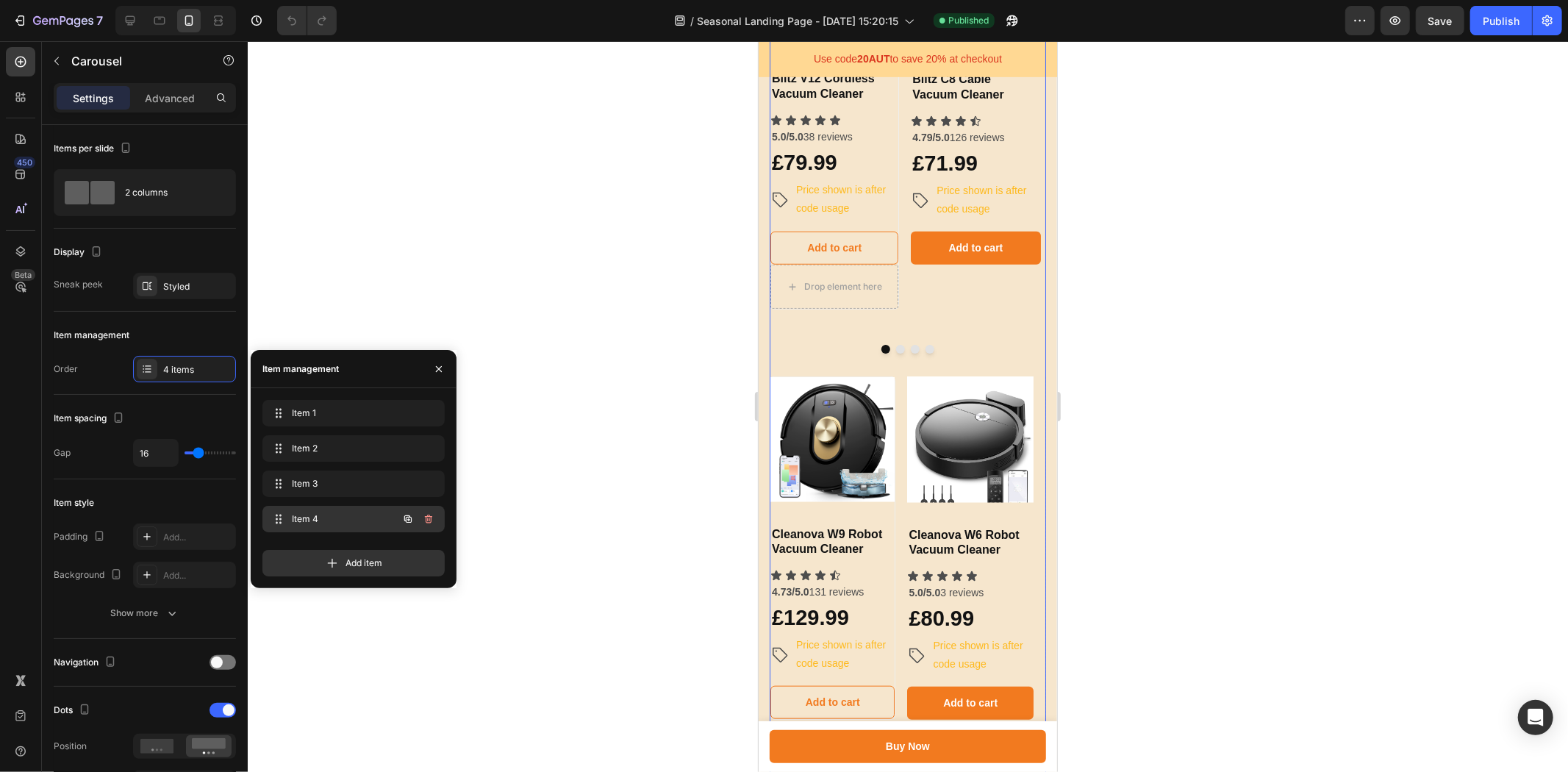
click at [429, 516] on icon "button" at bounding box center [429, 518] width 8 height 9
click at [424, 518] on div "Delete" at bounding box center [418, 519] width 28 height 13
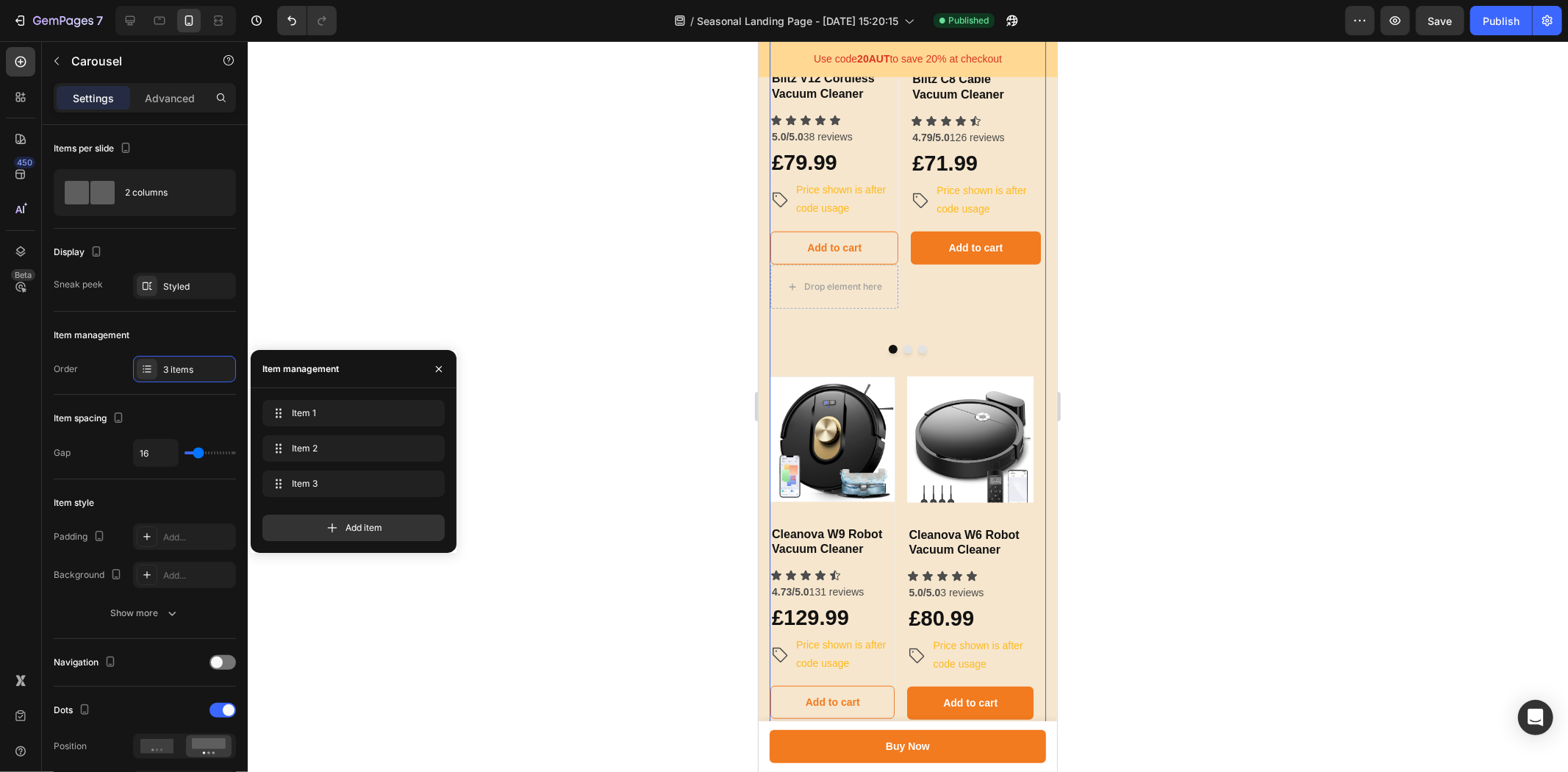
click at [596, 473] on div at bounding box center [907, 406] width 1320 height 730
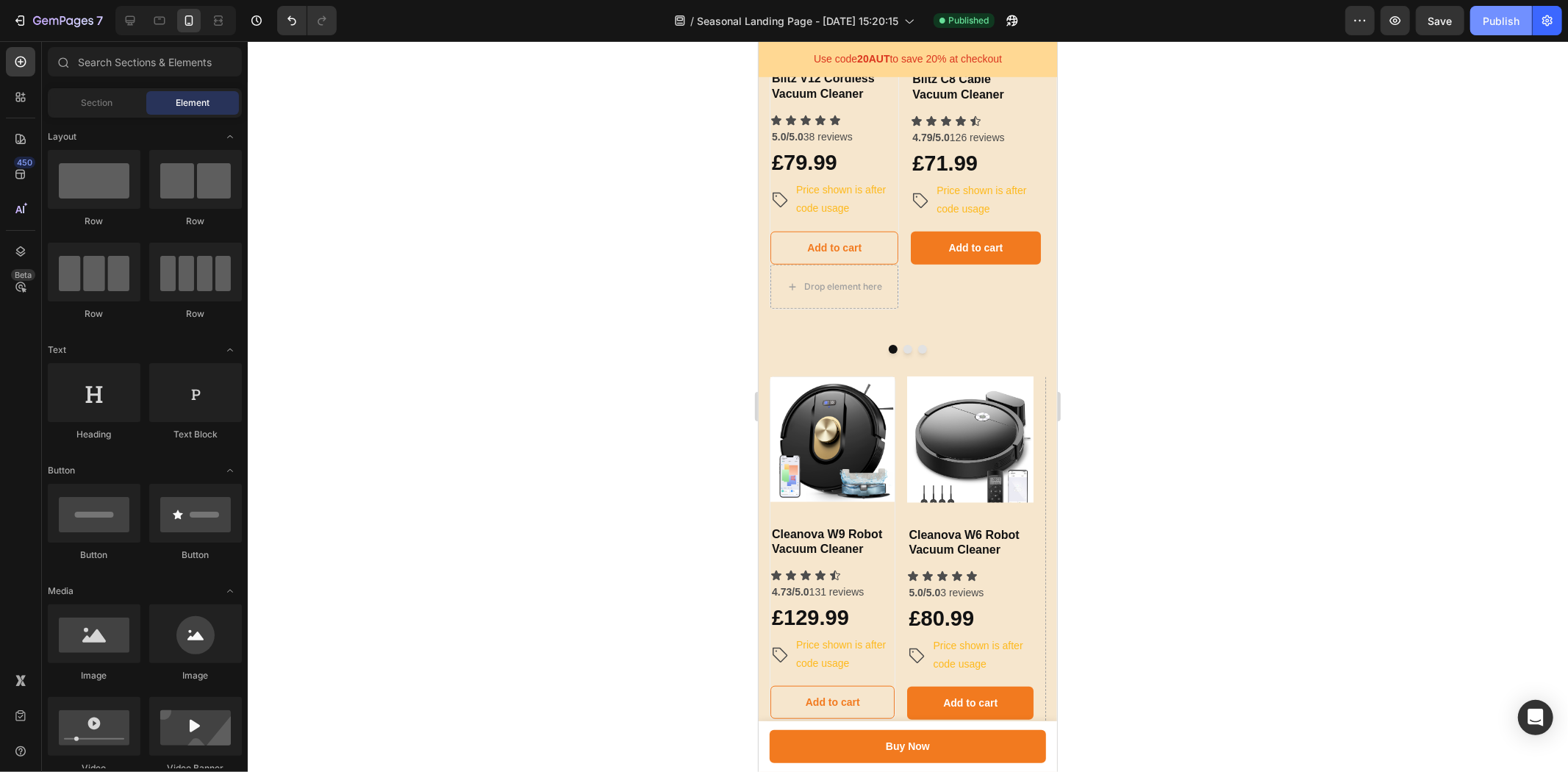
click at [1504, 25] on div "Publish" at bounding box center [1500, 21] width 37 height 15
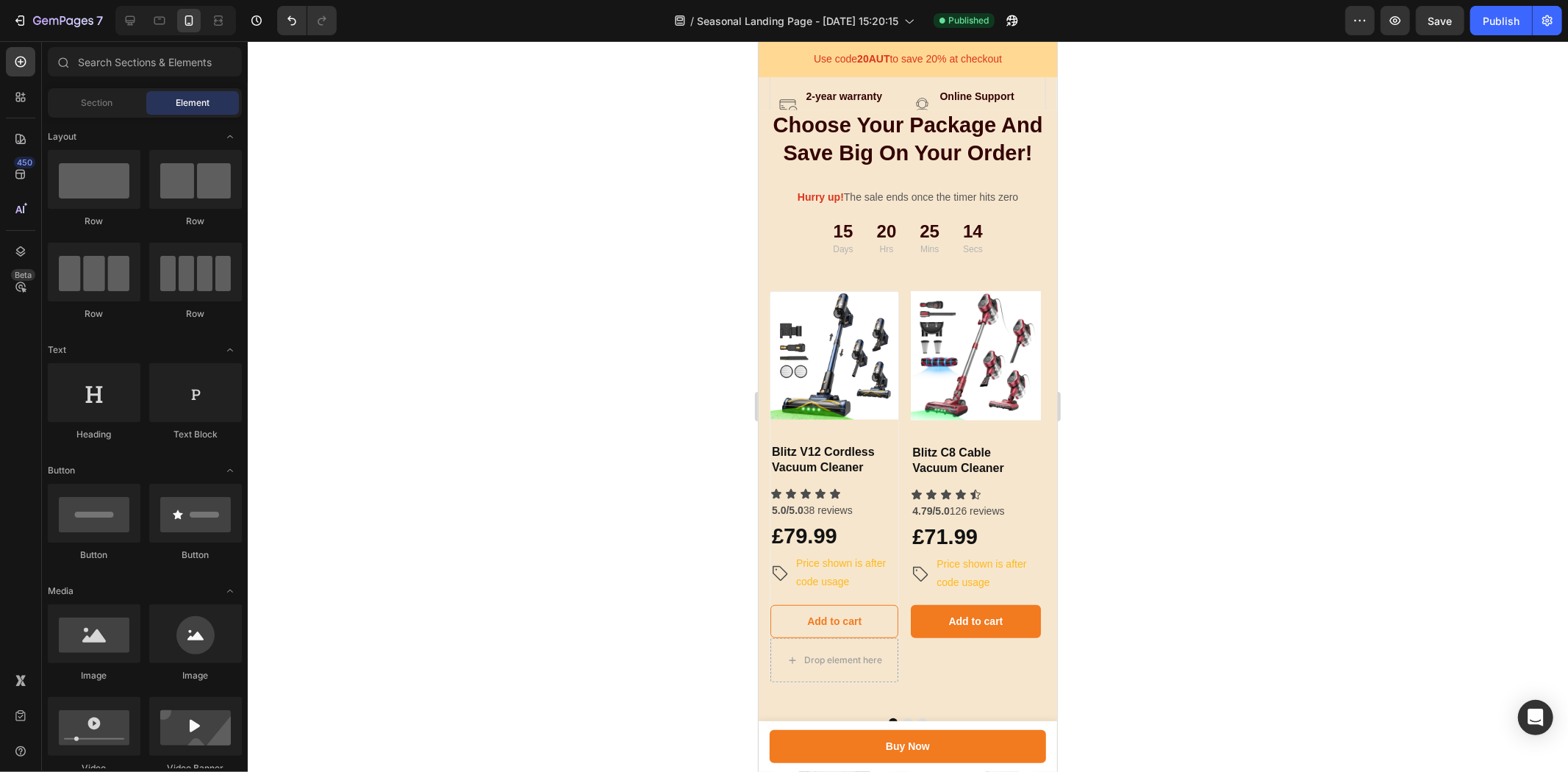
scroll to position [517, 0]
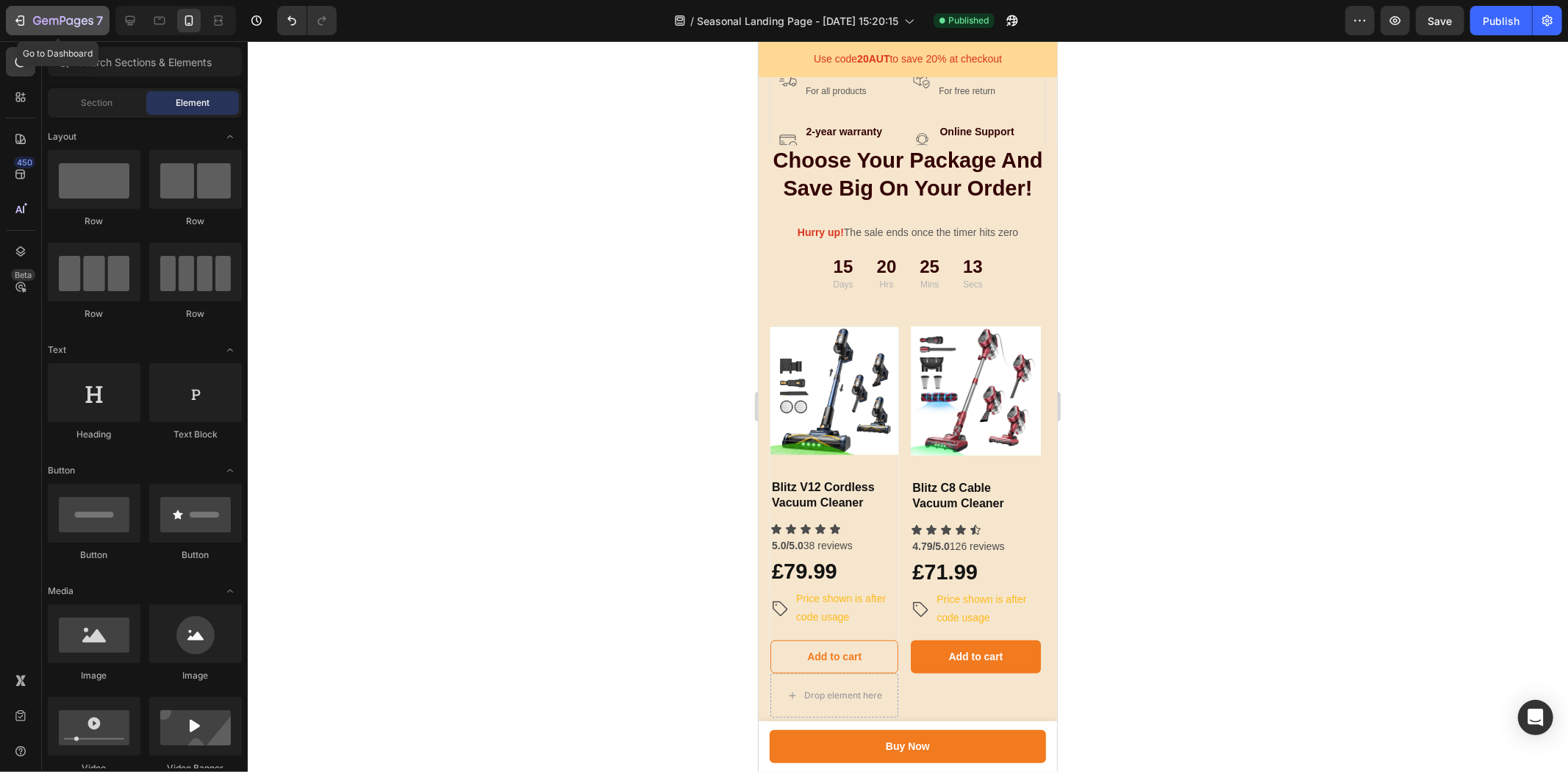
click at [76, 18] on icon "button" at bounding box center [63, 21] width 60 height 12
